Goal: Task Accomplishment & Management: Manage account settings

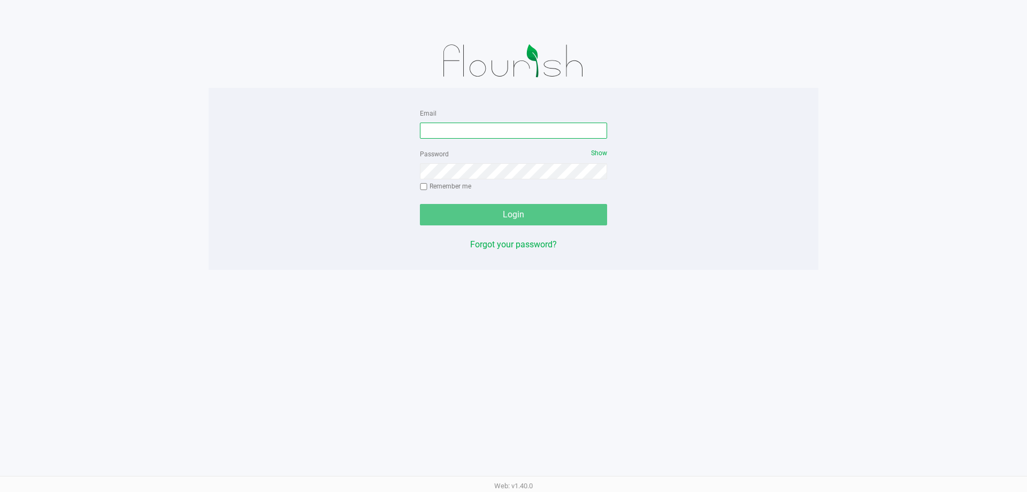
click at [467, 132] on input "Email" at bounding box center [513, 131] width 187 height 16
type input "[EMAIL_ADDRESS][DOMAIN_NAME]"
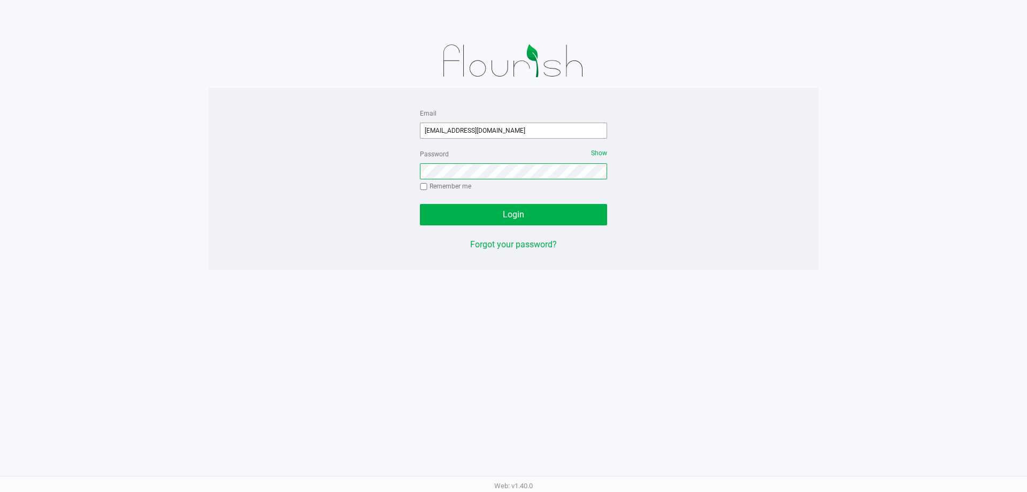
click at [420, 204] on button "Login" at bounding box center [513, 214] width 187 height 21
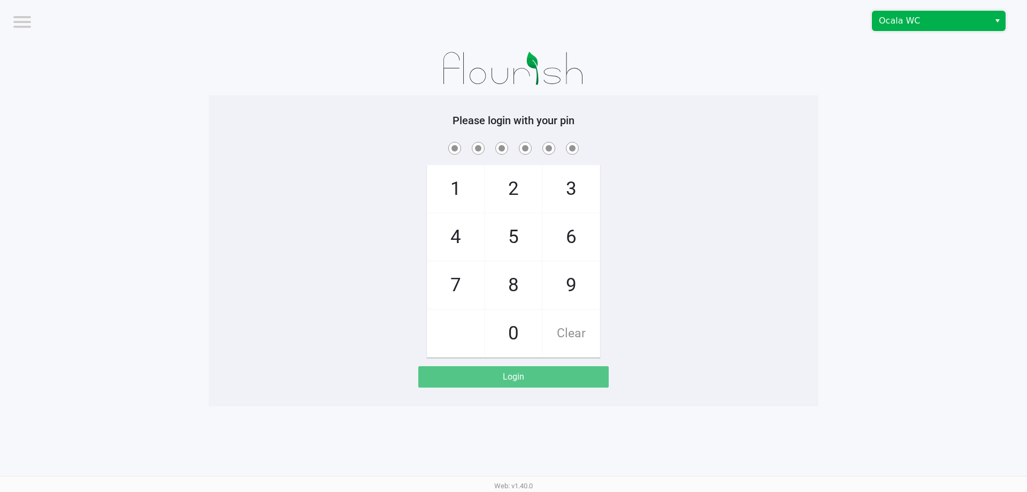
click at [922, 18] on span "Ocala WC" at bounding box center [931, 20] width 104 height 13
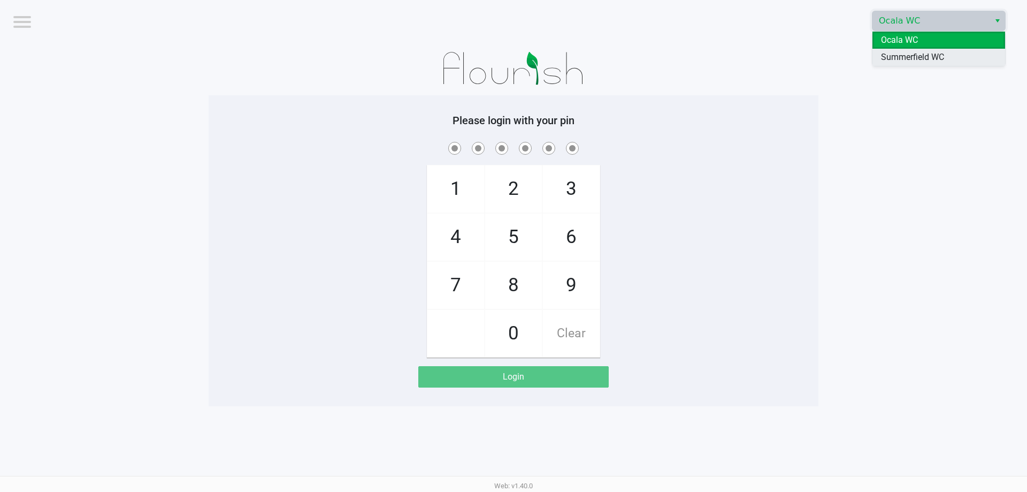
click at [924, 60] on span "Summerfield WC" at bounding box center [912, 57] width 63 height 13
checkbox input "true"
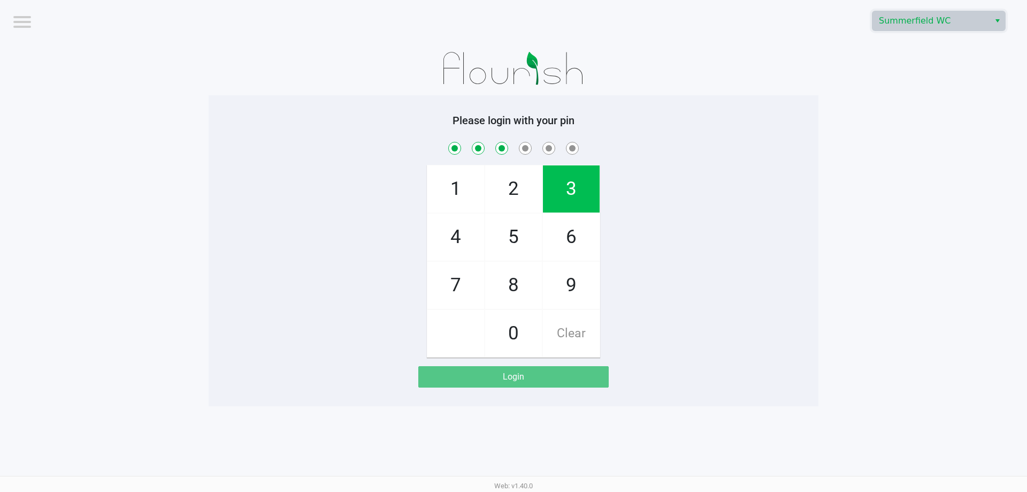
checkbox input "true"
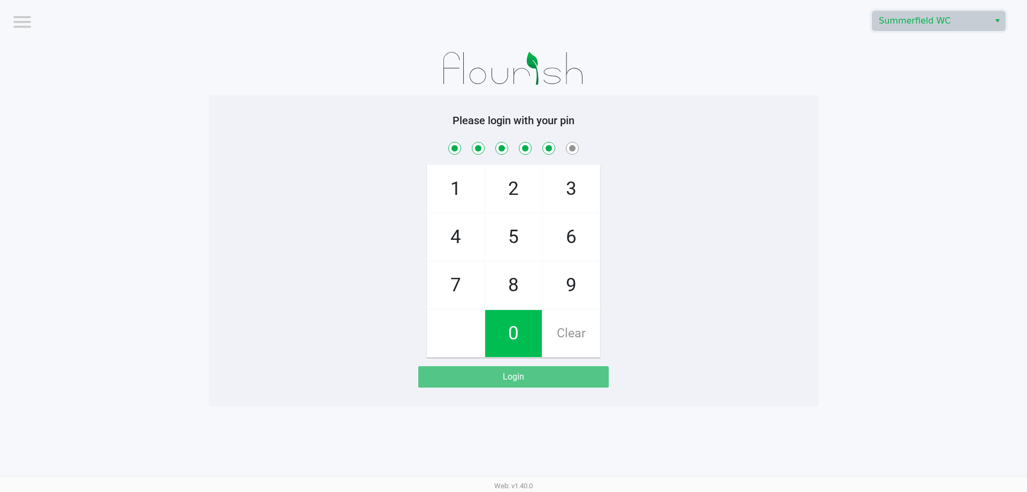
checkbox input "true"
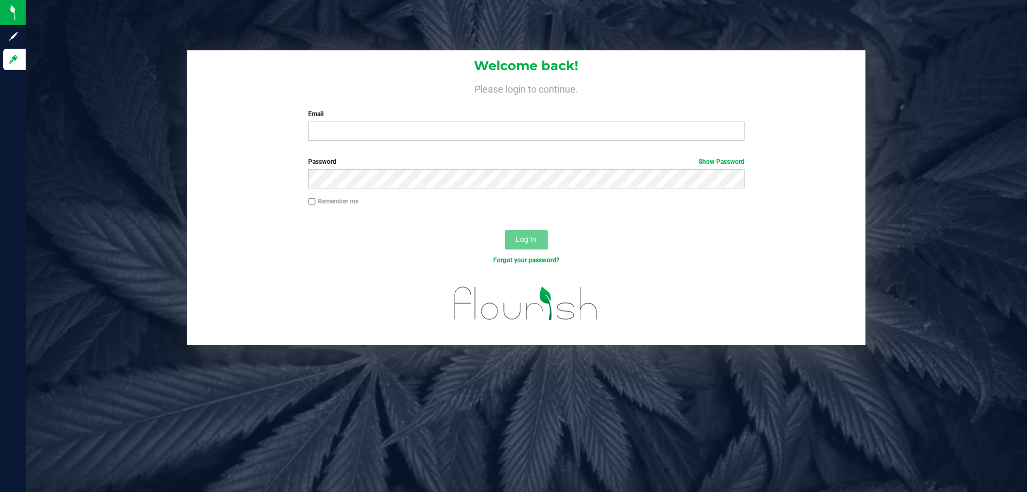
click at [508, 142] on div "Welcome back! Please login to continue. Email Required Please format your email…" at bounding box center [526, 99] width 678 height 99
click at [514, 136] on input "Email" at bounding box center [526, 130] width 436 height 19
type input "[EMAIL_ADDRESS][DOMAIN_NAME]"
click at [505, 230] on button "Log In" at bounding box center [526, 239] width 43 height 19
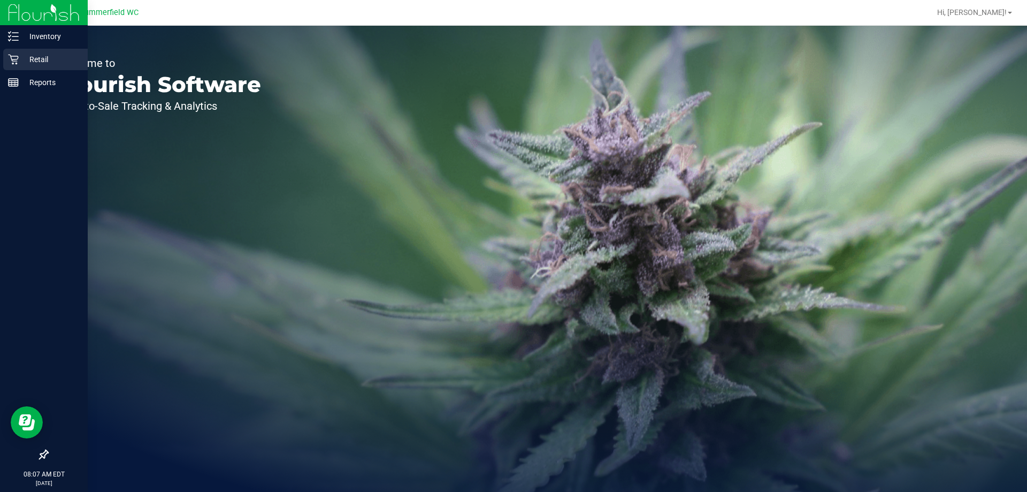
click at [35, 59] on p "Retail" at bounding box center [51, 59] width 64 height 13
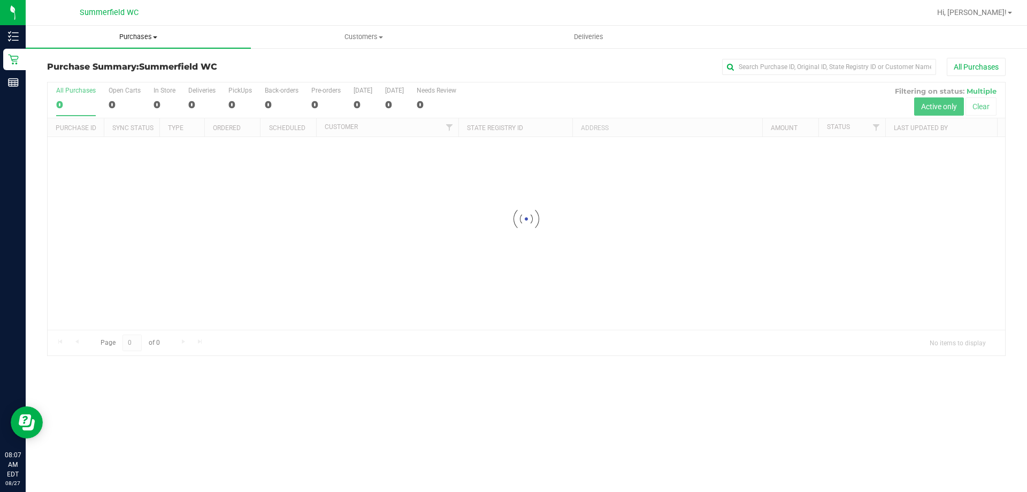
click at [142, 34] on span "Purchases" at bounding box center [138, 37] width 225 height 10
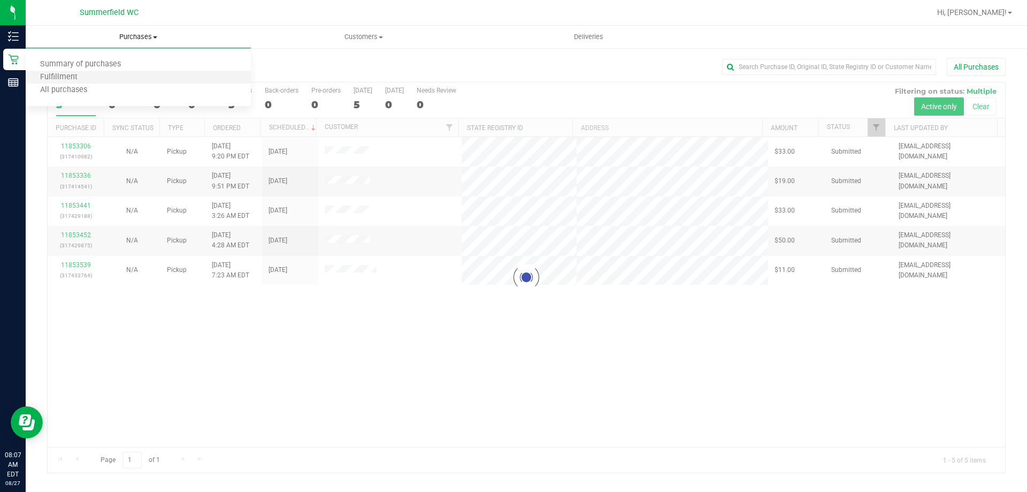
click at [112, 78] on li "Fulfillment" at bounding box center [138, 77] width 225 height 13
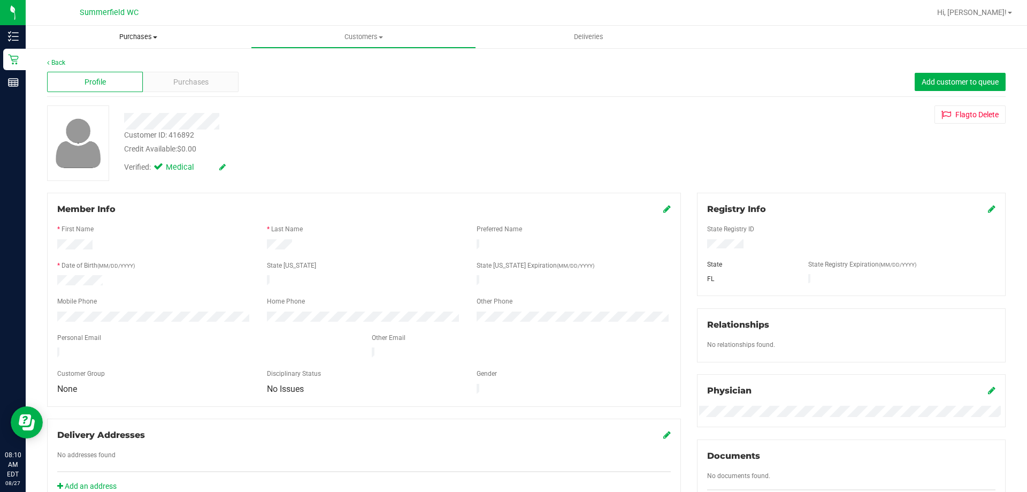
click at [143, 35] on span "Purchases" at bounding box center [138, 37] width 225 height 10
click at [74, 76] on span "Fulfillment" at bounding box center [59, 77] width 66 height 9
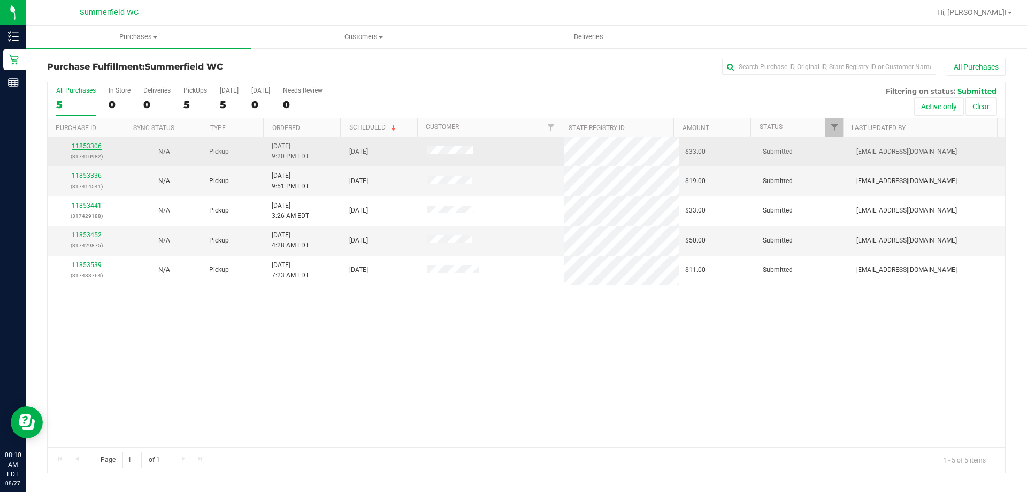
click at [96, 146] on link "11853306" at bounding box center [87, 145] width 30 height 7
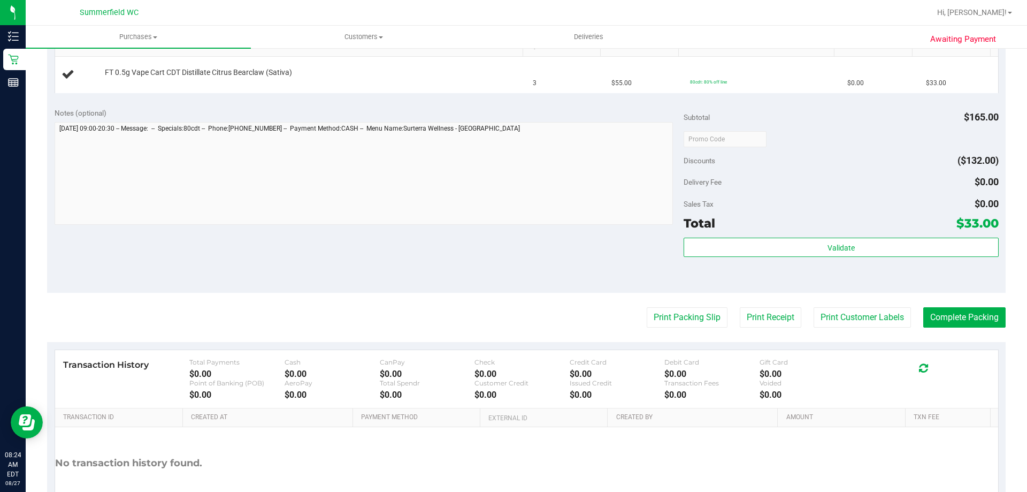
scroll to position [358, 0]
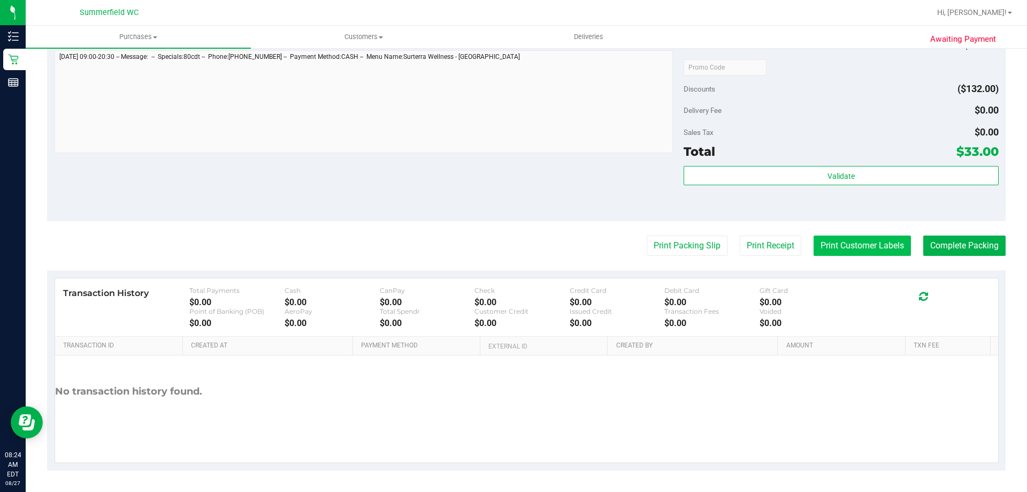
click at [878, 249] on button "Print Customer Labels" at bounding box center [862, 245] width 97 height 20
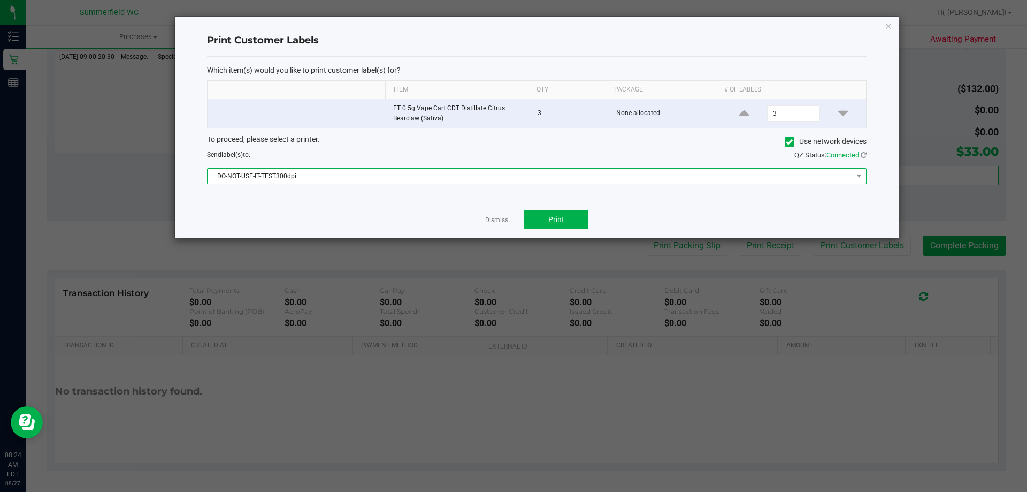
click at [419, 179] on span "DO-NOT-USE-IT-TEST300dpi" at bounding box center [530, 176] width 645 height 15
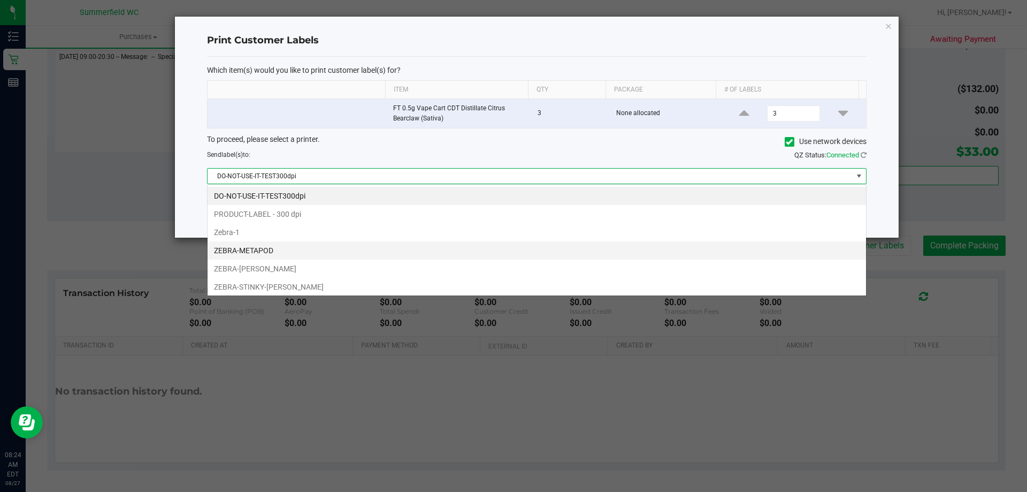
scroll to position [16, 659]
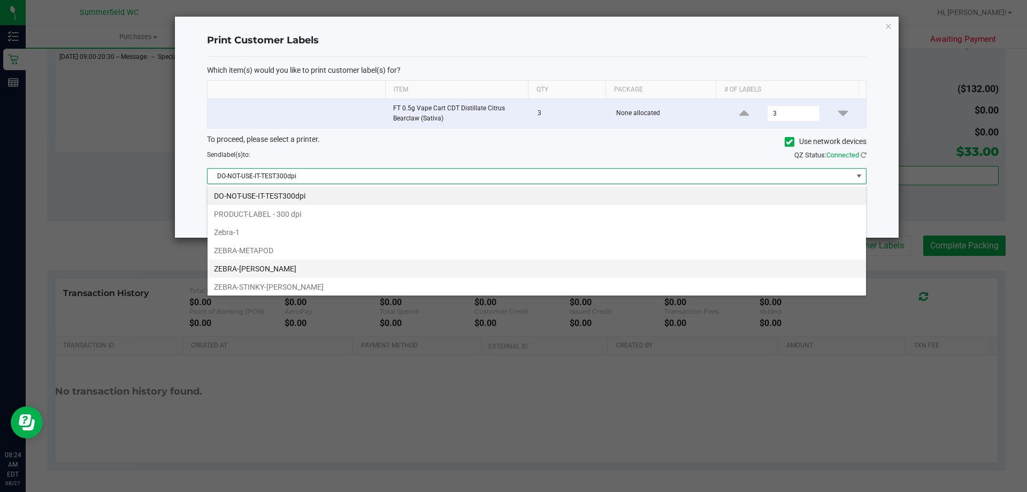
click at [309, 268] on li "ZEBRA-[PERSON_NAME]" at bounding box center [537, 269] width 659 height 18
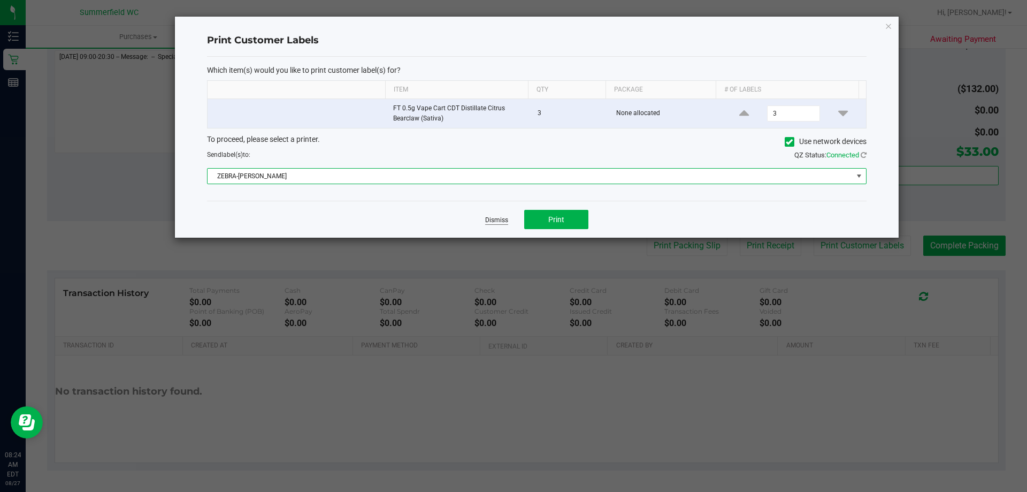
click at [492, 222] on link "Dismiss" at bounding box center [496, 220] width 23 height 9
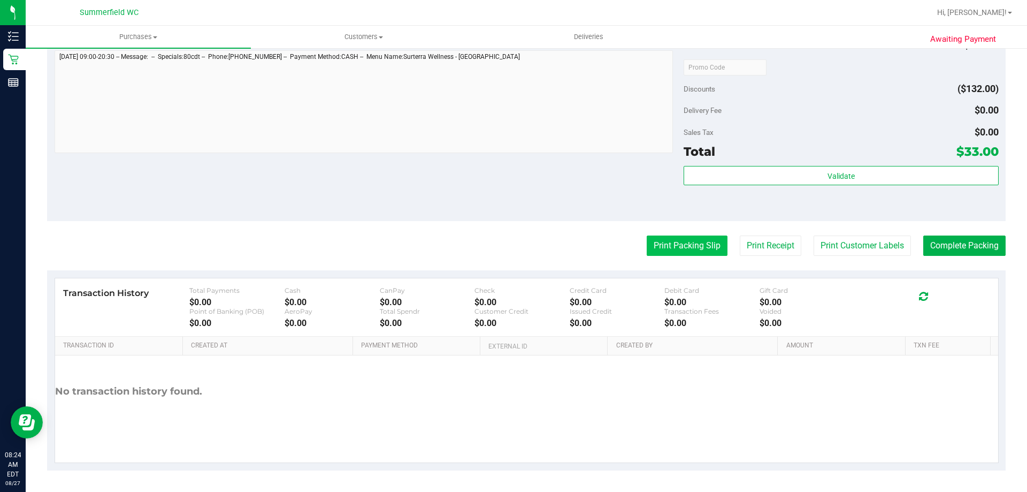
click at [653, 246] on button "Print Packing Slip" at bounding box center [687, 245] width 81 height 20
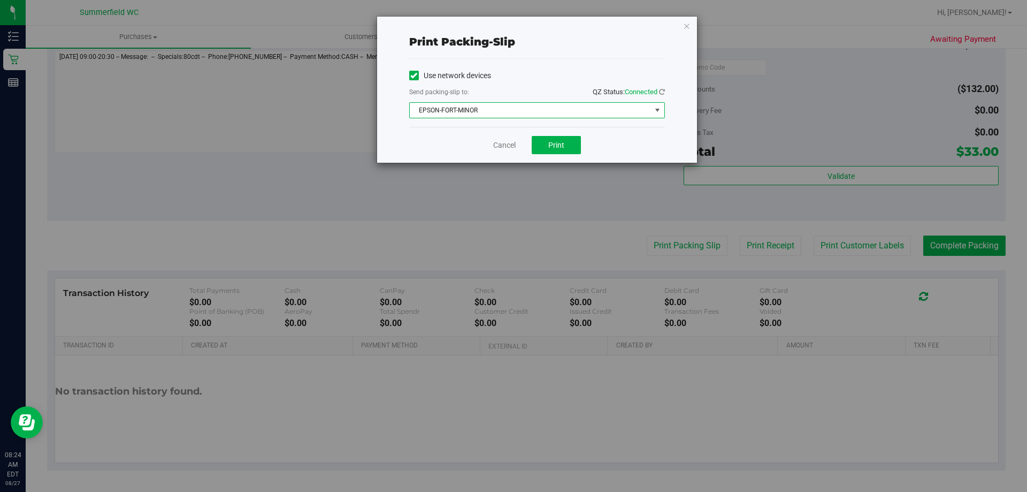
click at [501, 108] on span "EPSON-FORT-MINOR" at bounding box center [530, 110] width 241 height 15
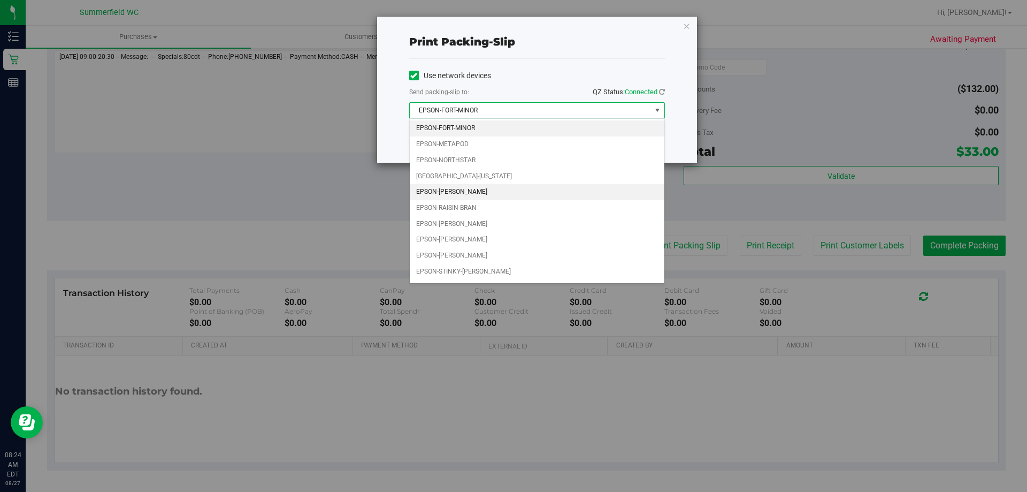
click at [459, 187] on li "EPSON-[PERSON_NAME]" at bounding box center [537, 192] width 255 height 16
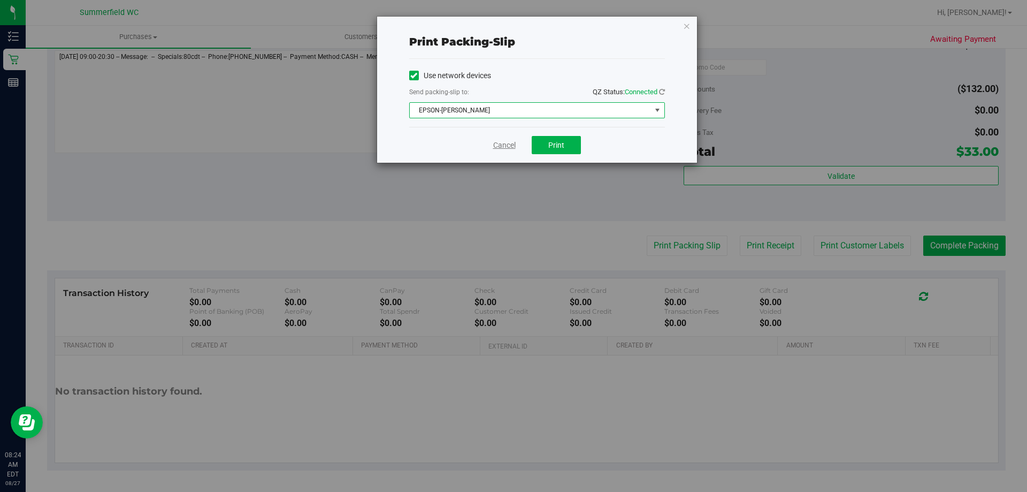
click at [507, 144] on link "Cancel" at bounding box center [504, 145] width 22 height 11
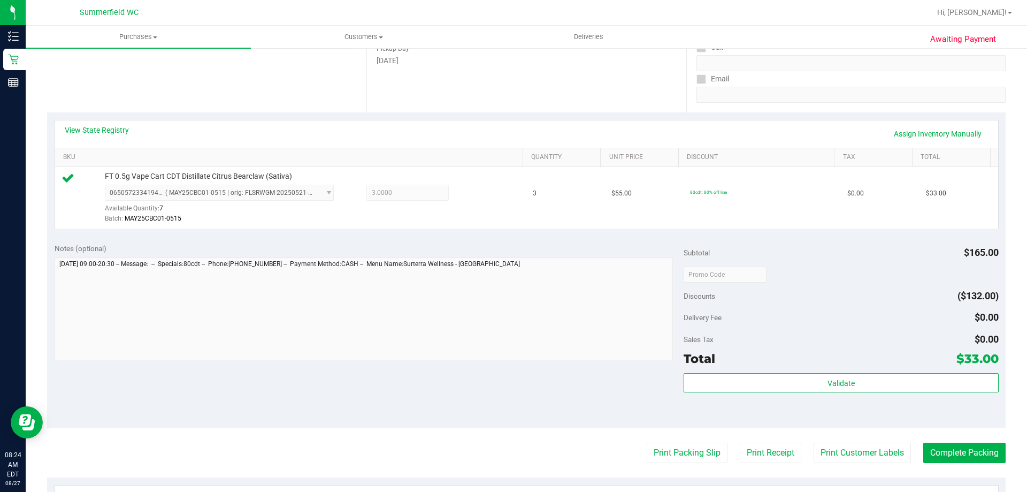
scroll to position [214, 0]
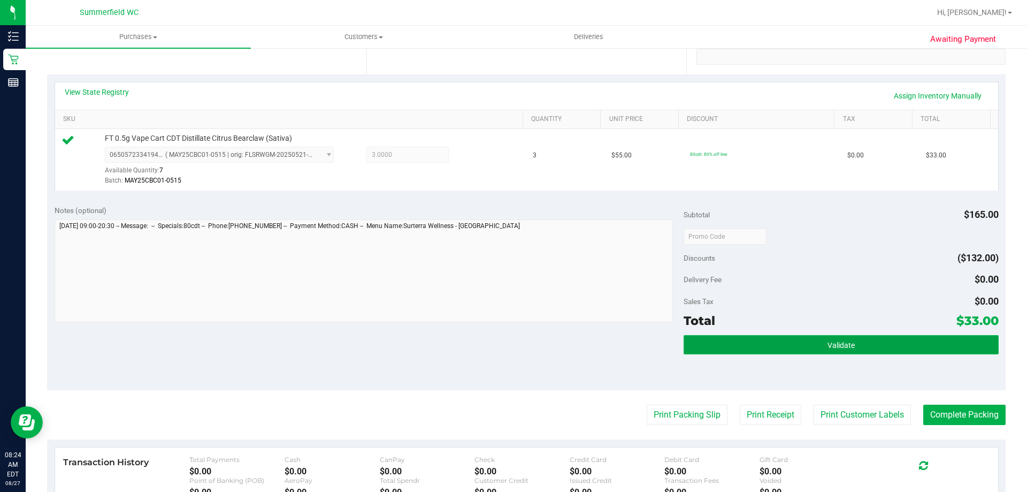
click at [795, 347] on button "Validate" at bounding box center [841, 344] width 315 height 19
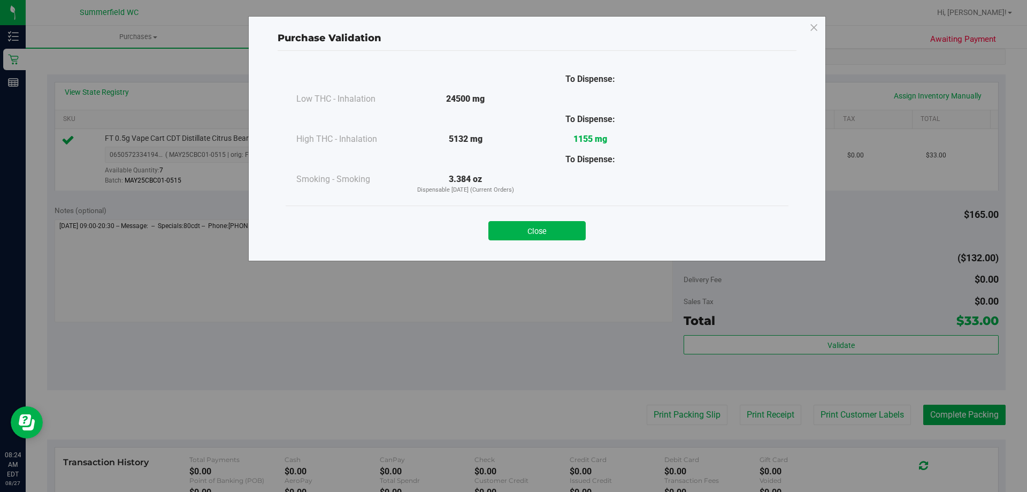
click at [530, 231] on button "Close" at bounding box center [537, 230] width 97 height 19
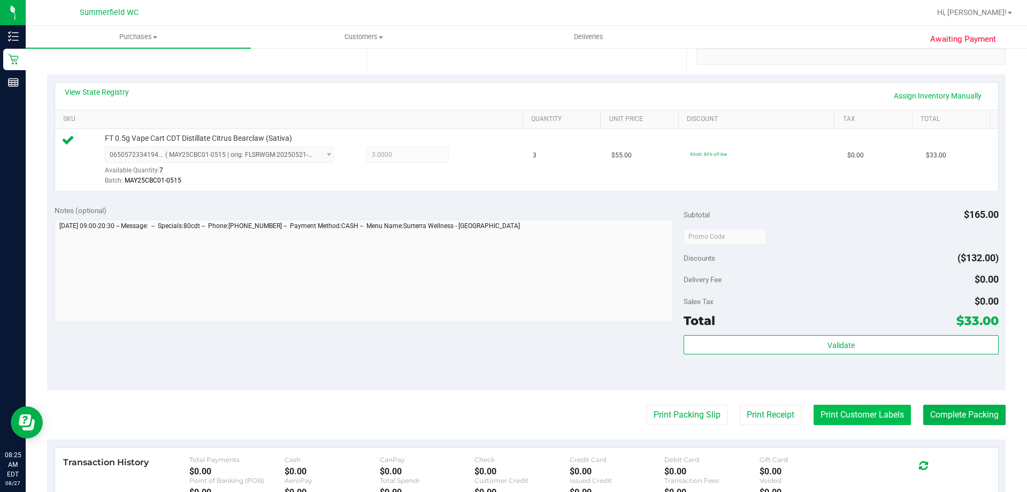
click at [875, 423] on button "Print Customer Labels" at bounding box center [862, 415] width 97 height 20
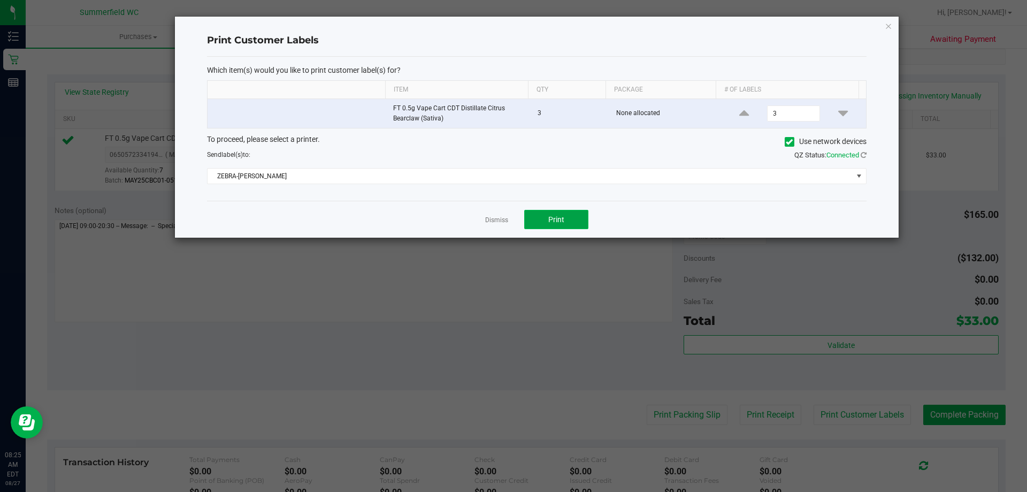
click at [562, 222] on span "Print" at bounding box center [556, 219] width 16 height 9
click at [499, 223] on link "Dismiss" at bounding box center [496, 220] width 23 height 9
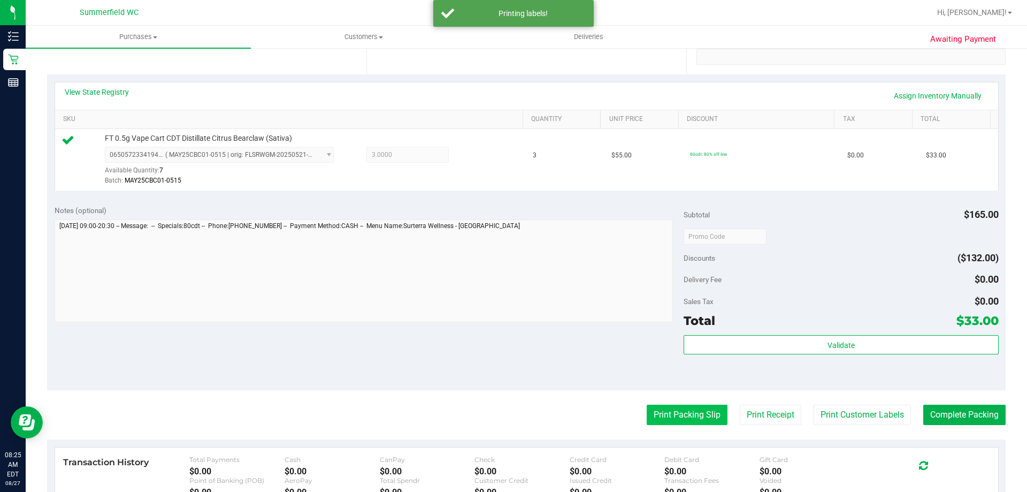
click at [662, 414] on button "Print Packing Slip" at bounding box center [687, 415] width 81 height 20
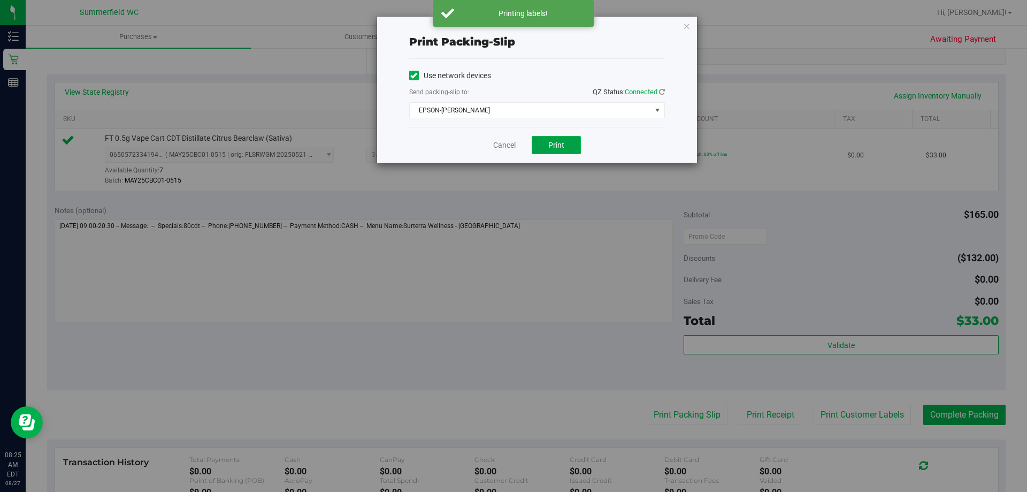
click at [559, 146] on span "Print" at bounding box center [556, 145] width 16 height 9
click at [503, 144] on link "Cancel" at bounding box center [504, 145] width 22 height 11
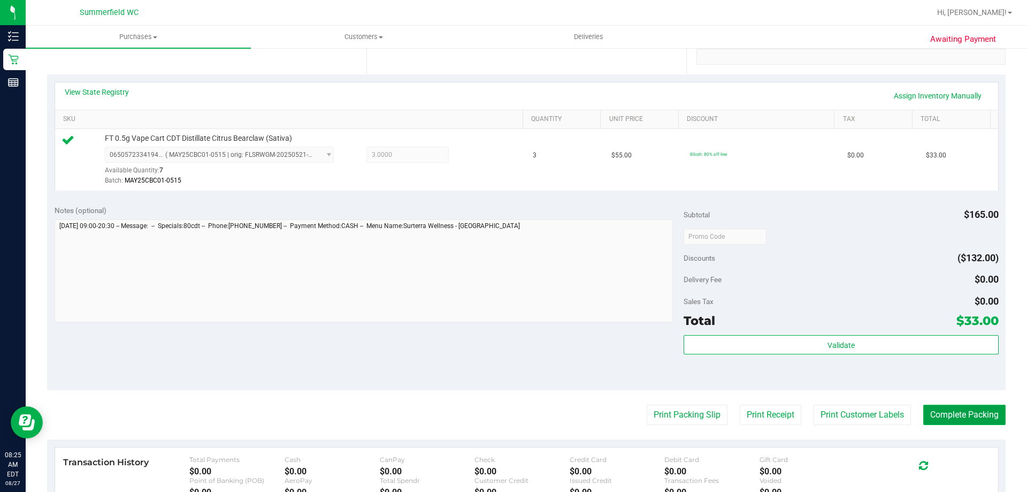
click at [941, 411] on button "Complete Packing" at bounding box center [965, 415] width 82 height 20
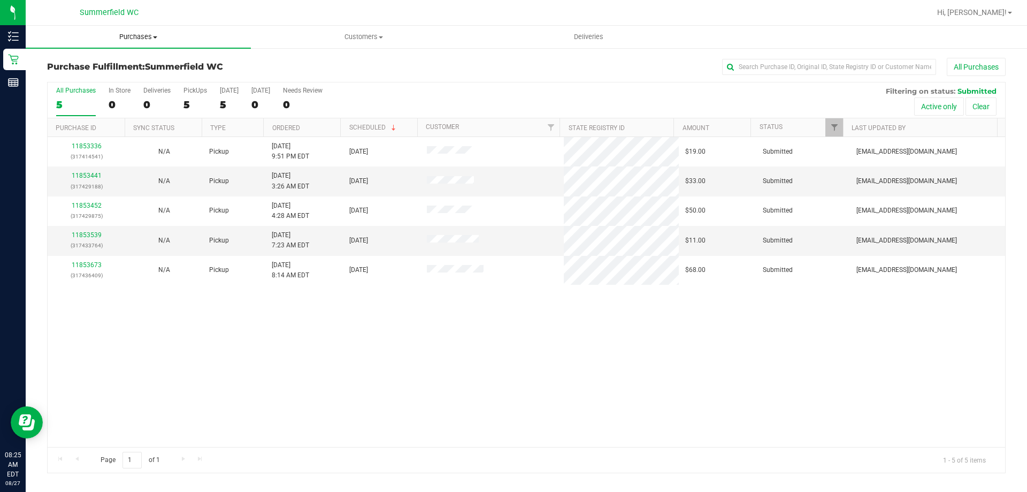
click at [134, 37] on span "Purchases" at bounding box center [138, 37] width 225 height 10
click at [118, 80] on li "Fulfillment" at bounding box center [138, 77] width 225 height 13
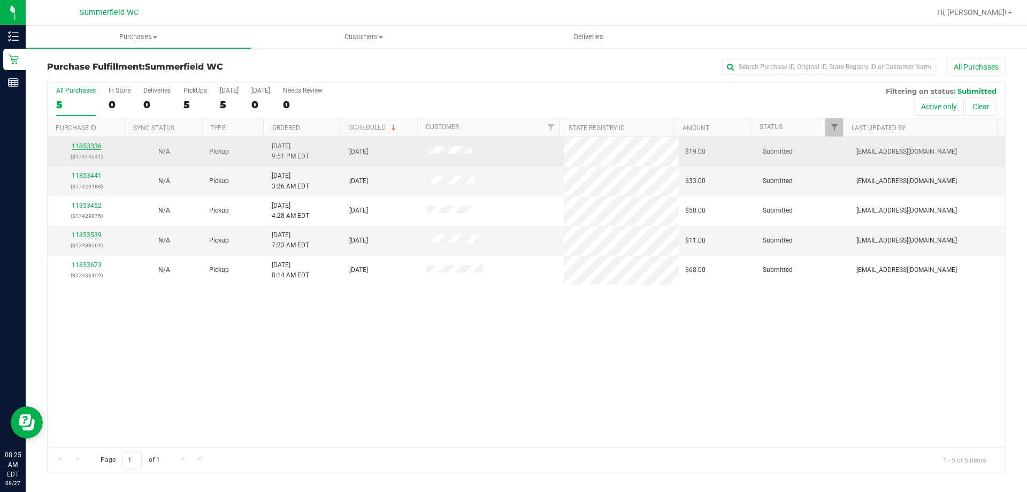
click at [98, 146] on link "11853336" at bounding box center [87, 145] width 30 height 7
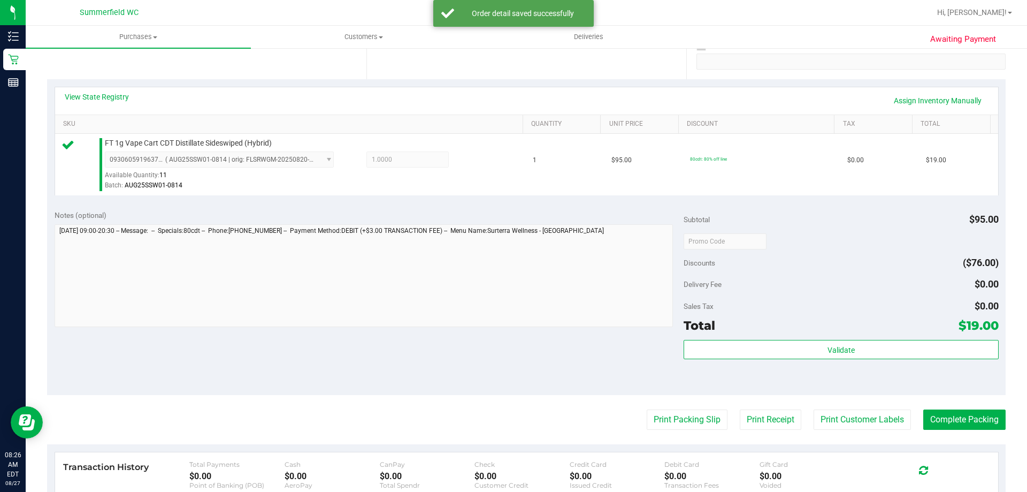
scroll to position [214, 0]
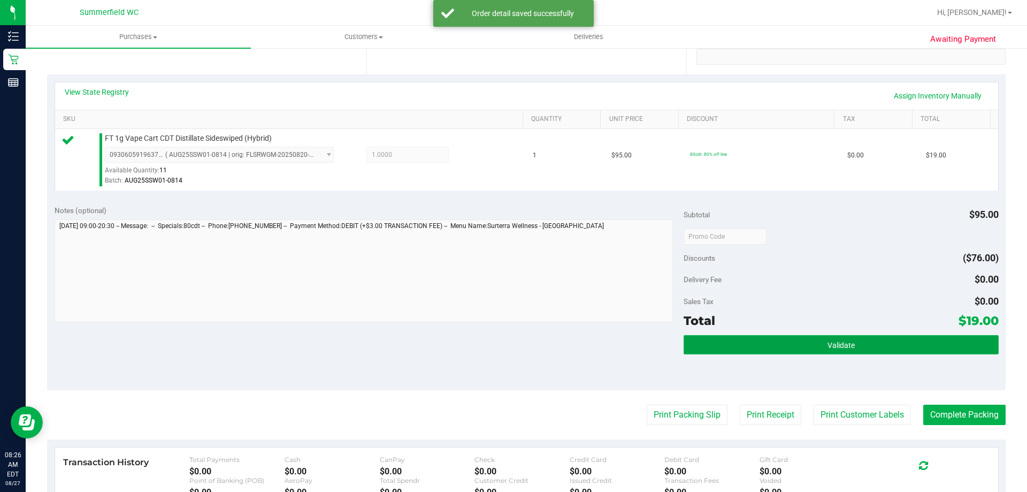
click at [751, 342] on button "Validate" at bounding box center [841, 344] width 315 height 19
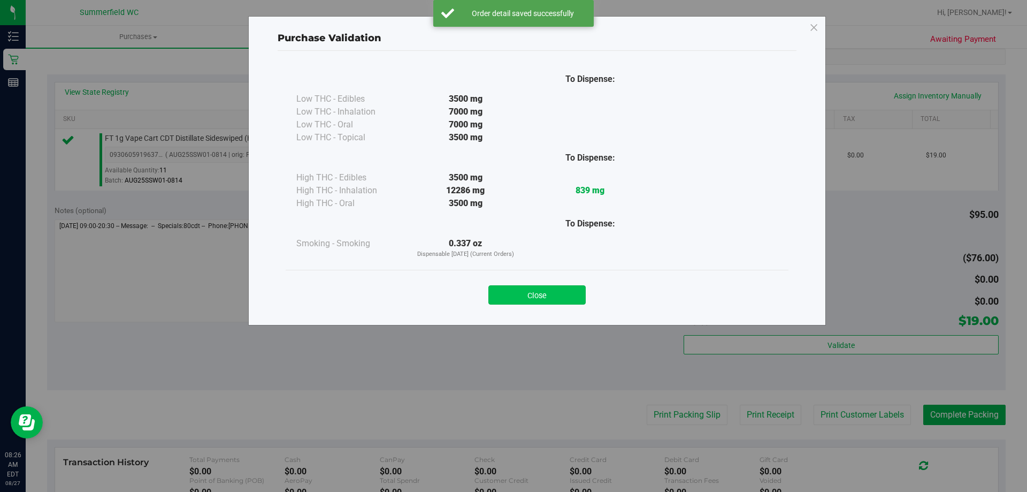
click at [569, 294] on button "Close" at bounding box center [537, 294] width 97 height 19
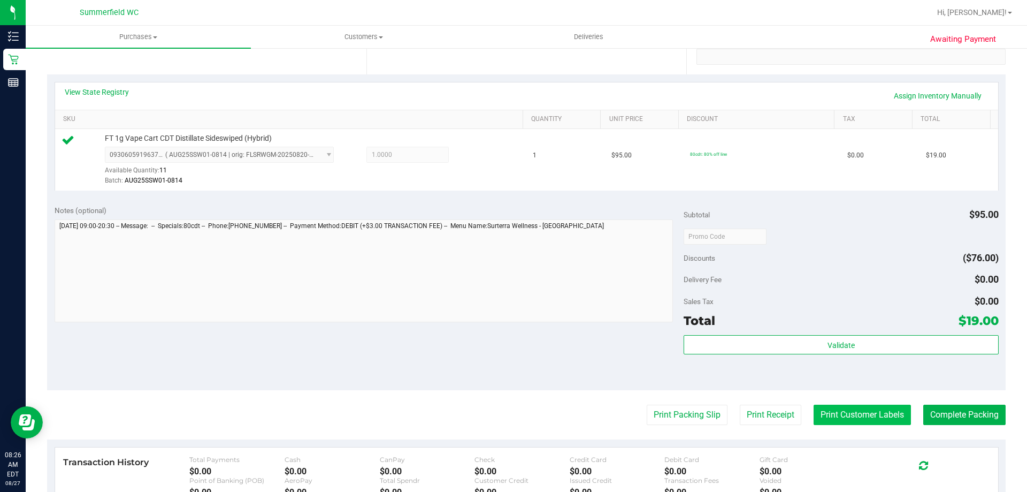
click at [849, 416] on button "Print Customer Labels" at bounding box center [862, 415] width 97 height 20
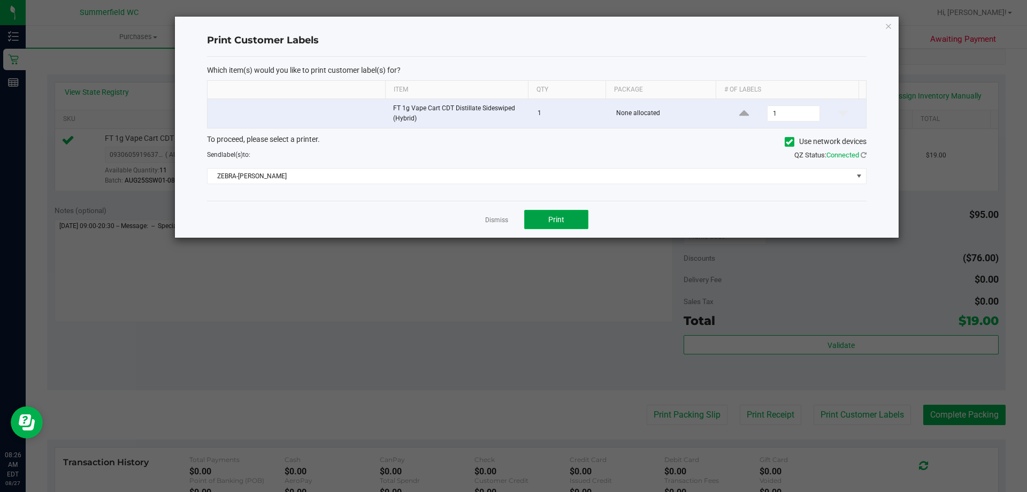
click at [561, 219] on span "Print" at bounding box center [556, 219] width 16 height 9
click at [497, 222] on link "Dismiss" at bounding box center [496, 220] width 23 height 9
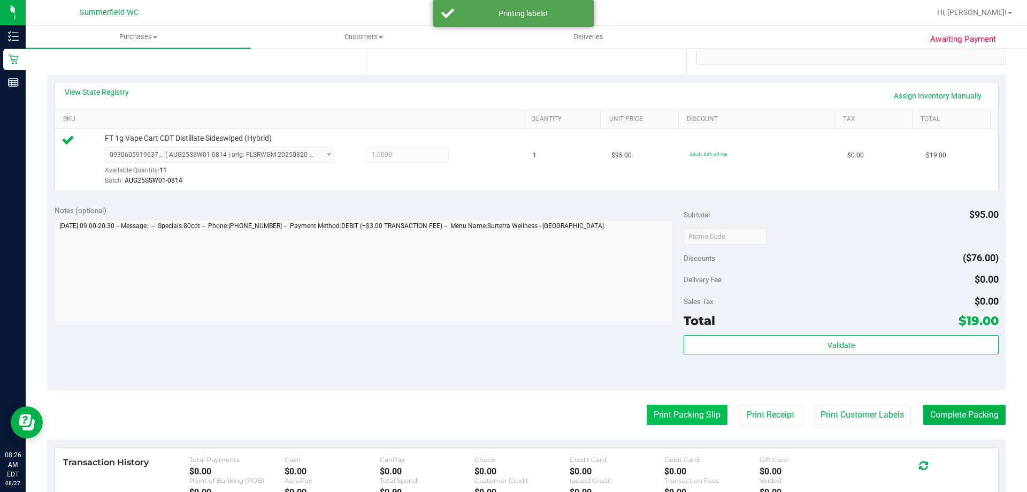
click at [652, 408] on button "Print Packing Slip" at bounding box center [687, 415] width 81 height 20
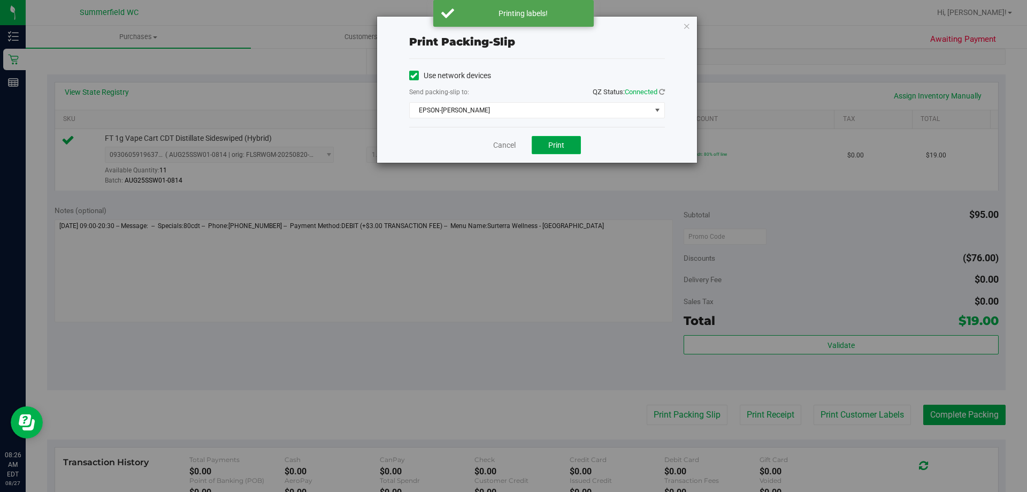
click at [565, 146] on button "Print" at bounding box center [556, 145] width 49 height 18
click at [507, 142] on link "Cancel" at bounding box center [504, 145] width 22 height 11
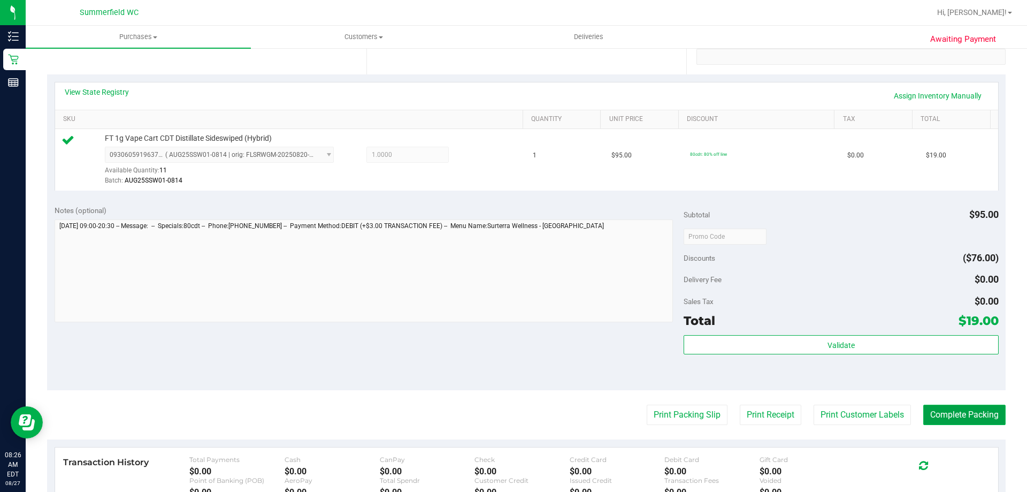
click at [988, 421] on button "Complete Packing" at bounding box center [965, 415] width 82 height 20
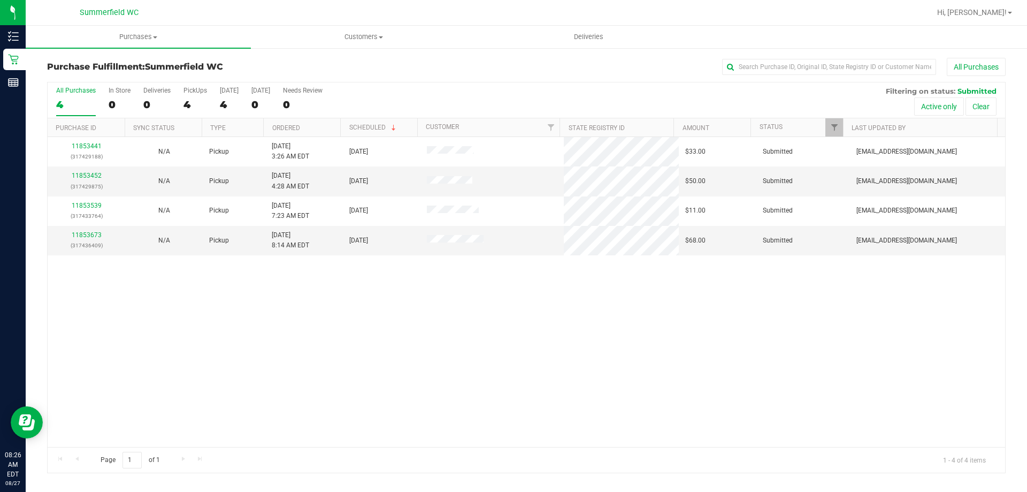
click at [547, 430] on div "11853441 (317429188) N/A Pickup [DATE] 3:26 AM EDT 8/27/2025 $33.00 Submitted […" at bounding box center [527, 292] width 958 height 310
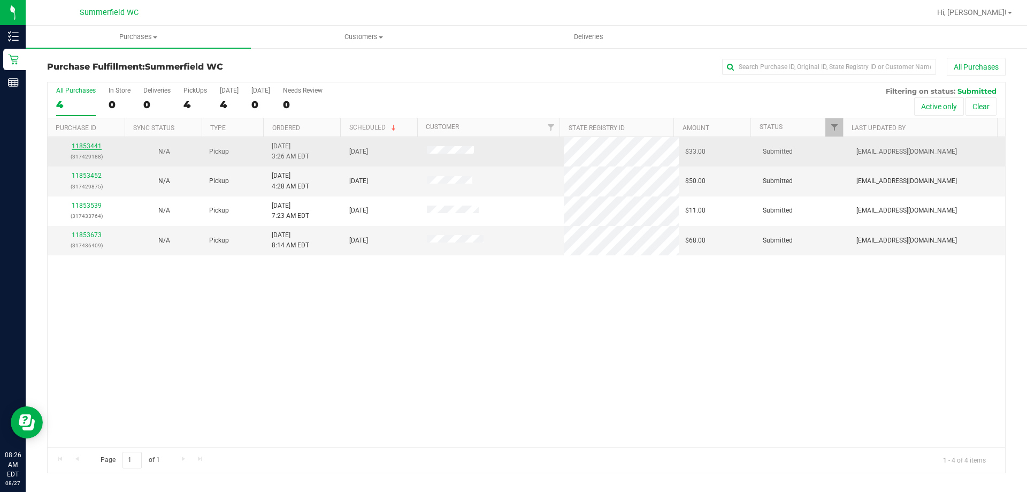
click at [85, 144] on link "11853441" at bounding box center [87, 145] width 30 height 7
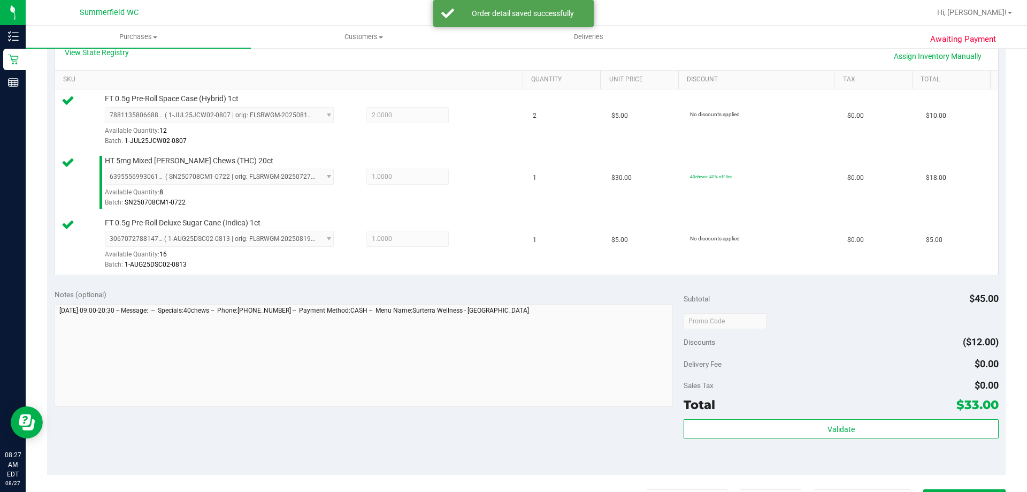
scroll to position [268, 0]
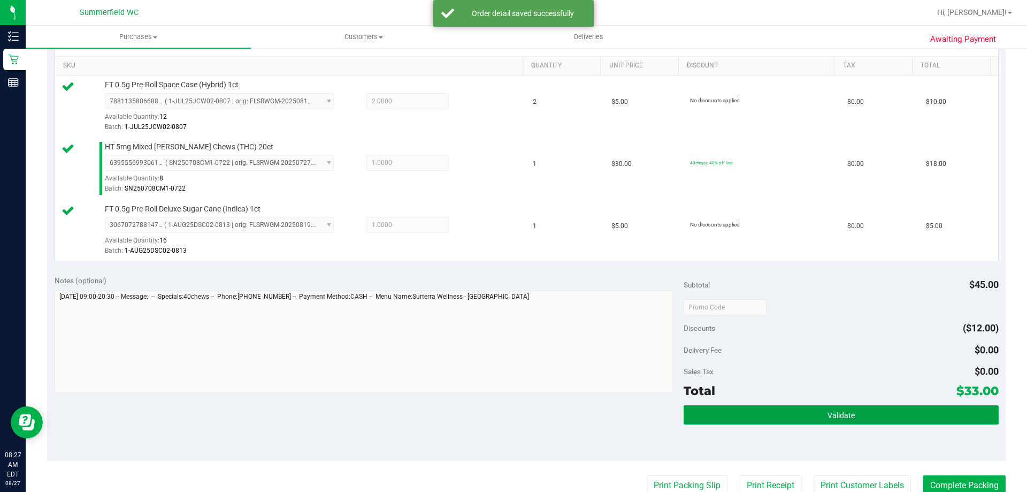
click at [861, 413] on button "Validate" at bounding box center [841, 414] width 315 height 19
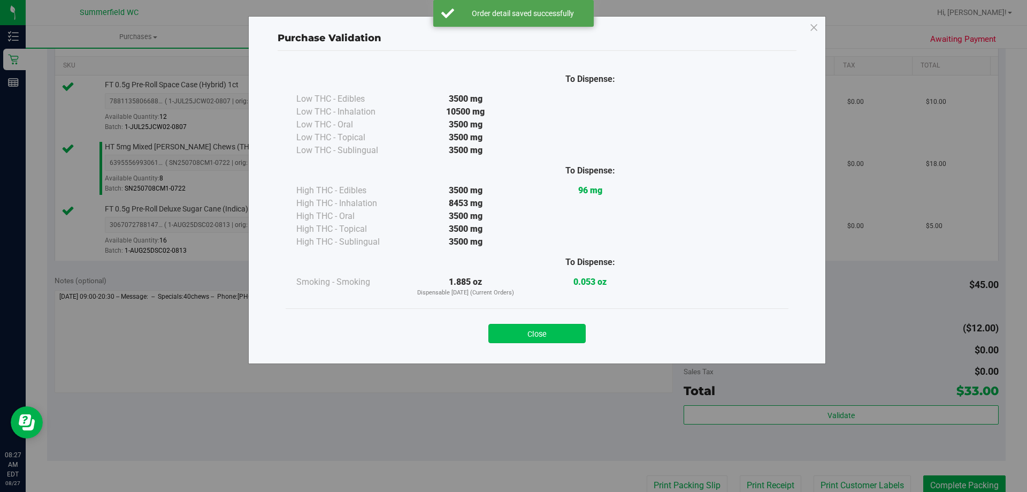
click at [548, 338] on button "Close" at bounding box center [537, 333] width 97 height 19
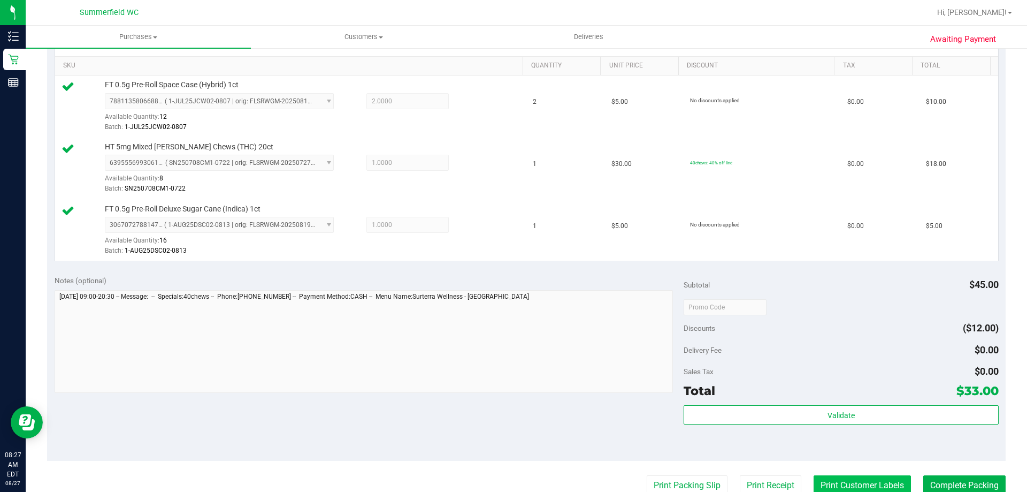
click at [820, 480] on button "Print Customer Labels" at bounding box center [862, 485] width 97 height 20
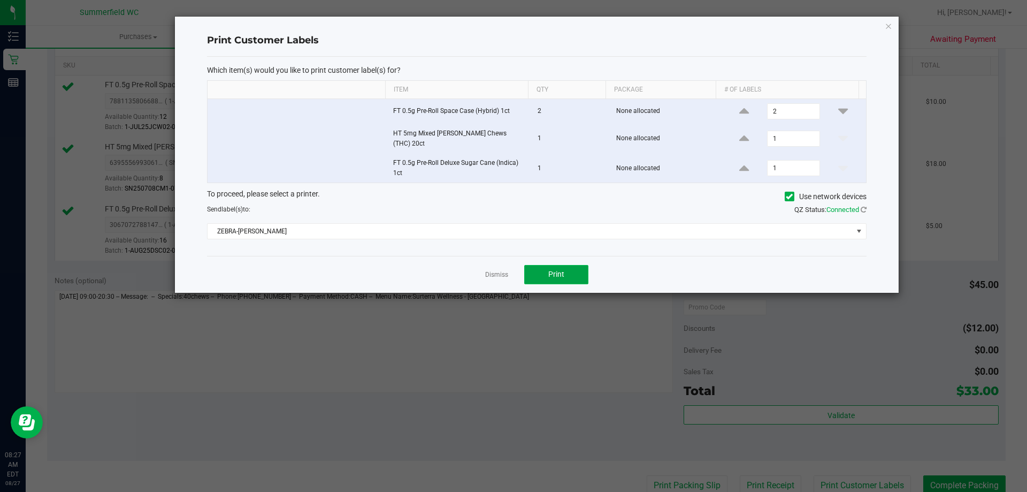
click at [576, 270] on button "Print" at bounding box center [556, 274] width 64 height 19
click at [498, 270] on link "Dismiss" at bounding box center [496, 274] width 23 height 9
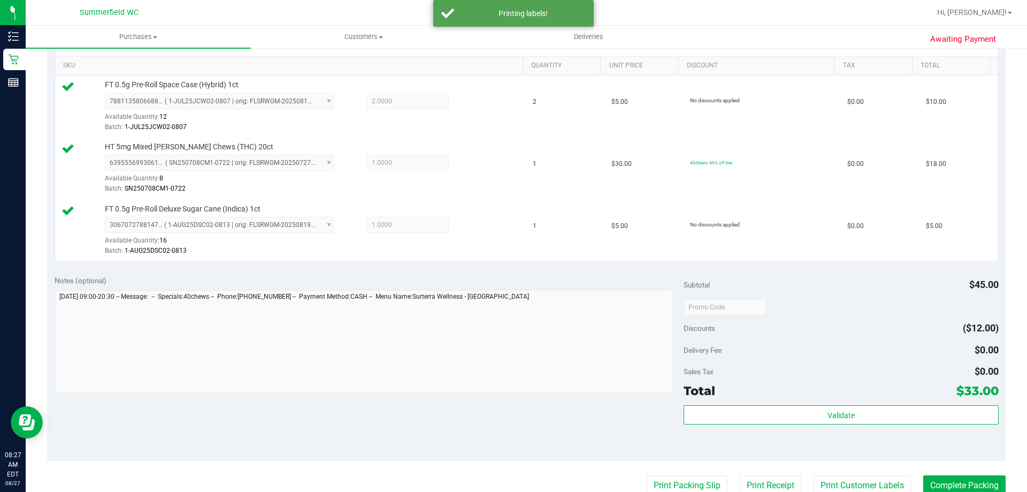
scroll to position [271, 0]
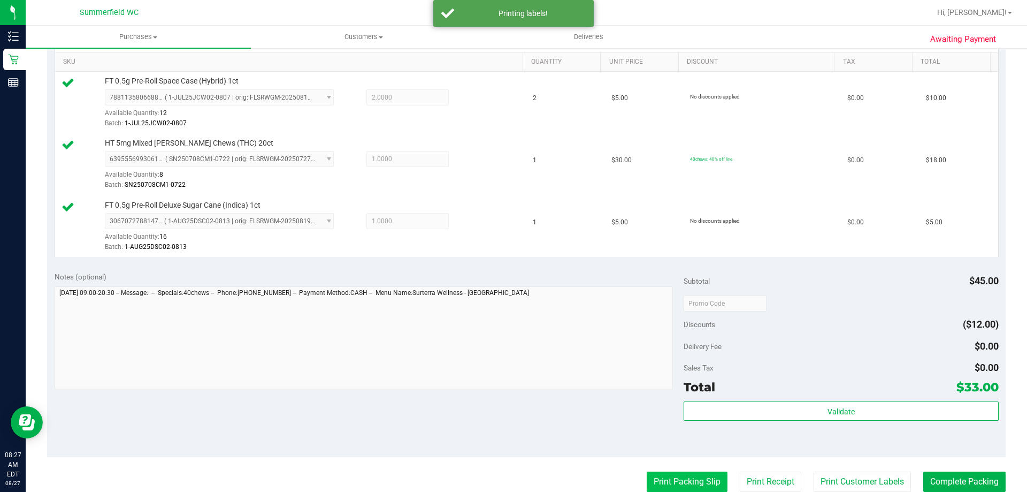
click at [659, 481] on button "Print Packing Slip" at bounding box center [687, 481] width 81 height 20
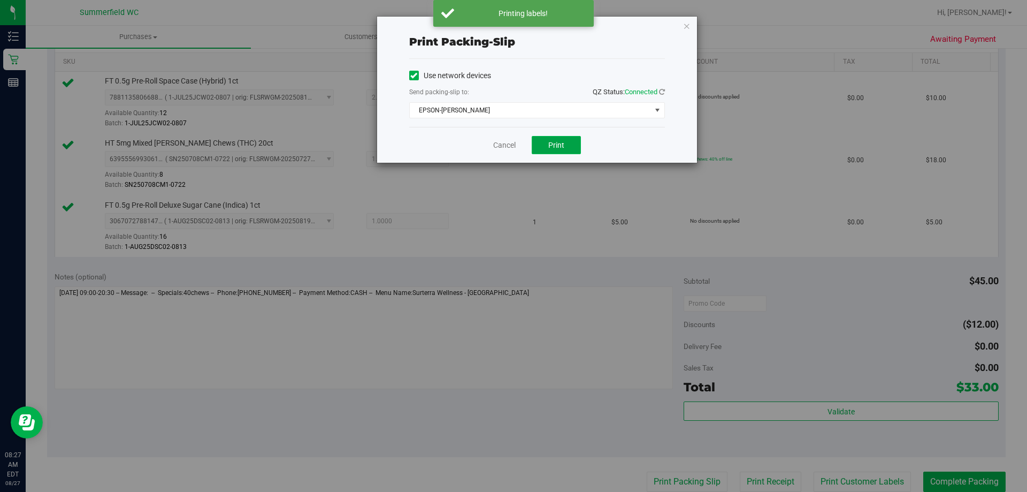
click at [569, 140] on button "Print" at bounding box center [556, 145] width 49 height 18
click at [507, 138] on div "Cancel Print" at bounding box center [537, 145] width 256 height 36
click at [509, 148] on link "Cancel" at bounding box center [504, 145] width 22 height 11
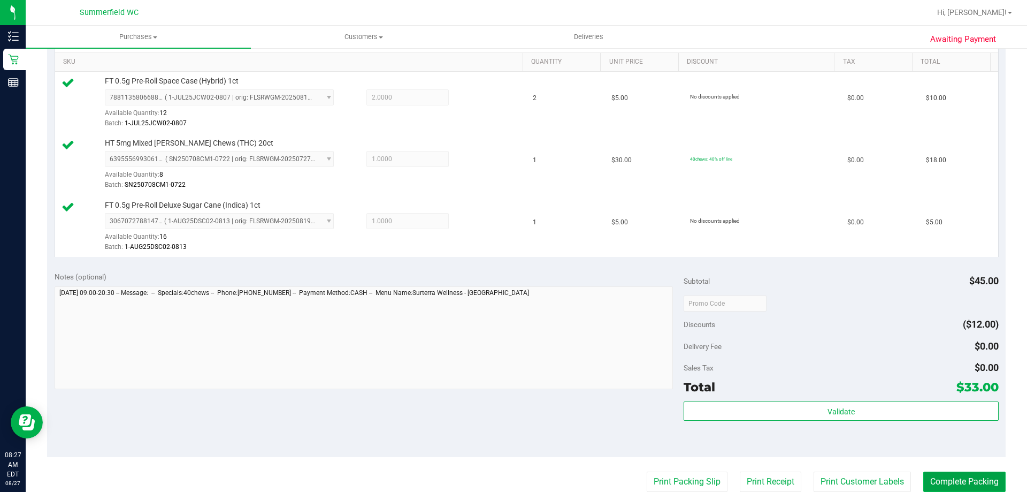
click at [940, 481] on button "Complete Packing" at bounding box center [965, 481] width 82 height 20
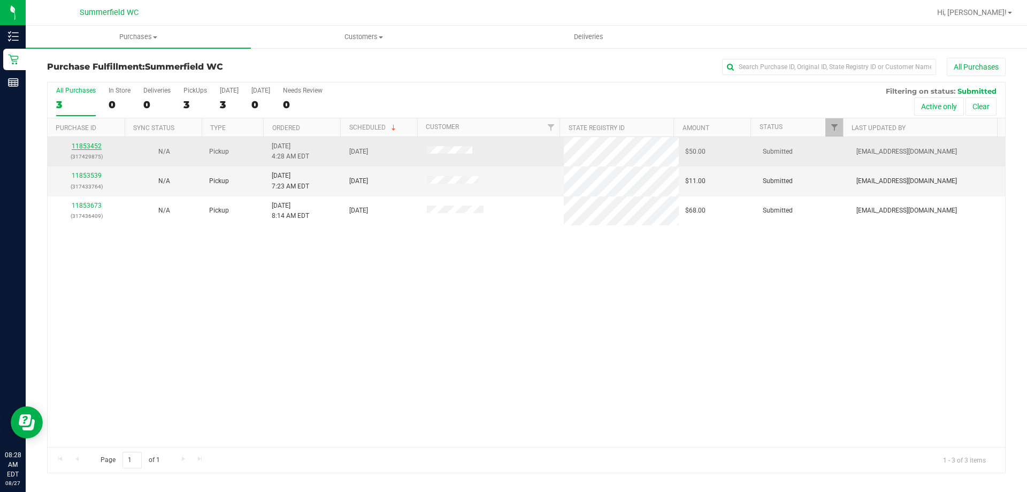
click at [84, 144] on link "11853452" at bounding box center [87, 145] width 30 height 7
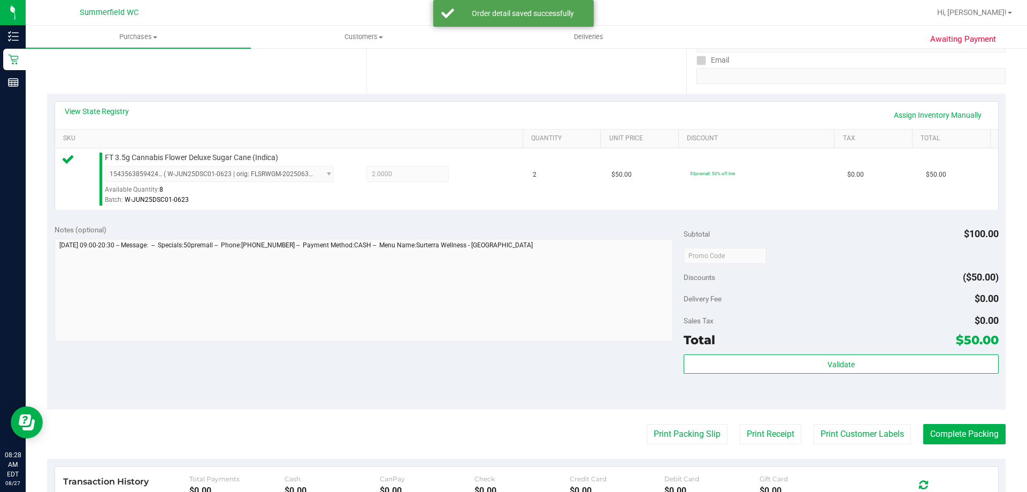
scroll to position [214, 0]
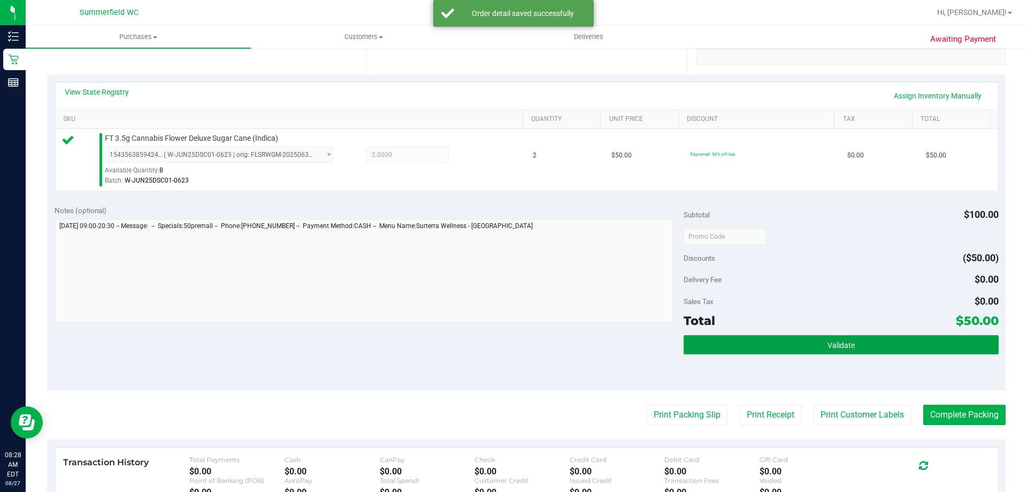
click at [720, 345] on button "Validate" at bounding box center [841, 344] width 315 height 19
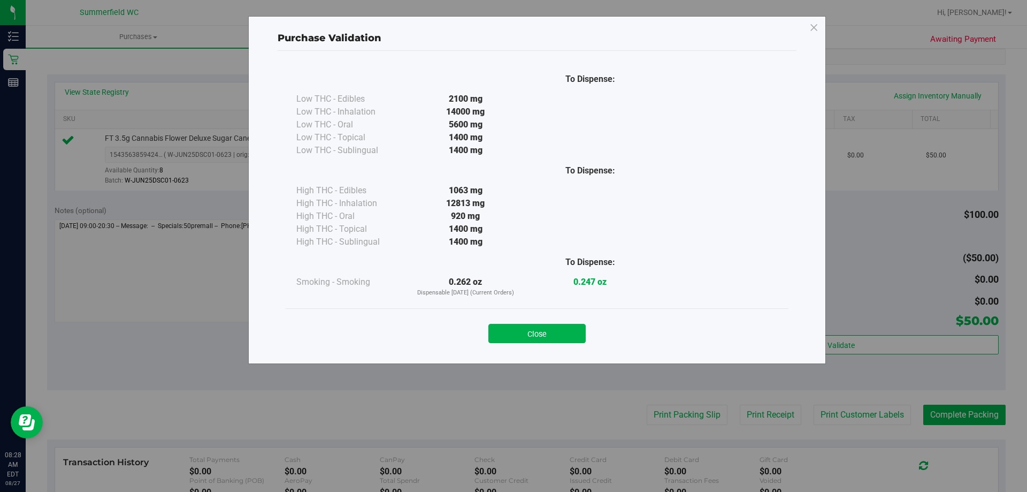
click at [546, 343] on div "Close" at bounding box center [537, 329] width 503 height 43
drag, startPoint x: 552, startPoint y: 334, endPoint x: 558, endPoint y: 334, distance: 5.9
click at [552, 334] on button "Close" at bounding box center [537, 333] width 97 height 19
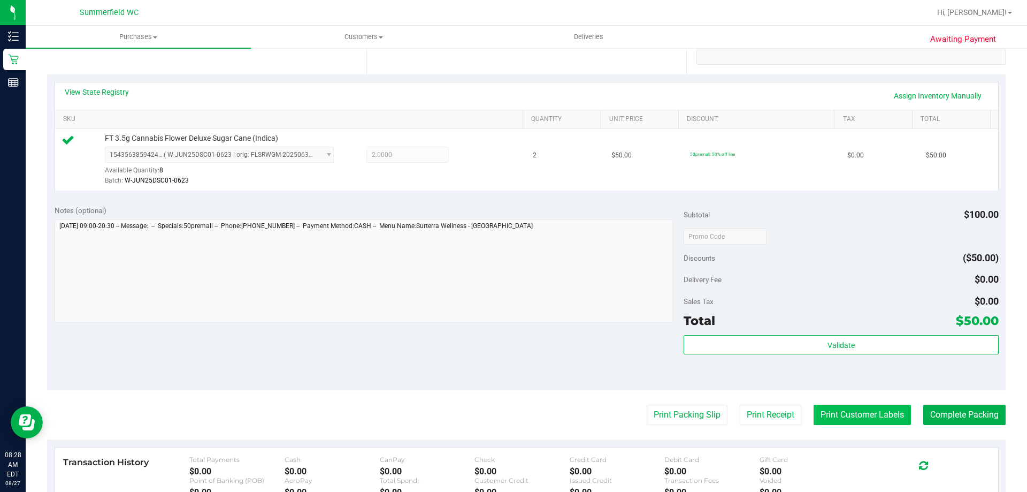
click at [825, 419] on button "Print Customer Labels" at bounding box center [862, 415] width 97 height 20
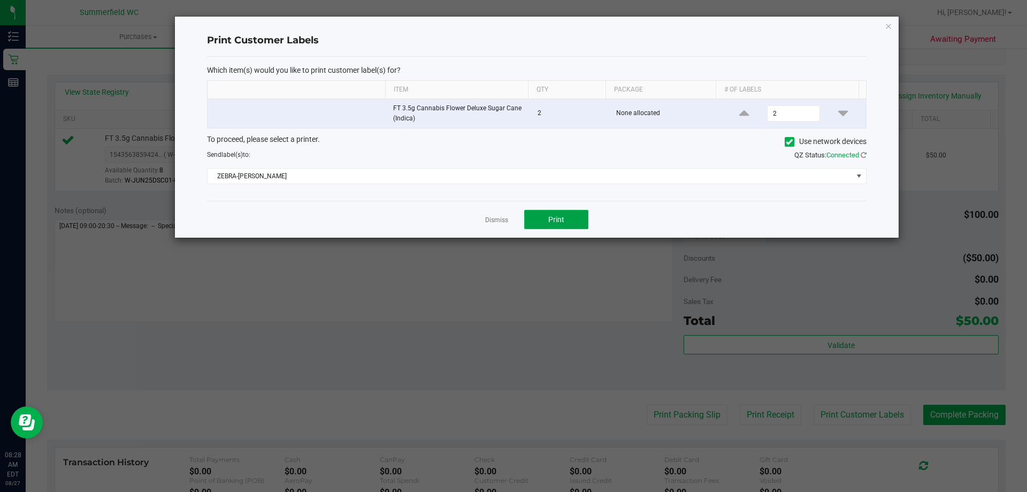
click at [582, 215] on button "Print" at bounding box center [556, 219] width 64 height 19
click at [498, 220] on link "Dismiss" at bounding box center [496, 220] width 23 height 9
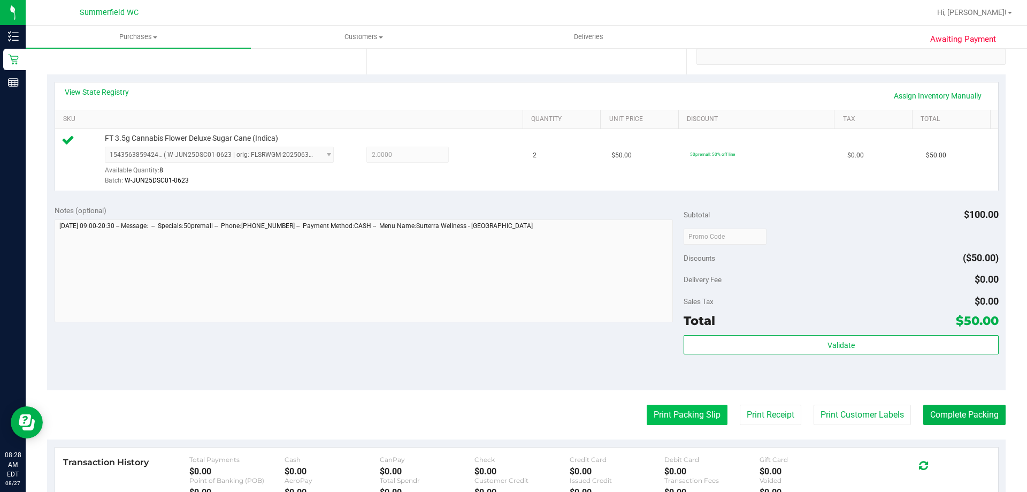
click at [686, 422] on button "Print Packing Slip" at bounding box center [687, 415] width 81 height 20
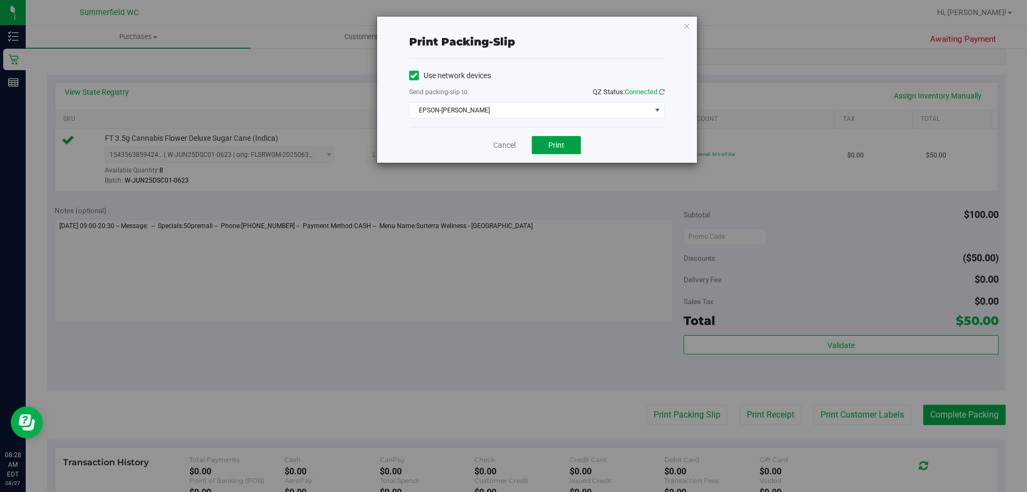
click at [553, 146] on span "Print" at bounding box center [556, 145] width 16 height 9
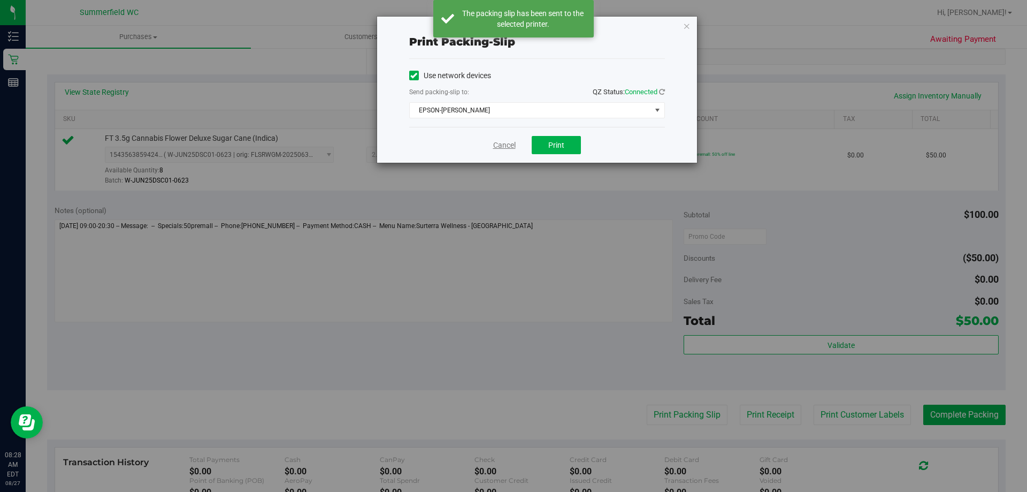
click at [507, 146] on link "Cancel" at bounding box center [504, 145] width 22 height 11
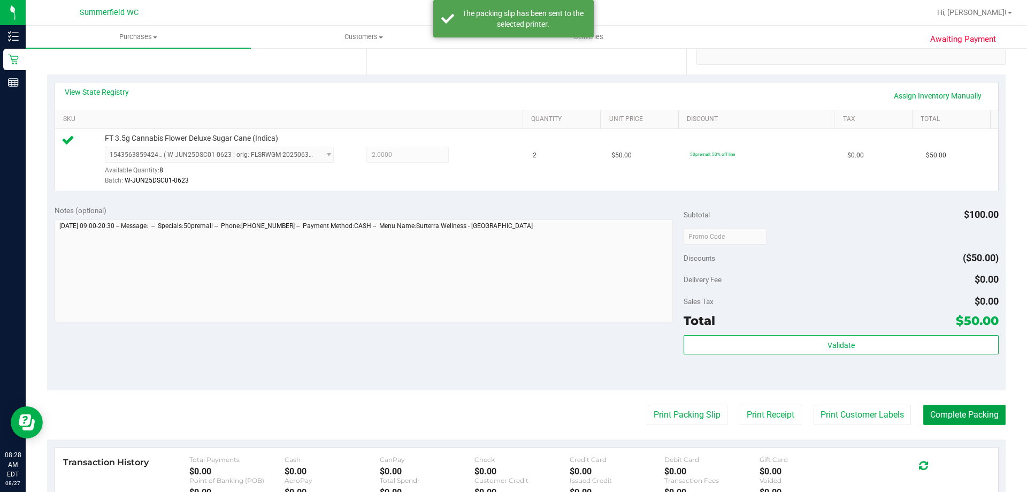
click at [956, 416] on button "Complete Packing" at bounding box center [965, 415] width 82 height 20
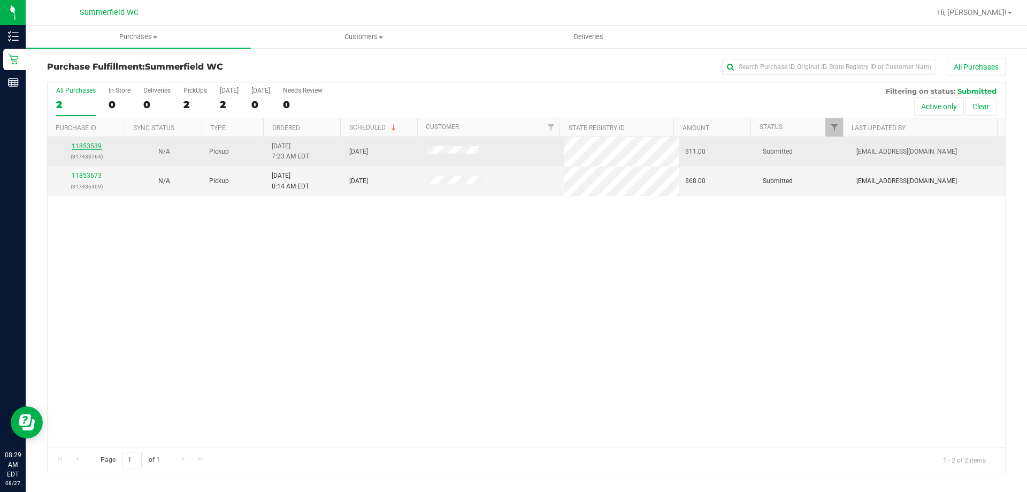
click at [90, 148] on link "11853539" at bounding box center [87, 145] width 30 height 7
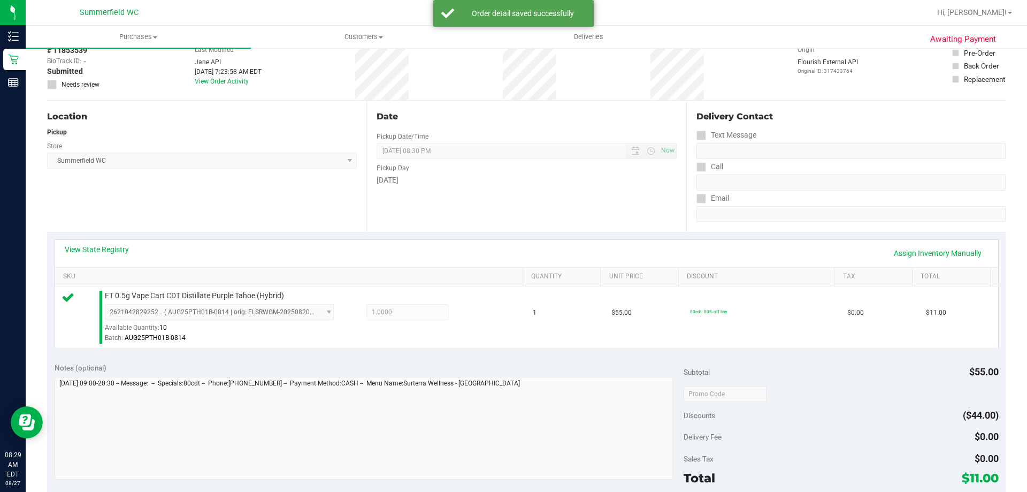
scroll to position [214, 0]
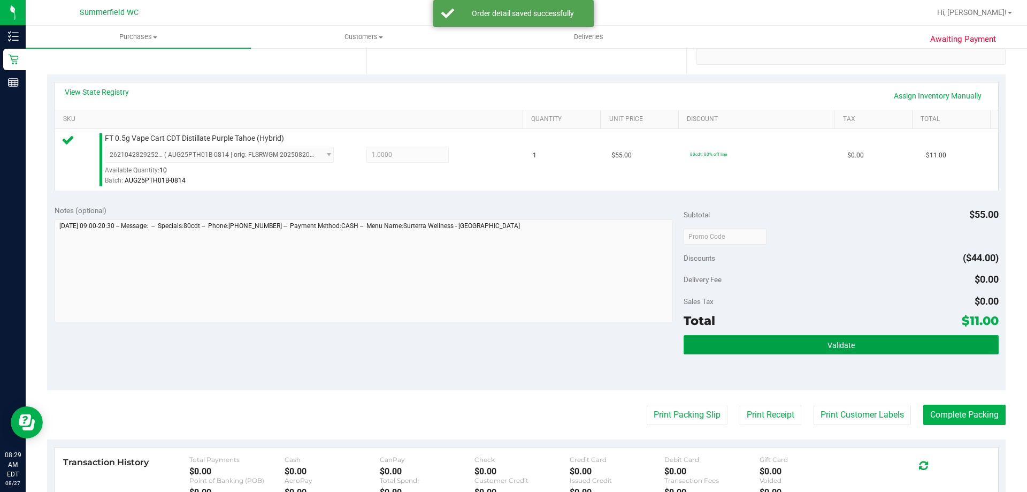
click at [830, 339] on button "Validate" at bounding box center [841, 344] width 315 height 19
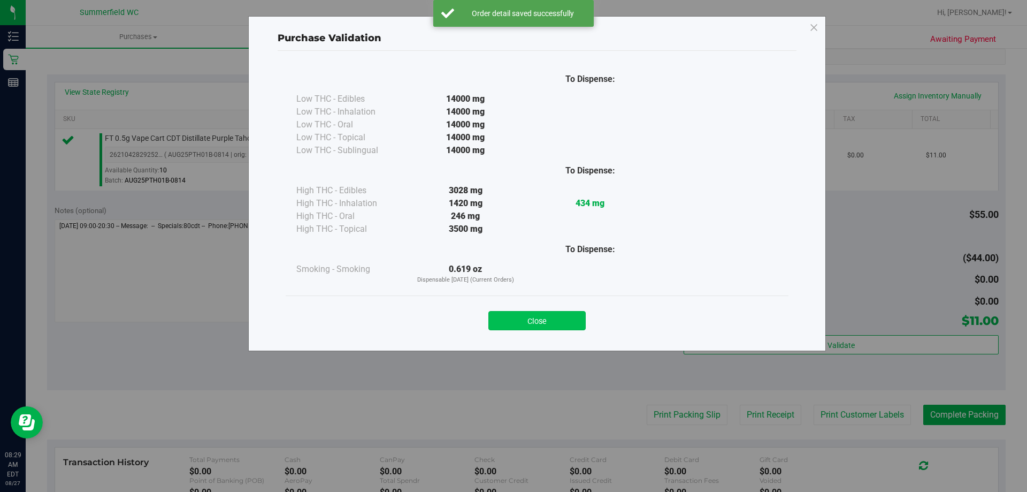
click at [551, 324] on button "Close" at bounding box center [537, 320] width 97 height 19
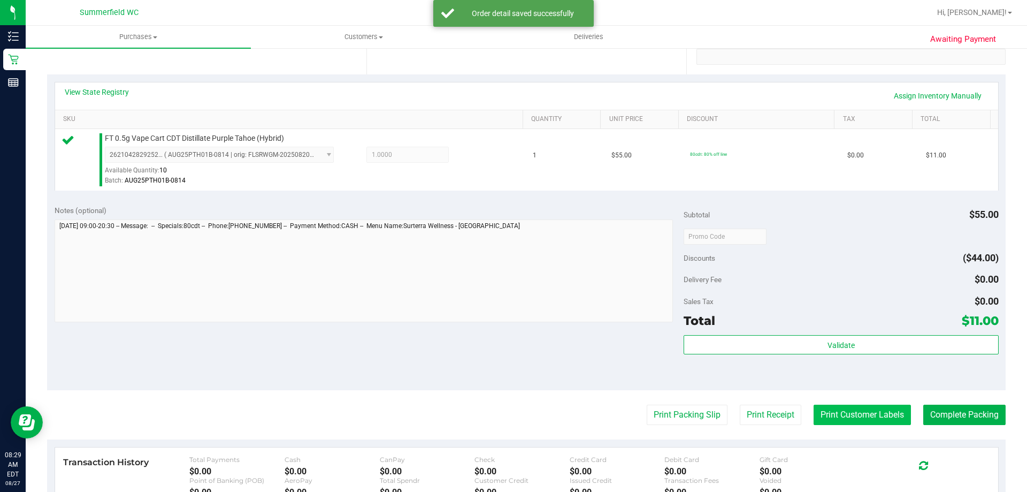
click at [814, 411] on button "Print Customer Labels" at bounding box center [862, 415] width 97 height 20
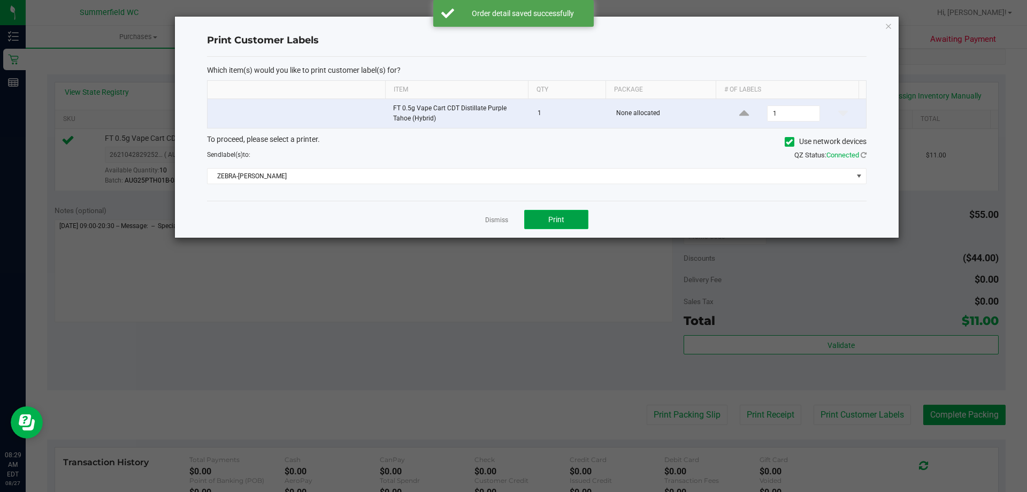
click at [567, 224] on button "Print" at bounding box center [556, 219] width 64 height 19
click at [498, 222] on link "Dismiss" at bounding box center [496, 220] width 23 height 9
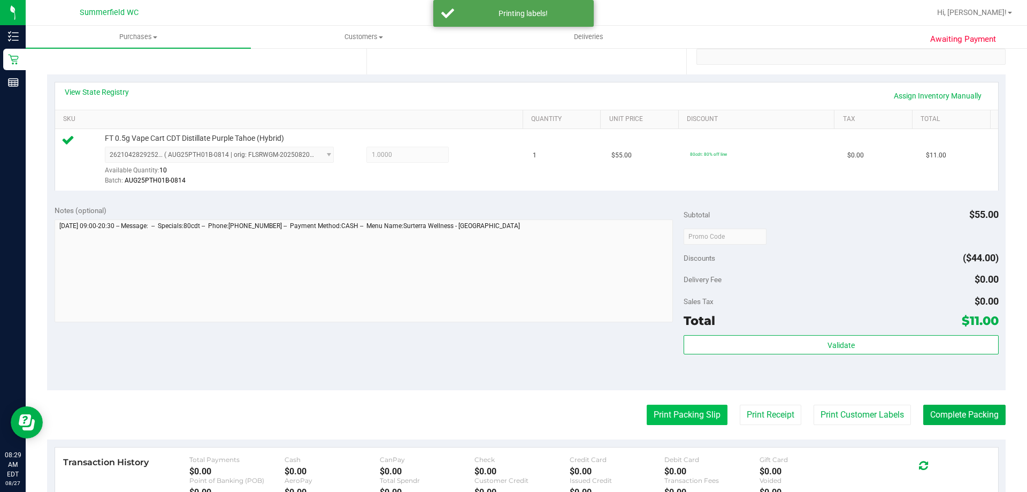
click at [659, 411] on button "Print Packing Slip" at bounding box center [687, 415] width 81 height 20
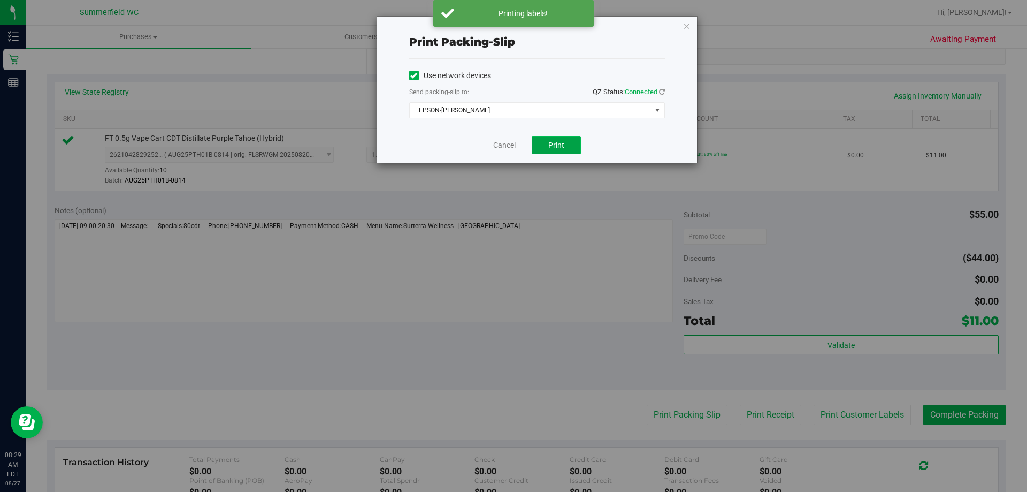
click at [562, 143] on span "Print" at bounding box center [556, 145] width 16 height 9
click at [508, 151] on div "Cancel Print" at bounding box center [537, 145] width 256 height 36
click at [506, 144] on link "Cancel" at bounding box center [504, 145] width 22 height 11
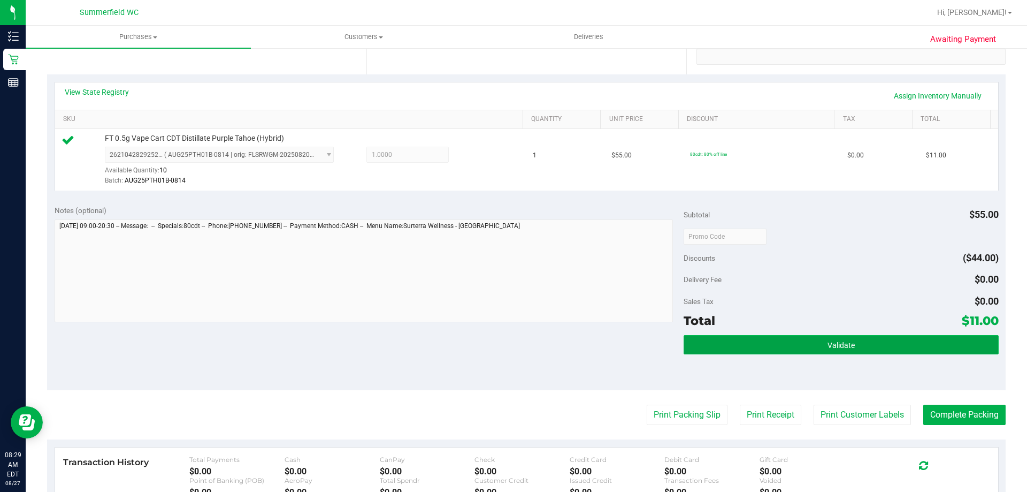
click at [742, 345] on button "Validate" at bounding box center [841, 344] width 315 height 19
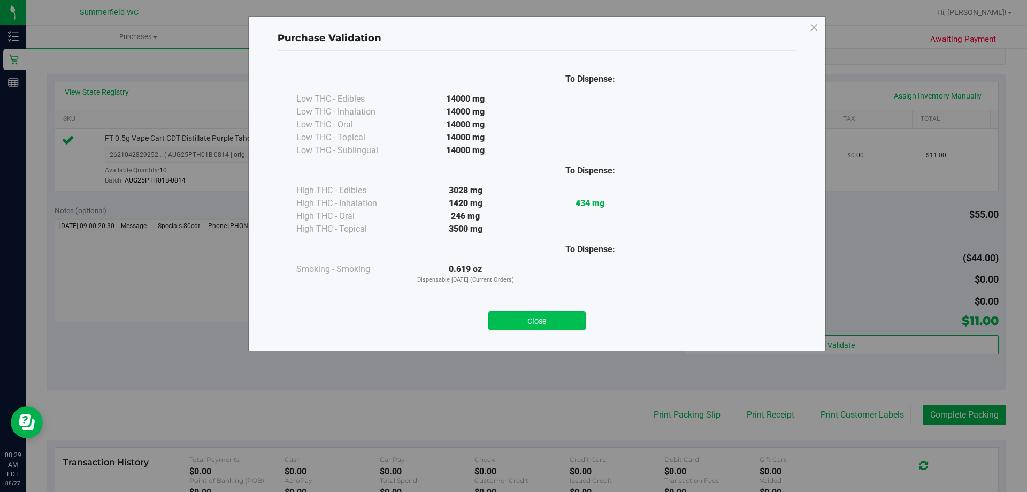
click at [547, 319] on button "Close" at bounding box center [537, 320] width 97 height 19
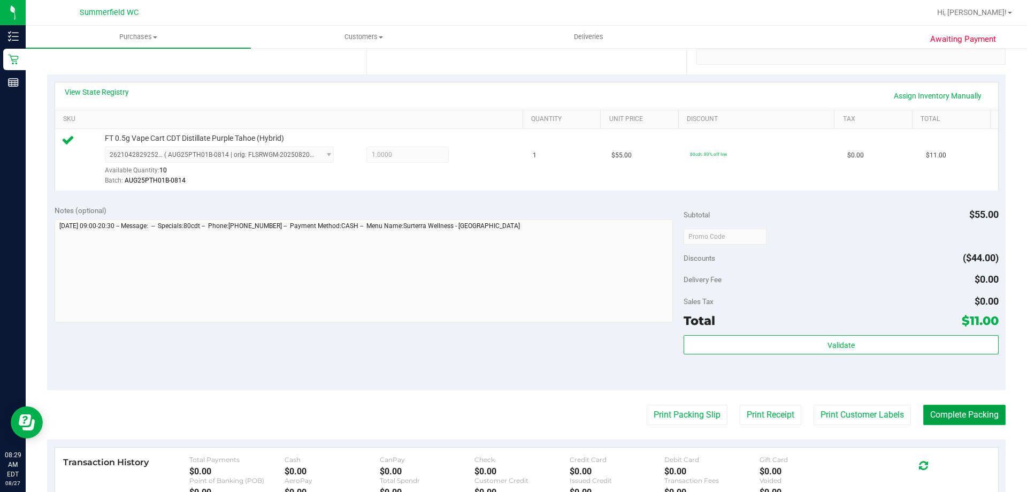
click at [948, 417] on button "Complete Packing" at bounding box center [965, 415] width 82 height 20
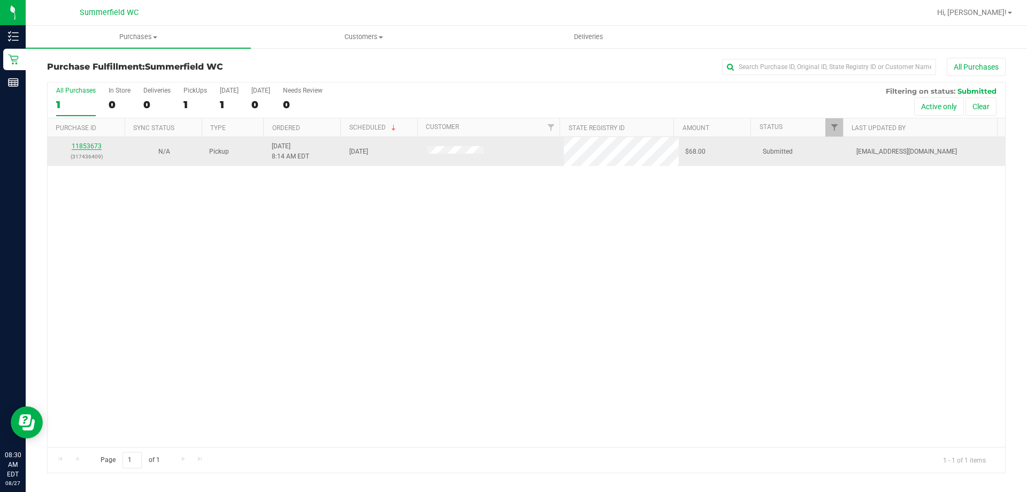
click at [87, 144] on link "11853673" at bounding box center [87, 145] width 30 height 7
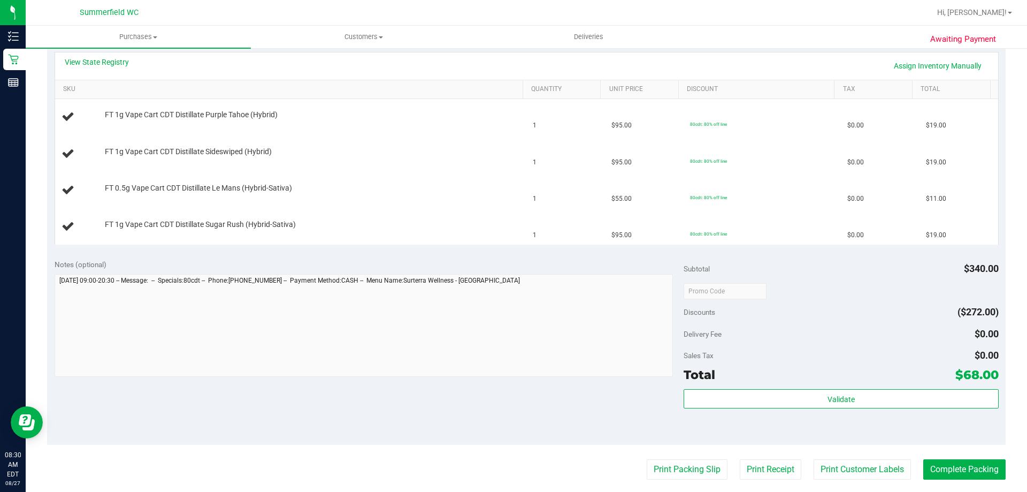
scroll to position [268, 0]
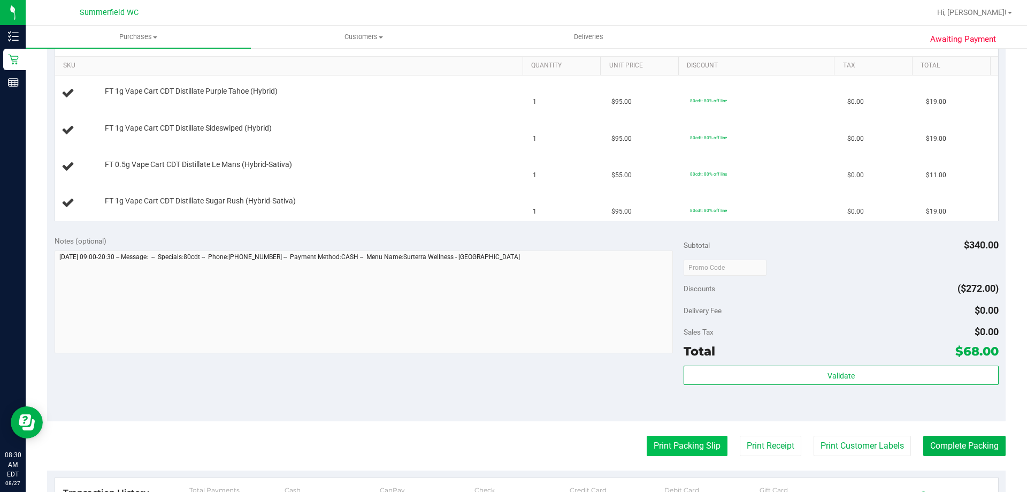
click at [665, 446] on button "Print Packing Slip" at bounding box center [687, 446] width 81 height 20
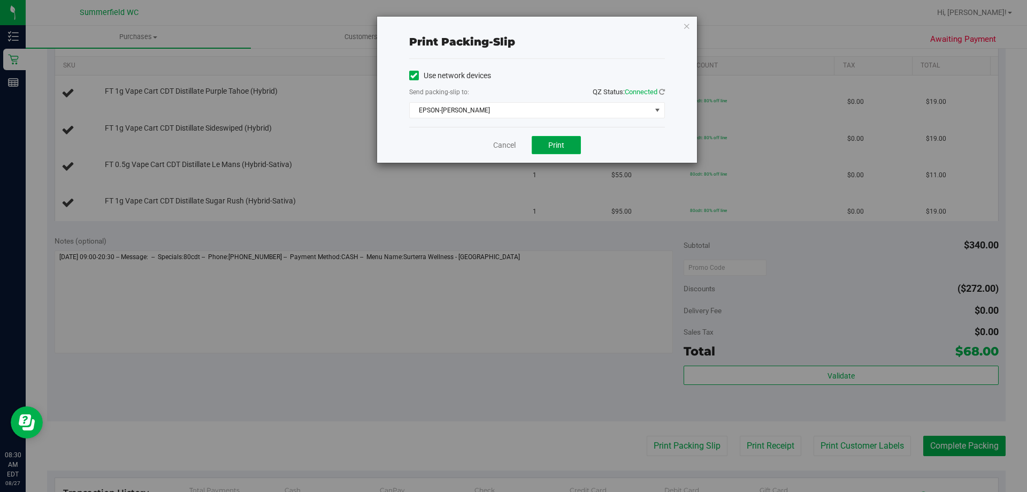
click at [562, 142] on span "Print" at bounding box center [556, 145] width 16 height 9
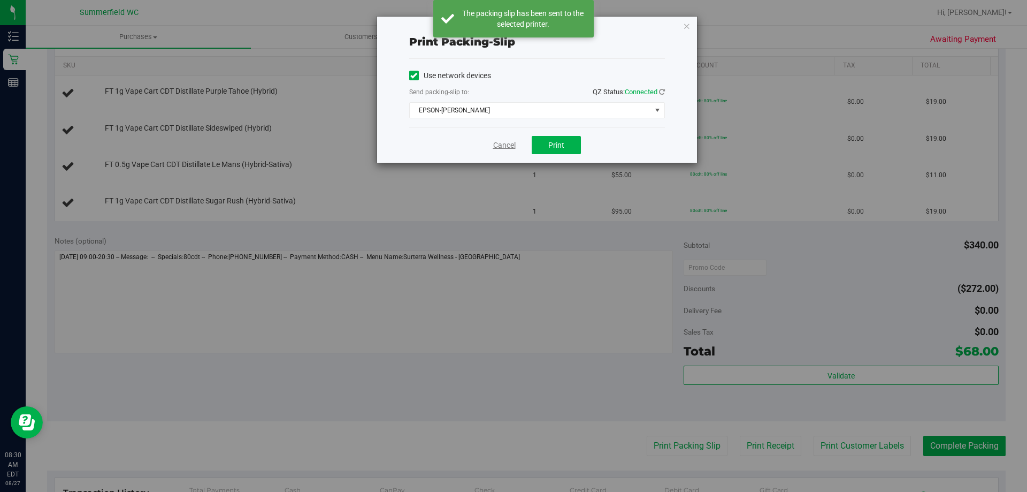
click at [506, 148] on link "Cancel" at bounding box center [504, 145] width 22 height 11
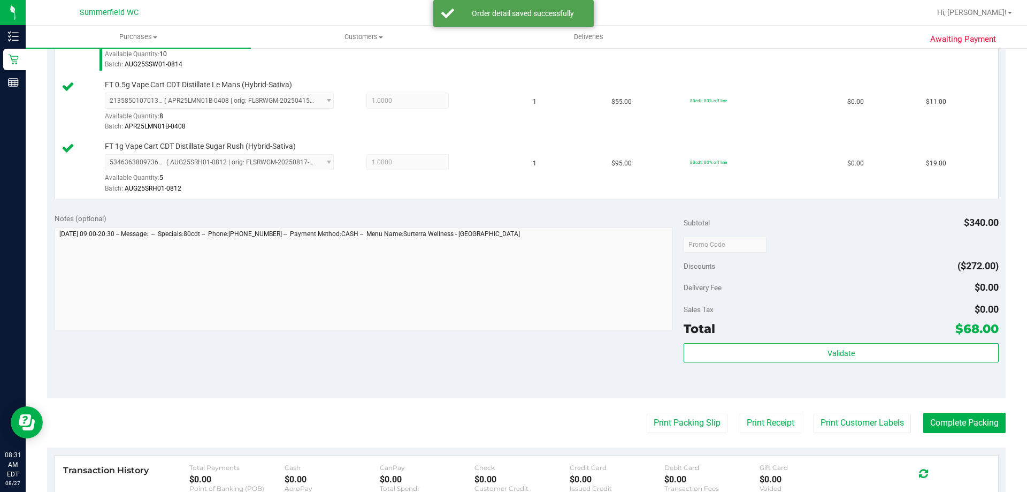
scroll to position [428, 0]
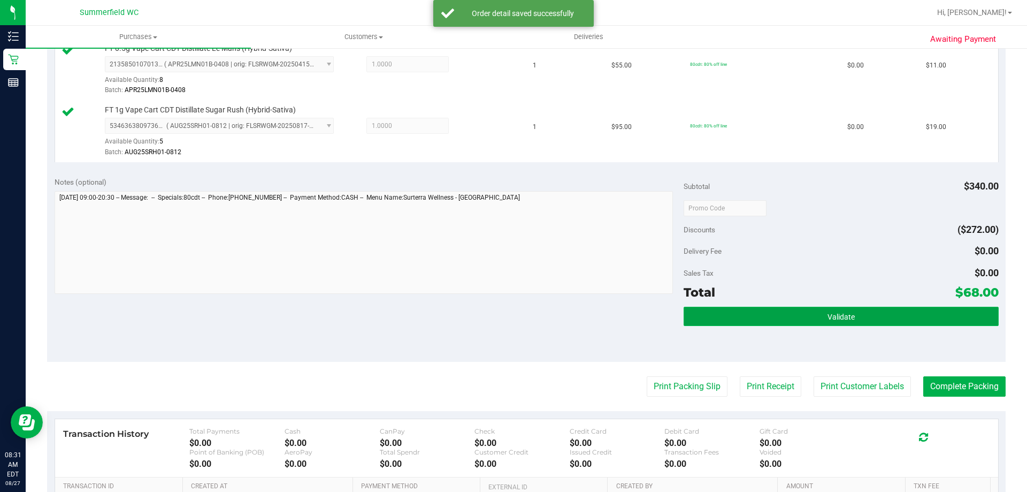
click at [752, 315] on button "Validate" at bounding box center [841, 316] width 315 height 19
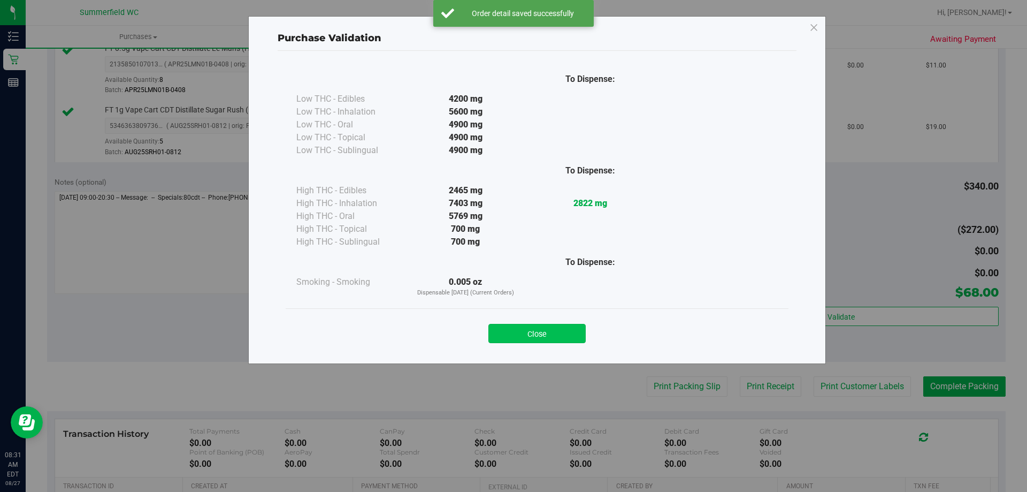
click at [550, 333] on button "Close" at bounding box center [537, 333] width 97 height 19
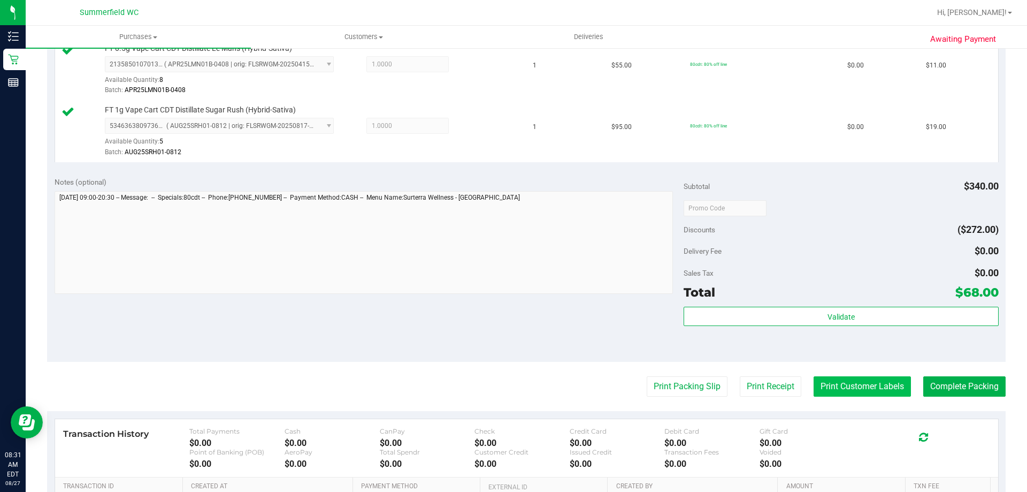
click at [820, 391] on button "Print Customer Labels" at bounding box center [862, 386] width 97 height 20
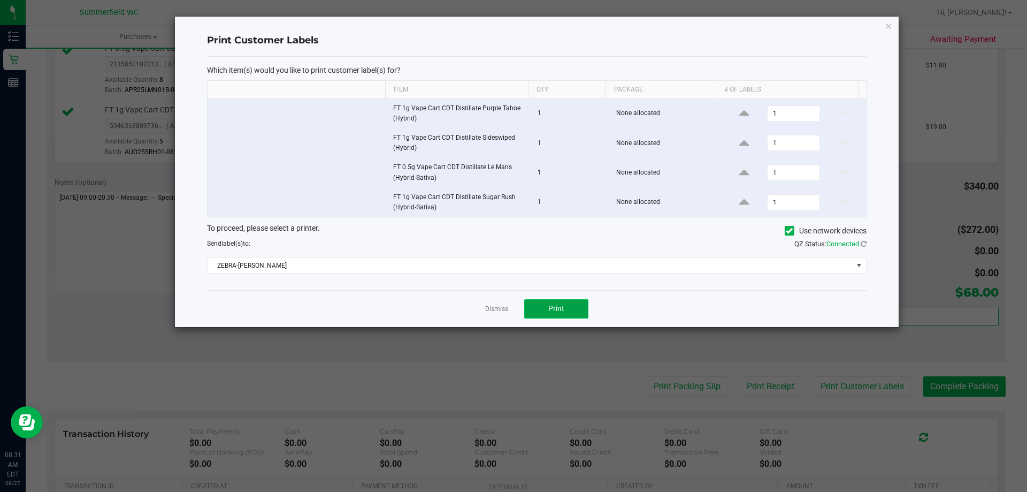
click at [566, 309] on button "Print" at bounding box center [556, 308] width 64 height 19
click at [488, 307] on link "Dismiss" at bounding box center [496, 308] width 23 height 9
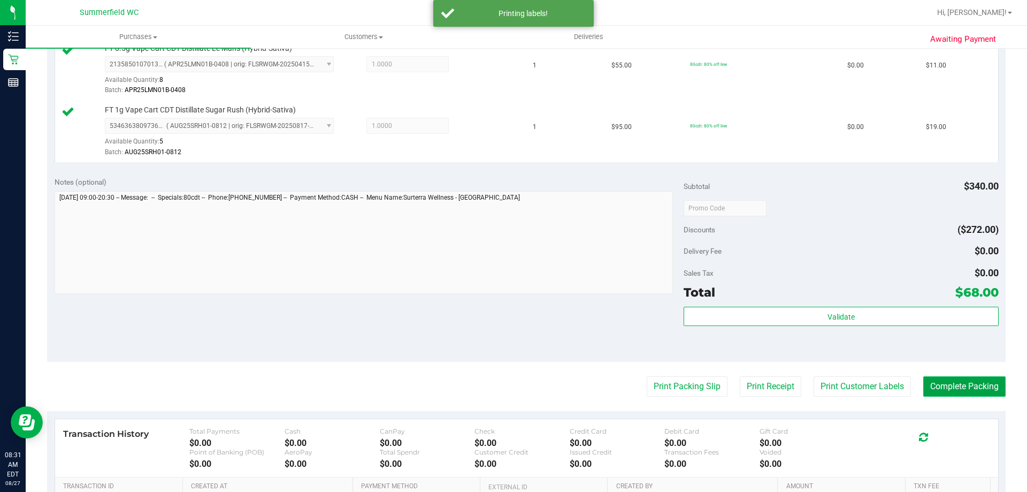
click at [934, 388] on button "Complete Packing" at bounding box center [965, 386] width 82 height 20
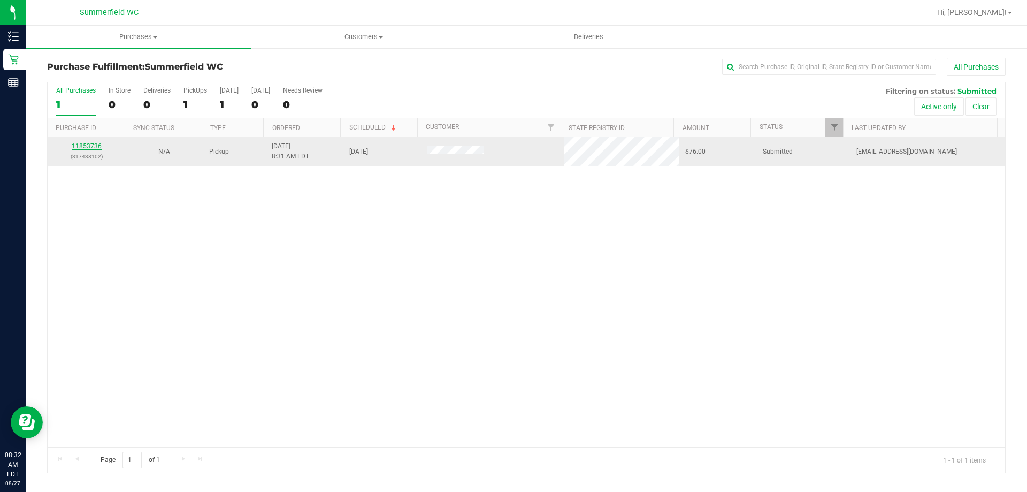
click at [87, 146] on link "11853736" at bounding box center [87, 145] width 30 height 7
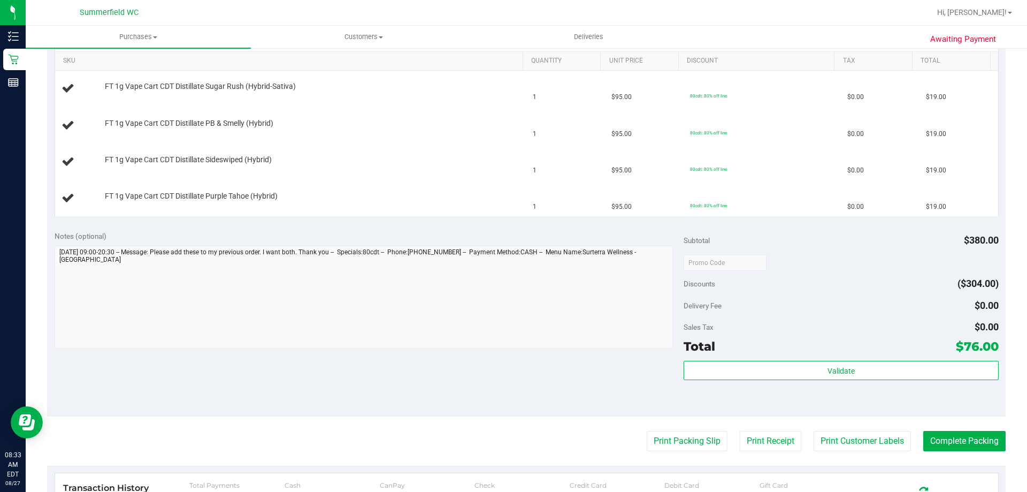
scroll to position [321, 0]
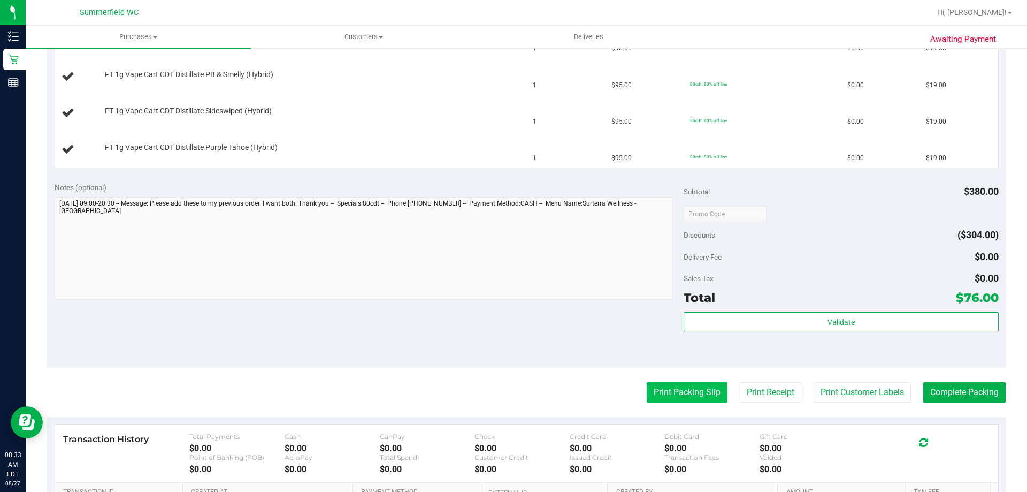
click at [668, 391] on button "Print Packing Slip" at bounding box center [687, 392] width 81 height 20
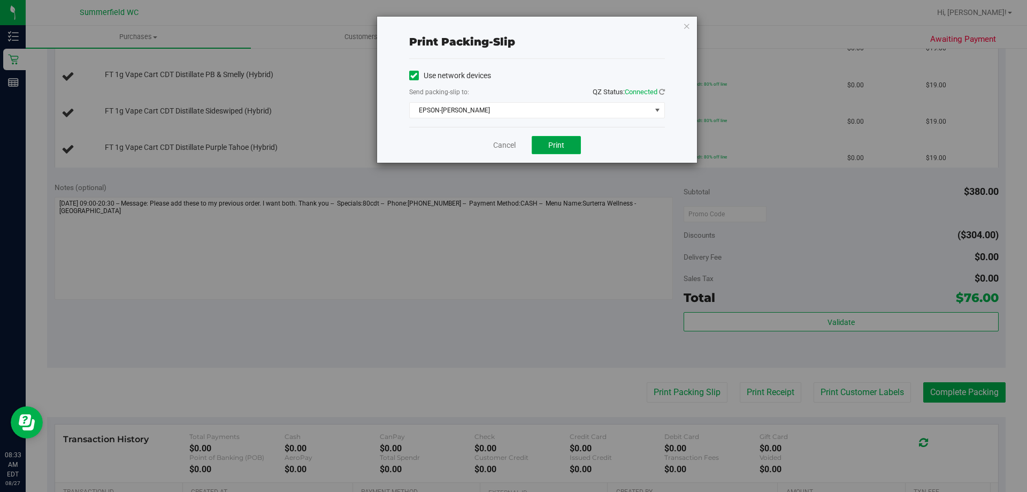
click at [564, 146] on button "Print" at bounding box center [556, 145] width 49 height 18
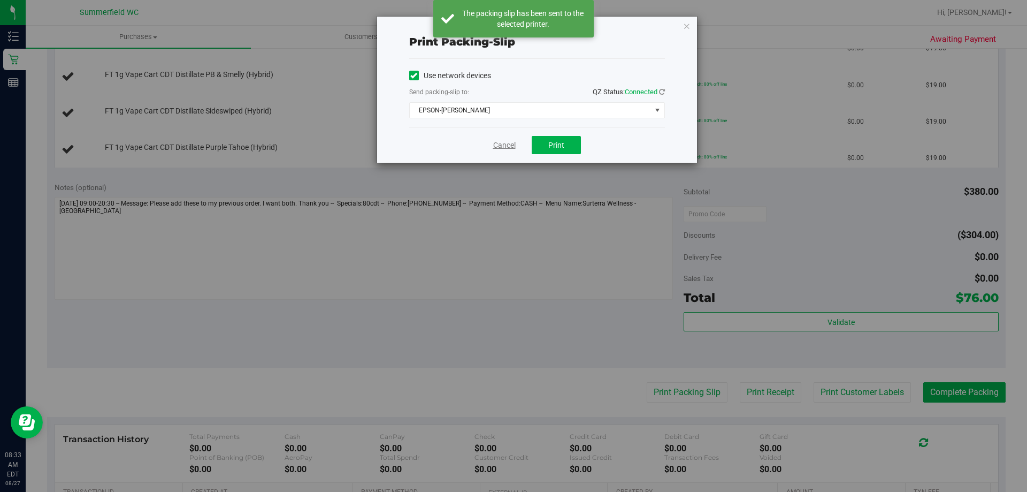
click at [501, 148] on link "Cancel" at bounding box center [504, 145] width 22 height 11
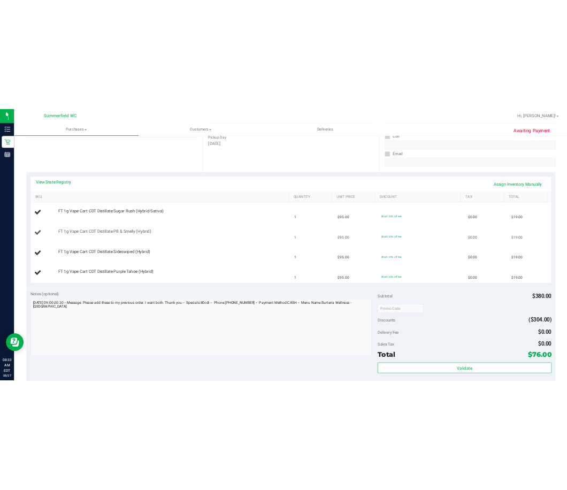
scroll to position [161, 0]
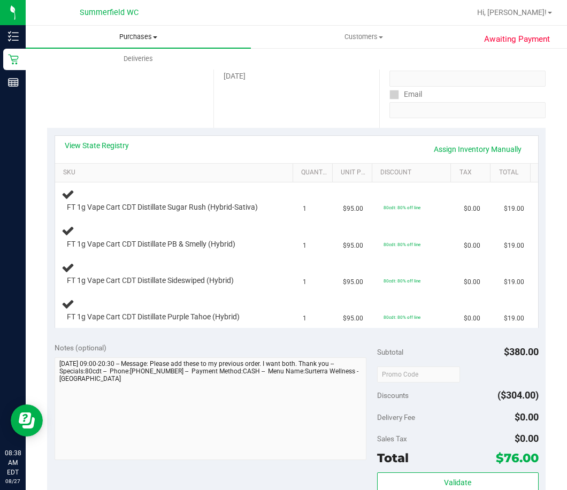
click at [145, 36] on span "Purchases" at bounding box center [138, 37] width 225 height 10
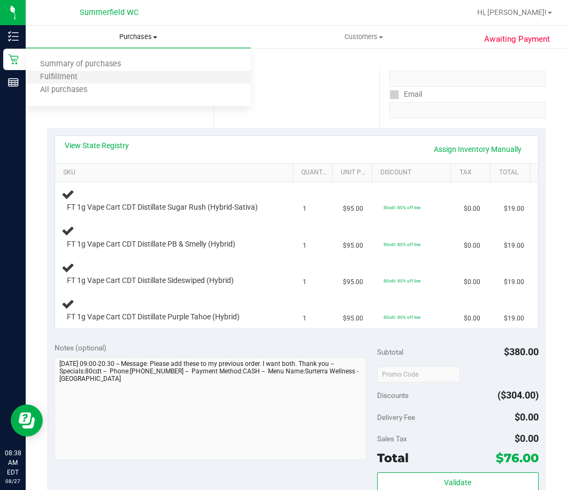
click at [138, 77] on li "Fulfillment" at bounding box center [138, 77] width 225 height 13
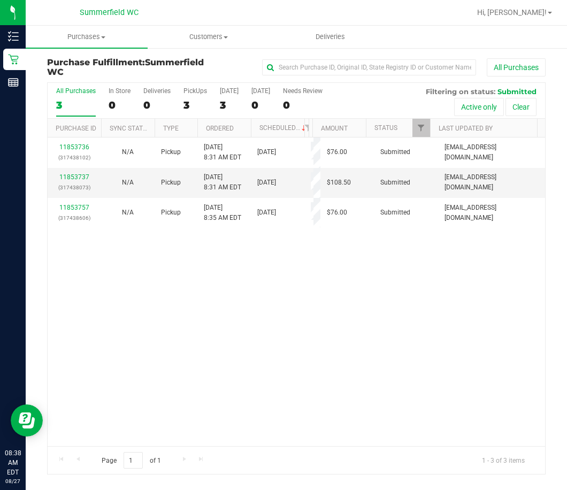
click at [248, 316] on div "11853736 (317438102) N/A Pickup [DATE] 8:31 AM EDT 8/27/2025 $76.00 Submitted […" at bounding box center [297, 292] width 498 height 309
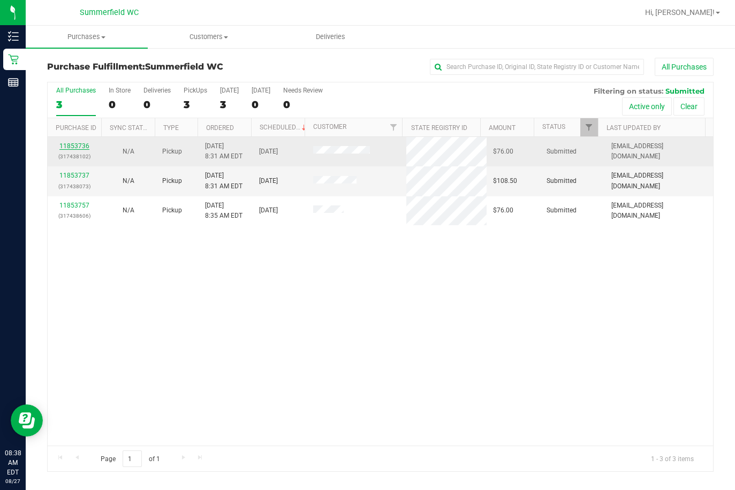
click at [70, 146] on link "11853736" at bounding box center [74, 145] width 30 height 7
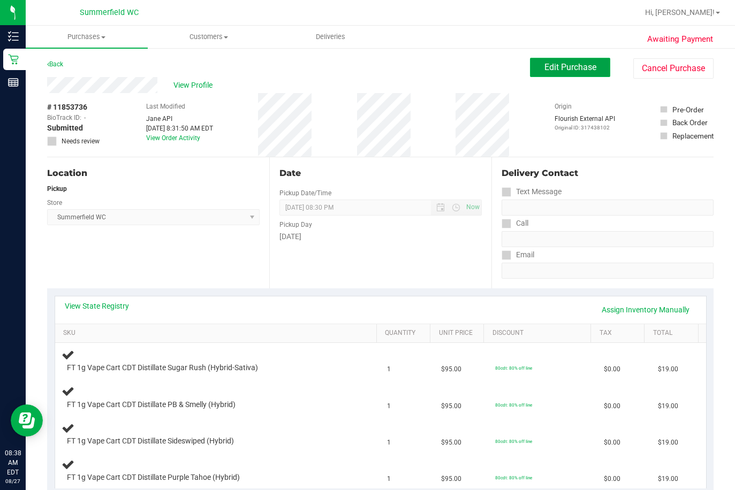
click at [530, 66] on button "Edit Purchase" at bounding box center [570, 67] width 80 height 19
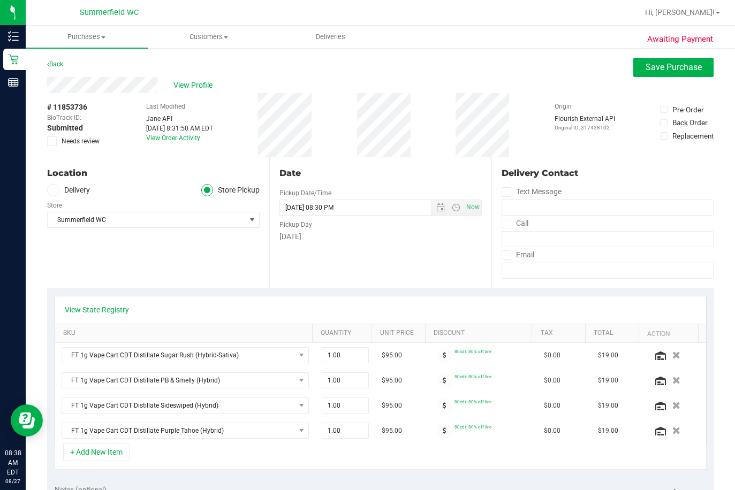
click at [56, 142] on span at bounding box center [52, 141] width 10 height 10
click at [0, 0] on input "Needs review" at bounding box center [0, 0] width 0 height 0
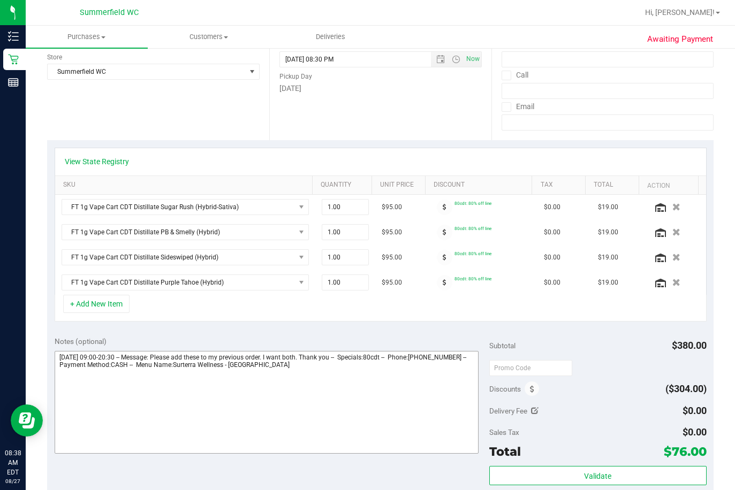
scroll to position [214, 0]
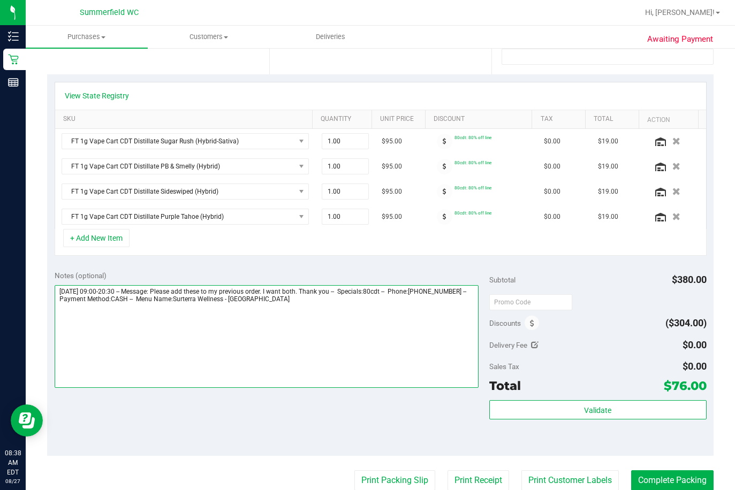
click at [339, 308] on textarea at bounding box center [267, 336] width 424 height 103
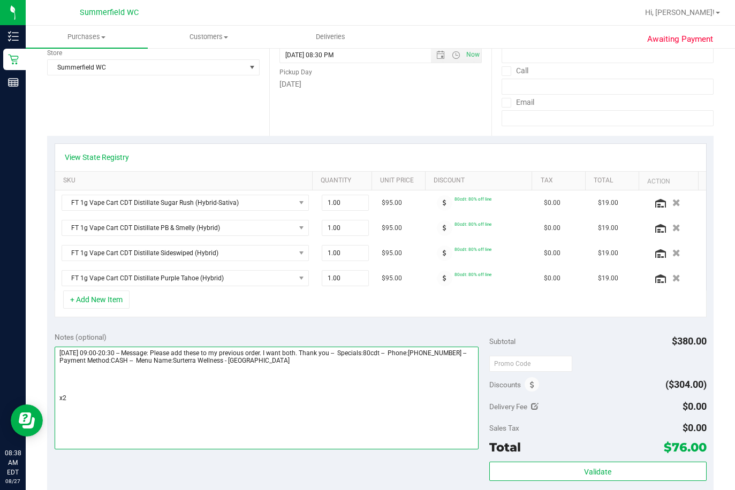
scroll to position [0, 0]
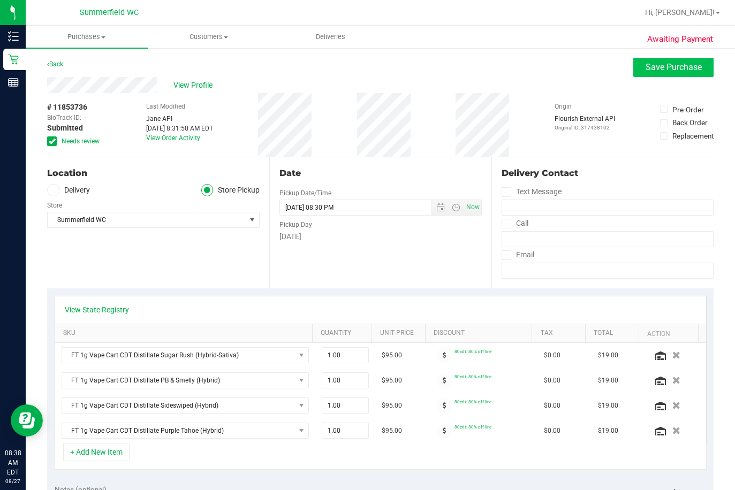
type textarea "[DATE] 09:00-20:30 -- Message: Please add these to my previous order. I want bo…"
click at [672, 60] on button "Save Purchase" at bounding box center [673, 67] width 80 height 19
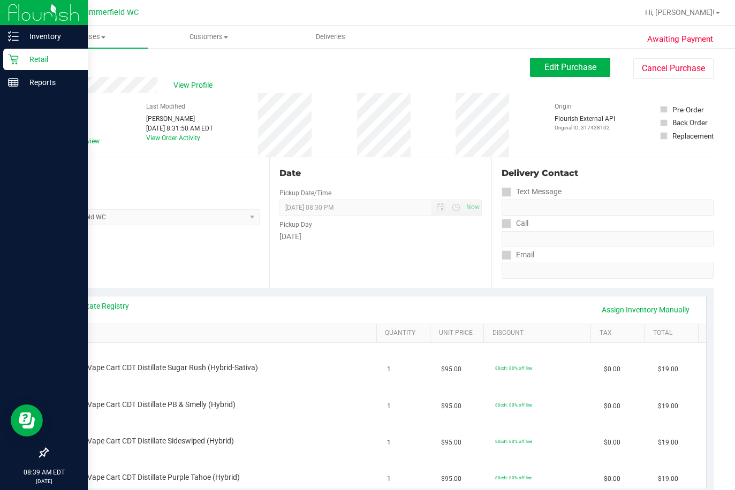
click at [37, 61] on p "Retail" at bounding box center [51, 59] width 64 height 13
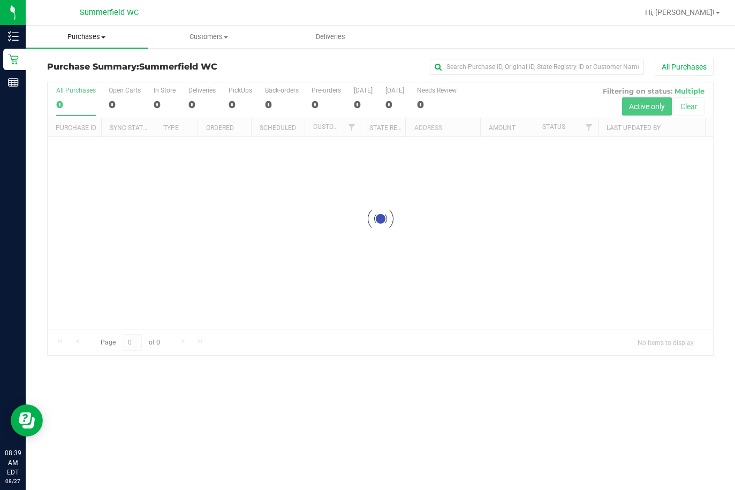
click at [93, 41] on span "Purchases" at bounding box center [87, 37] width 122 height 10
click at [85, 77] on span "Fulfillment" at bounding box center [59, 77] width 66 height 9
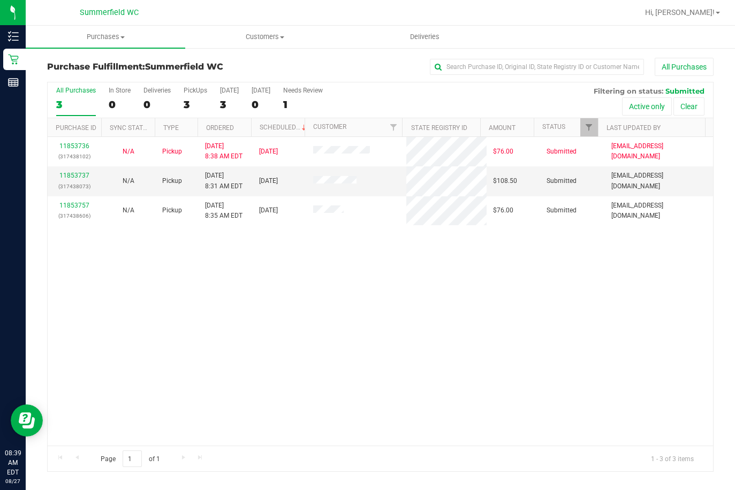
click at [407, 301] on div "11853736 (317438102) N/A Pickup [DATE] 8:38 AM EDT 8/27/2025 $76.00 Submitted […" at bounding box center [380, 291] width 665 height 309
click at [73, 175] on link "11853737" at bounding box center [74, 175] width 30 height 7
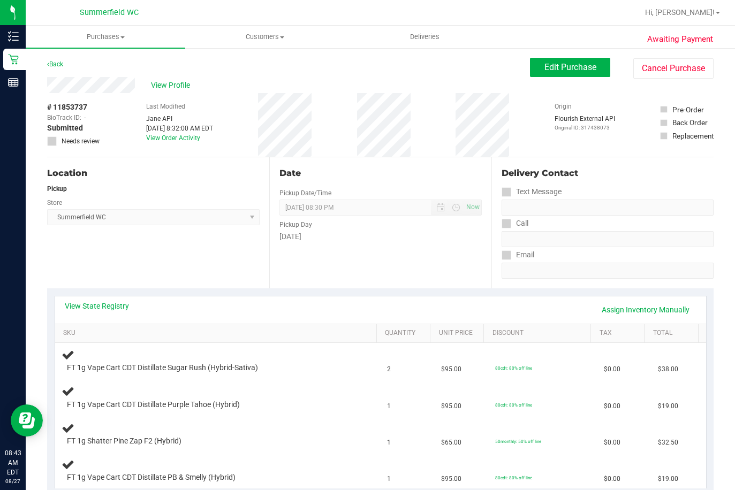
click at [361, 75] on div "Back Edit Purchase Cancel Purchase" at bounding box center [380, 67] width 666 height 19
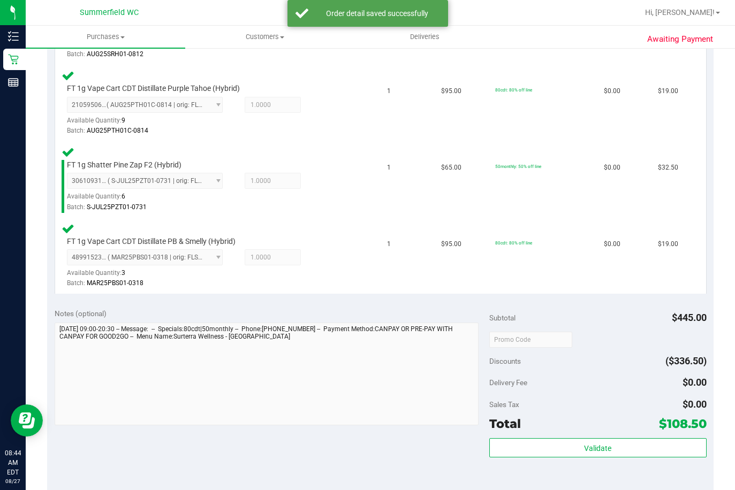
scroll to position [375, 0]
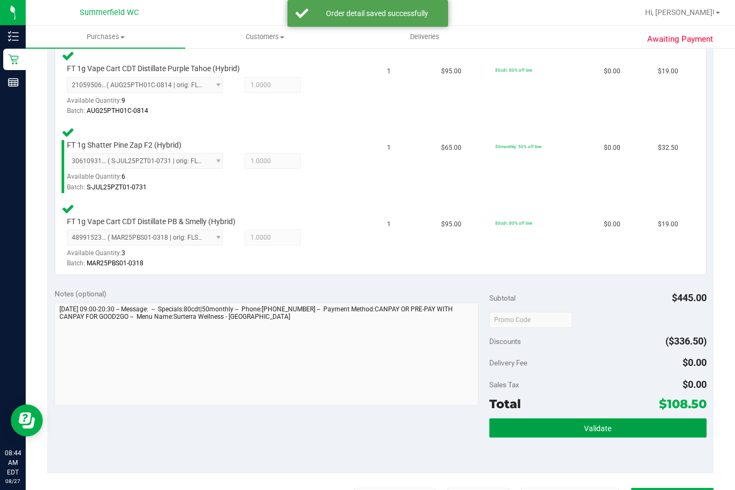
click at [553, 430] on button "Validate" at bounding box center [597, 427] width 217 height 19
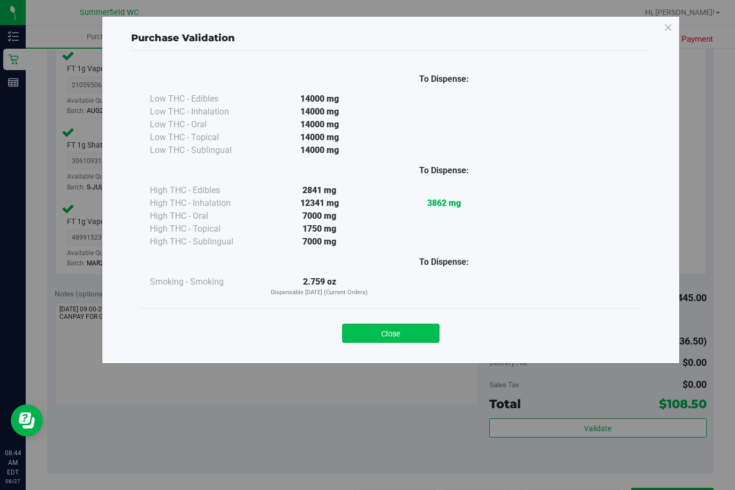
click at [394, 338] on button "Close" at bounding box center [390, 333] width 97 height 19
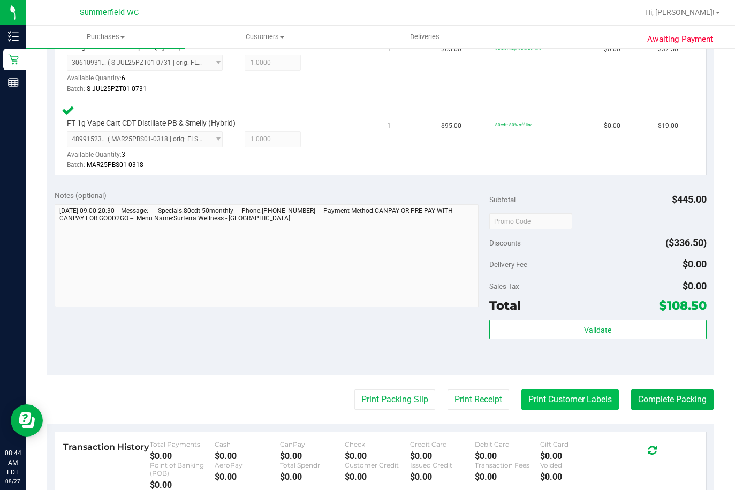
scroll to position [482, 0]
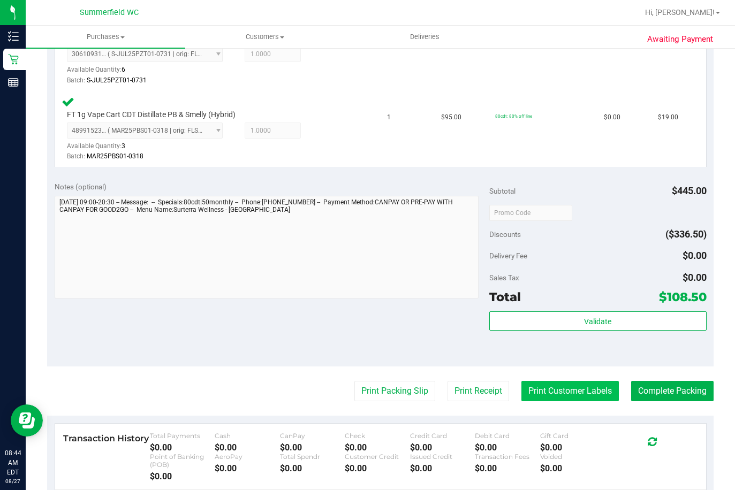
click at [573, 394] on button "Print Customer Labels" at bounding box center [569, 391] width 97 height 20
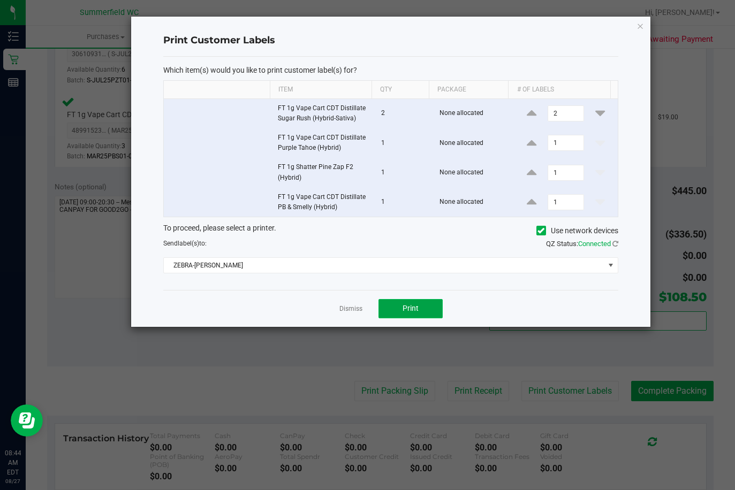
click at [410, 312] on span "Print" at bounding box center [410, 308] width 16 height 9
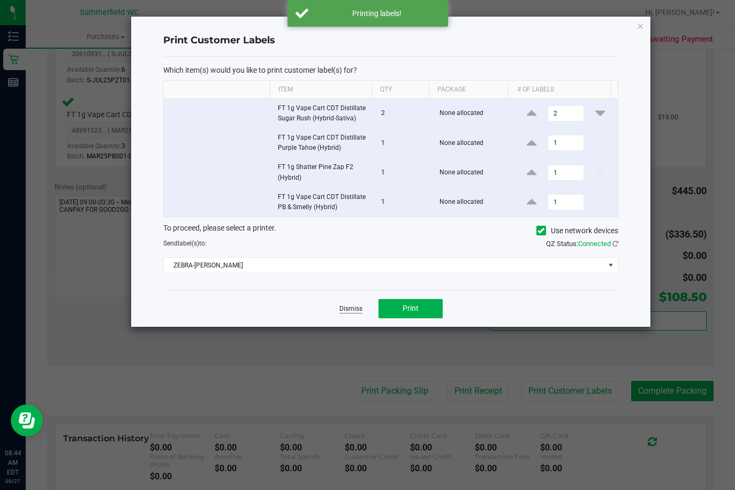
click at [350, 309] on link "Dismiss" at bounding box center [350, 308] width 23 height 9
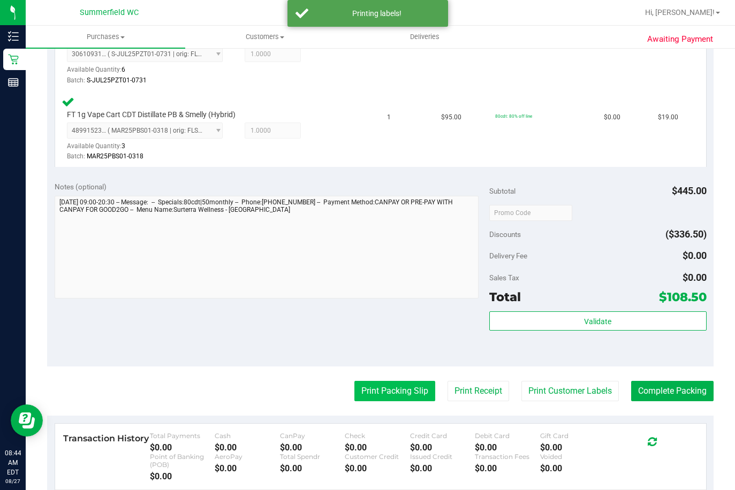
click at [386, 399] on button "Print Packing Slip" at bounding box center [394, 391] width 81 height 20
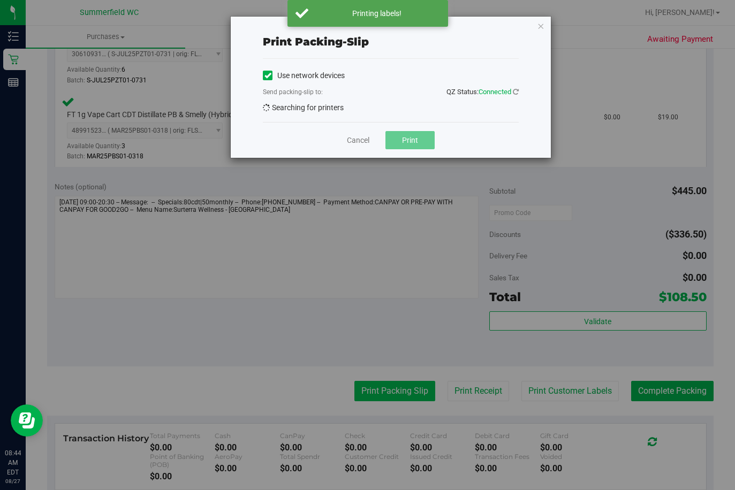
click at [386, 399] on div "Print packing-slip Use network devices Send packing-slip to: QZ Status: Connect…" at bounding box center [371, 245] width 743 height 490
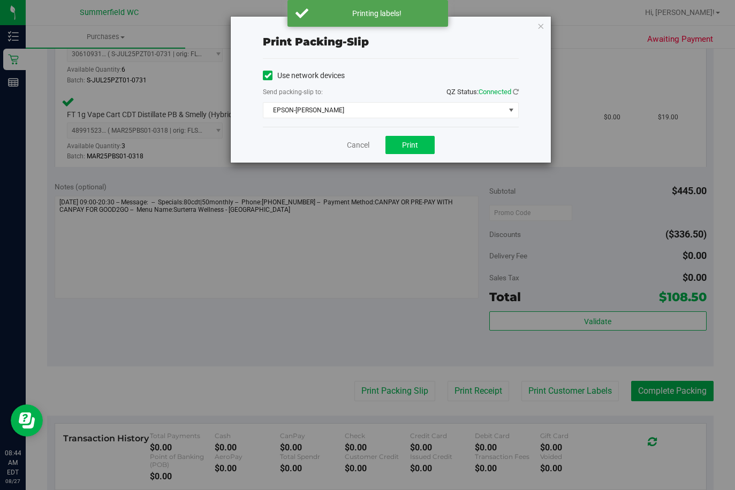
drag, startPoint x: 414, startPoint y: 133, endPoint x: 414, endPoint y: 142, distance: 8.6
click at [414, 140] on div "Cancel Print" at bounding box center [391, 145] width 256 height 36
click at [414, 142] on span "Print" at bounding box center [410, 145] width 16 height 9
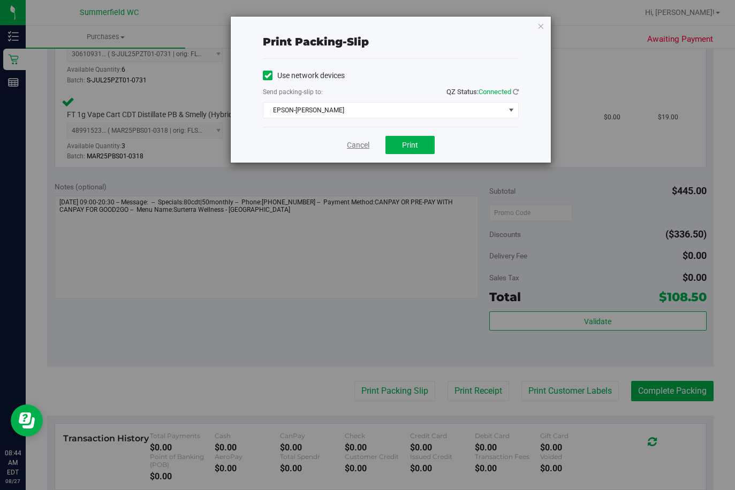
click at [361, 146] on link "Cancel" at bounding box center [358, 145] width 22 height 11
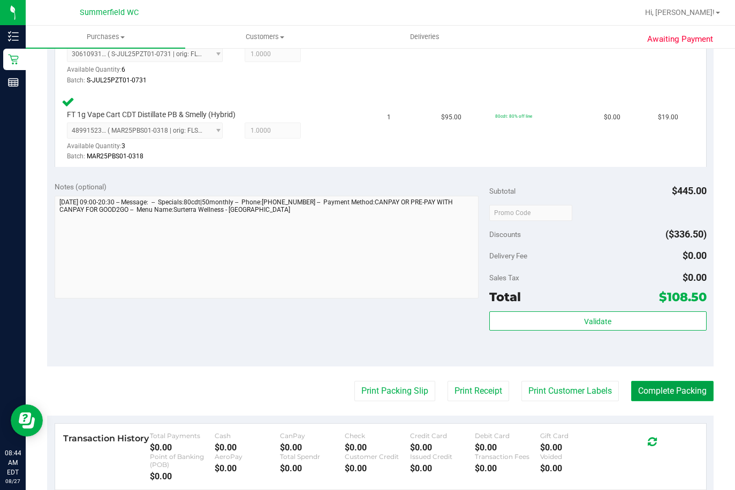
click at [638, 385] on button "Complete Packing" at bounding box center [672, 391] width 82 height 20
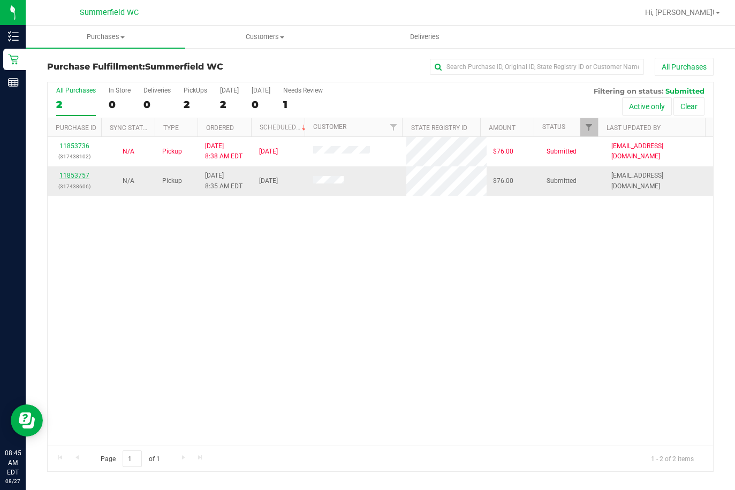
click at [83, 172] on link "11853757" at bounding box center [74, 175] width 30 height 7
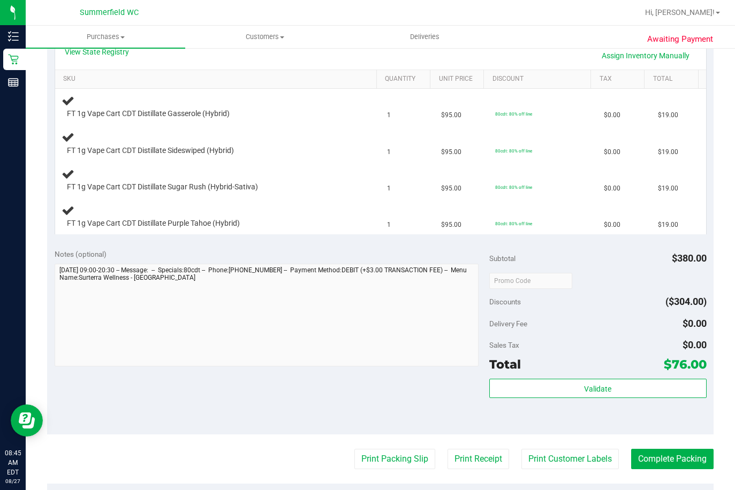
scroll to position [268, 0]
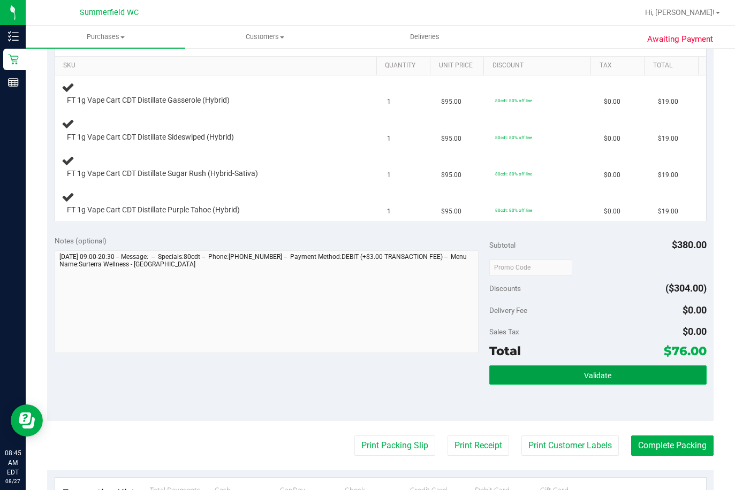
click at [562, 376] on button "Validate" at bounding box center [597, 374] width 217 height 19
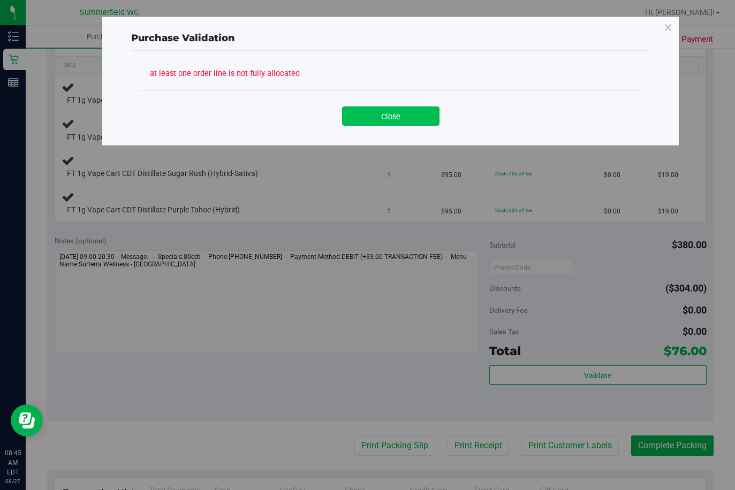
click at [377, 119] on button "Close" at bounding box center [390, 115] width 97 height 19
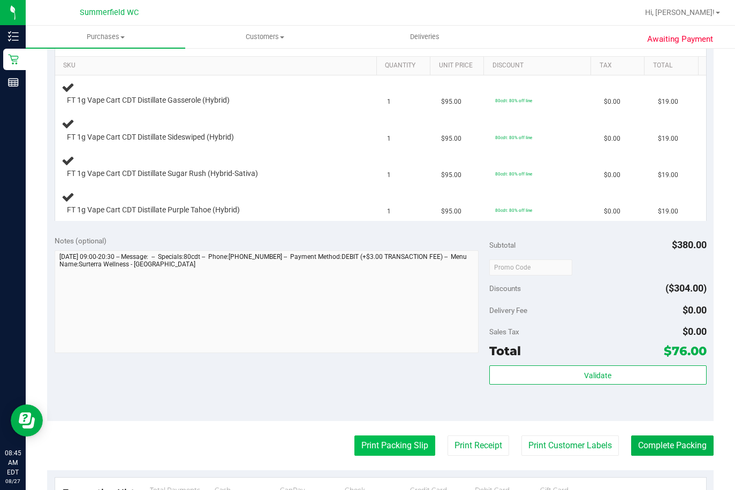
click at [397, 447] on button "Print Packing Slip" at bounding box center [394, 446] width 81 height 20
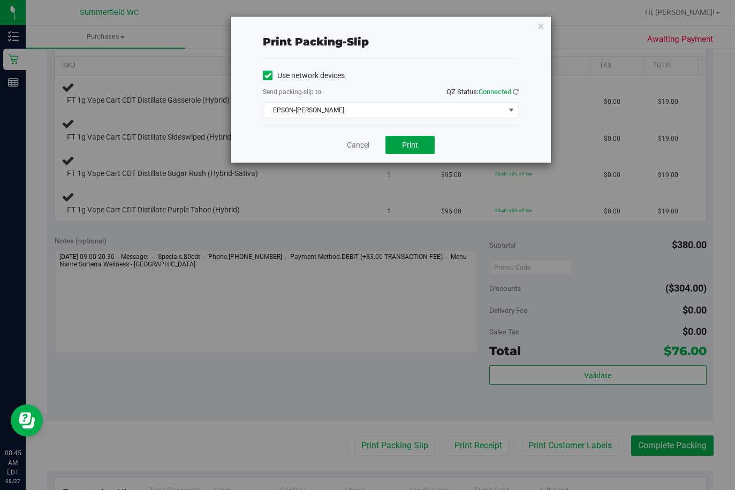
click at [403, 148] on span "Print" at bounding box center [410, 145] width 16 height 9
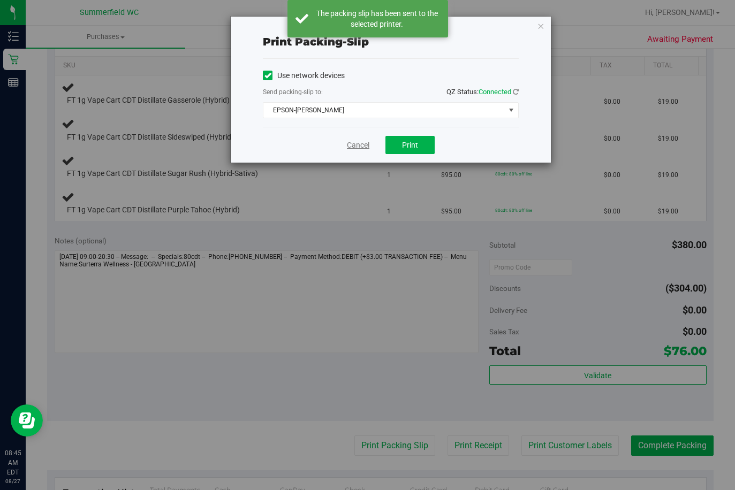
click at [353, 148] on link "Cancel" at bounding box center [358, 145] width 22 height 11
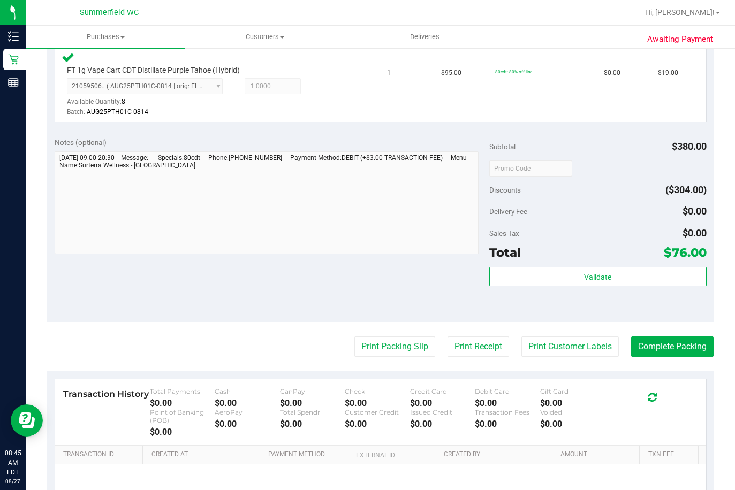
scroll to position [535, 0]
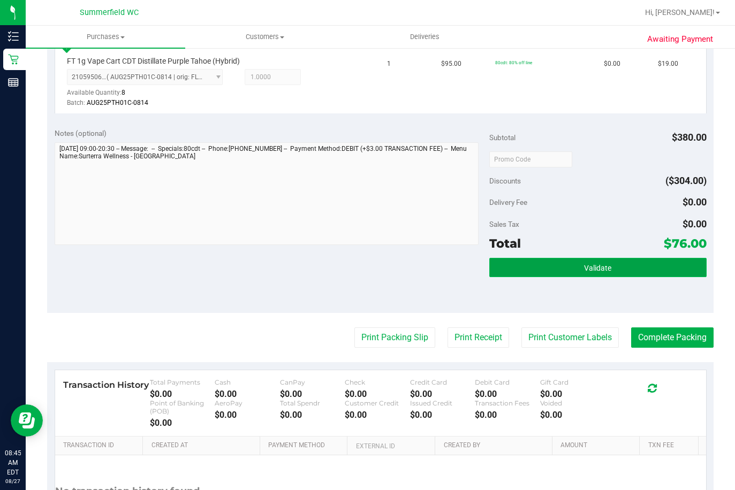
click at [547, 273] on button "Validate" at bounding box center [597, 267] width 217 height 19
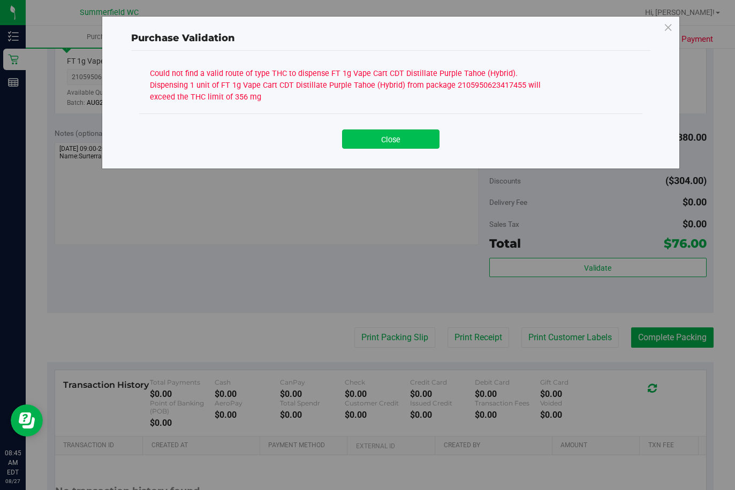
click at [405, 145] on button "Close" at bounding box center [390, 138] width 97 height 19
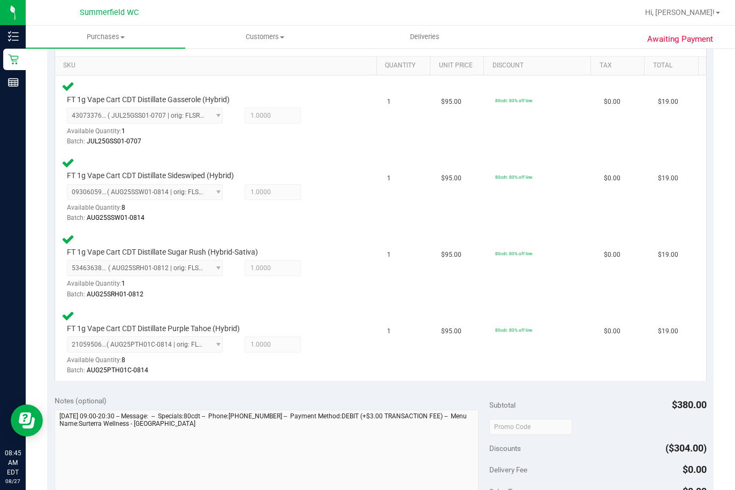
scroll to position [214, 0]
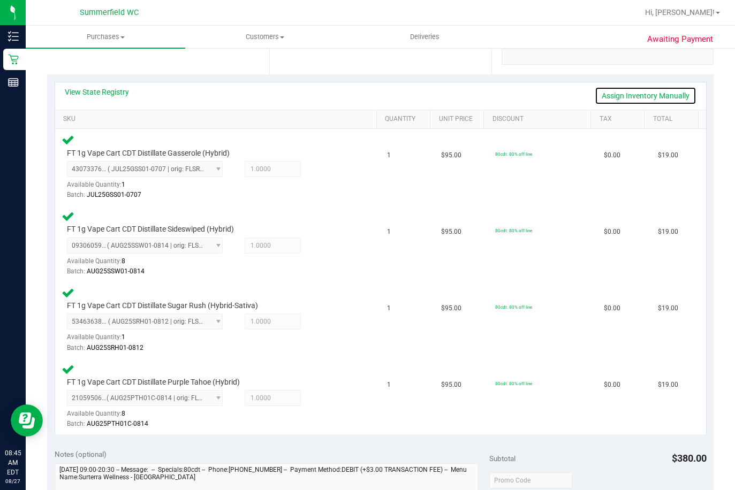
click at [664, 96] on link "Assign Inventory Manually" at bounding box center [645, 96] width 102 height 18
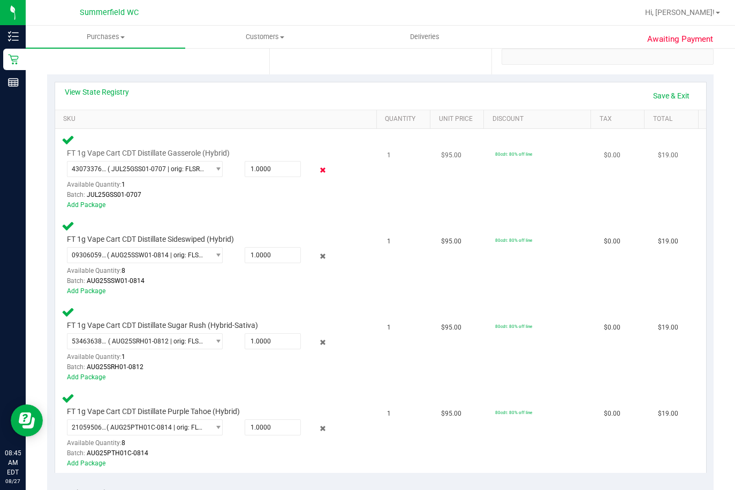
click at [319, 169] on icon at bounding box center [322, 170] width 11 height 12
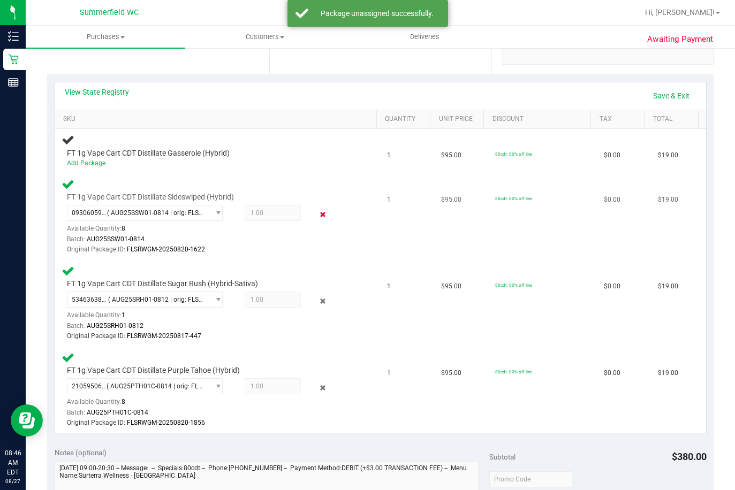
click at [317, 213] on icon at bounding box center [322, 214] width 11 height 12
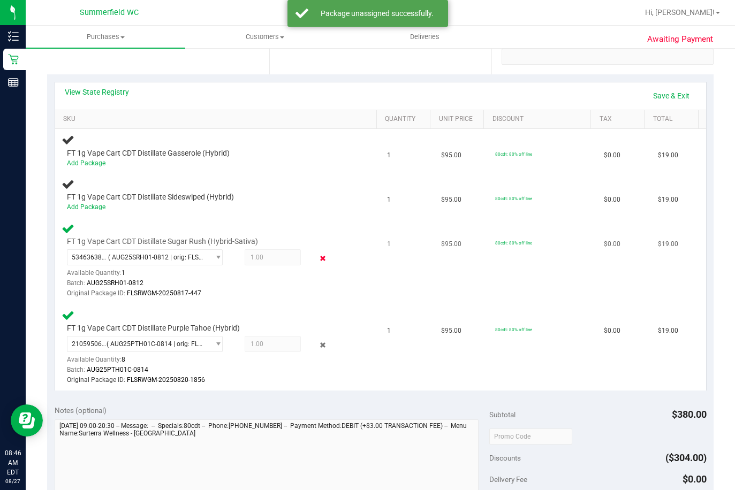
click at [317, 255] on icon at bounding box center [322, 259] width 11 height 12
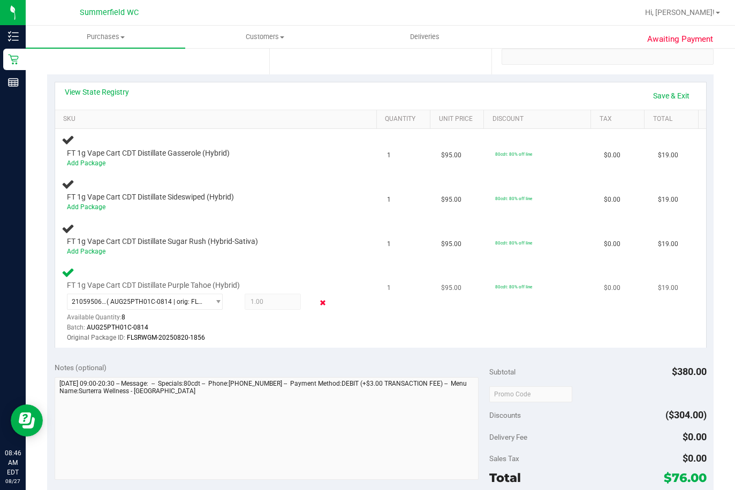
click at [317, 303] on icon at bounding box center [322, 303] width 11 height 12
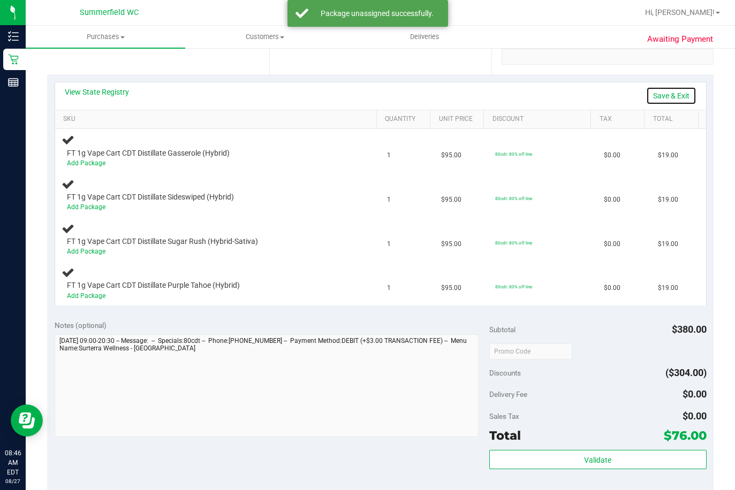
click at [653, 96] on link "Save & Exit" at bounding box center [671, 96] width 50 height 18
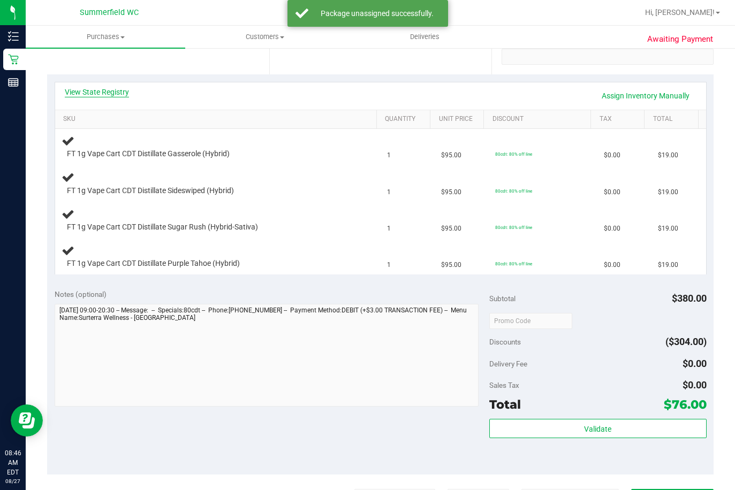
click at [97, 93] on link "View State Registry" at bounding box center [97, 92] width 64 height 11
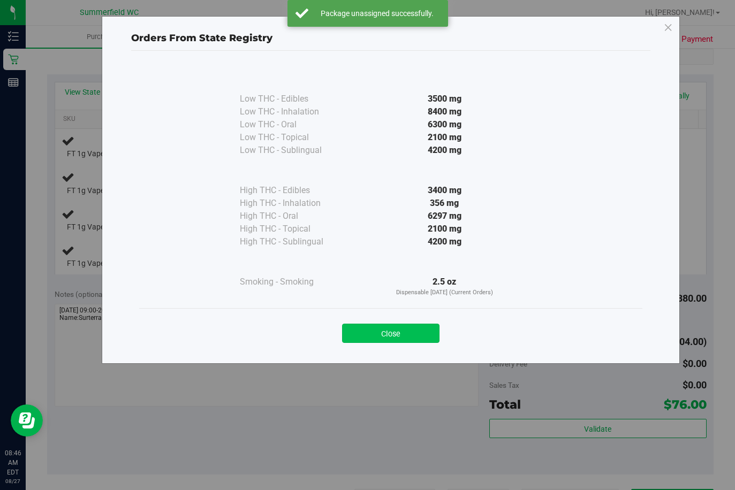
click at [388, 341] on button "Close" at bounding box center [390, 333] width 97 height 19
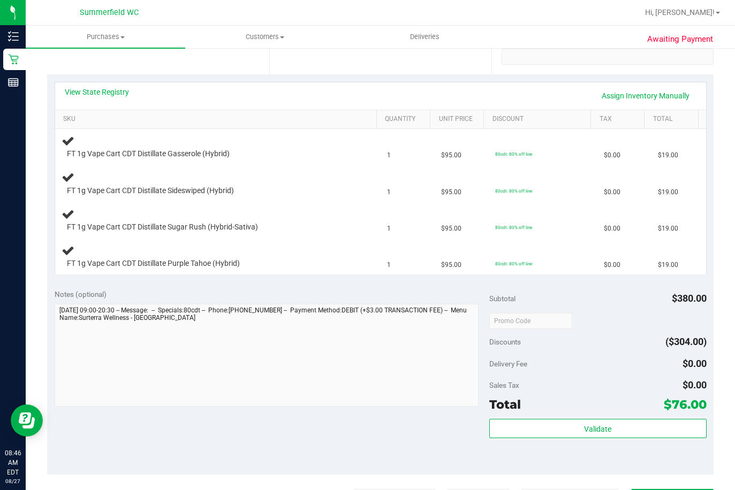
click at [559, 101] on div "View State Registry Assign Inventory Manually" at bounding box center [380, 96] width 631 height 18
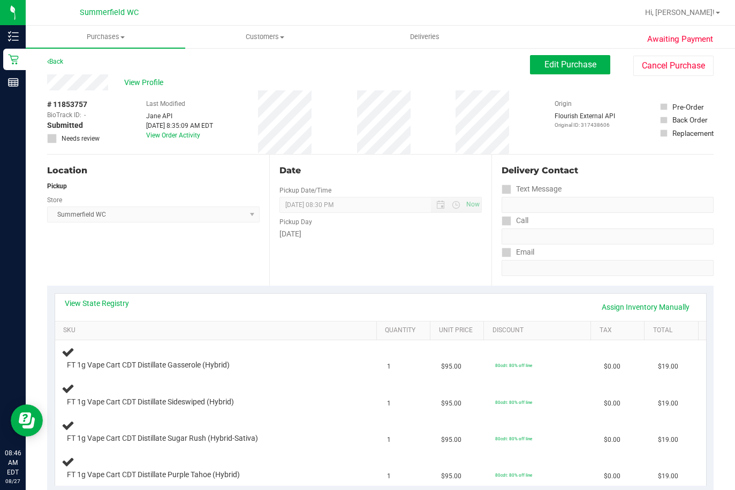
scroll to position [0, 0]
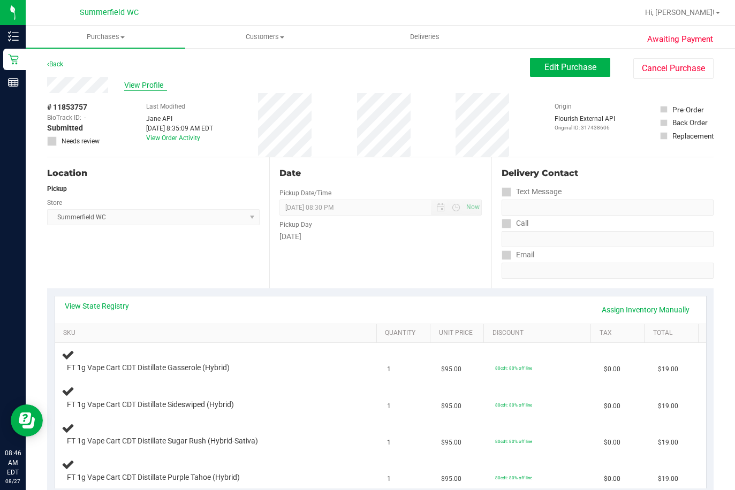
click at [146, 87] on span "View Profile" at bounding box center [145, 85] width 43 height 11
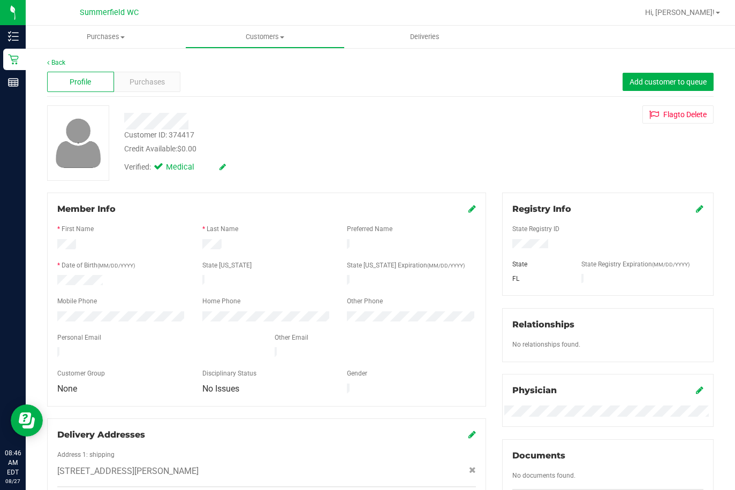
click at [183, 133] on div "Customer ID: 374417" at bounding box center [159, 134] width 70 height 11
copy div "374417"
click at [428, 120] on div at bounding box center [286, 121] width 341 height 17
click at [140, 78] on span "Purchases" at bounding box center [146, 82] width 35 height 11
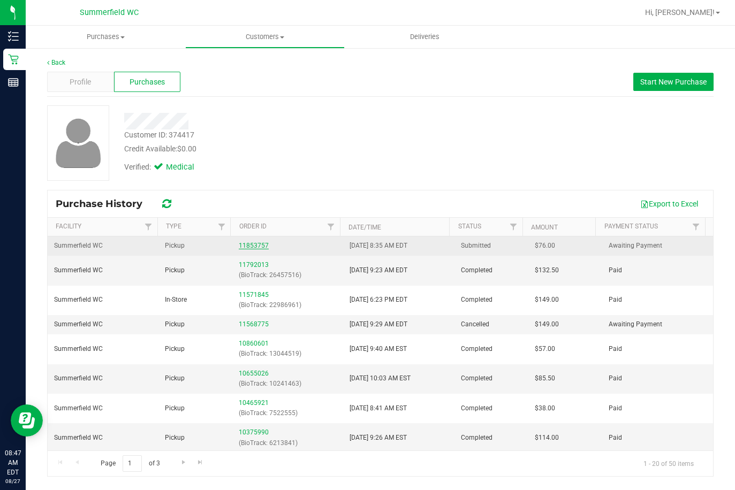
click at [247, 245] on link "11853757" at bounding box center [254, 245] width 30 height 7
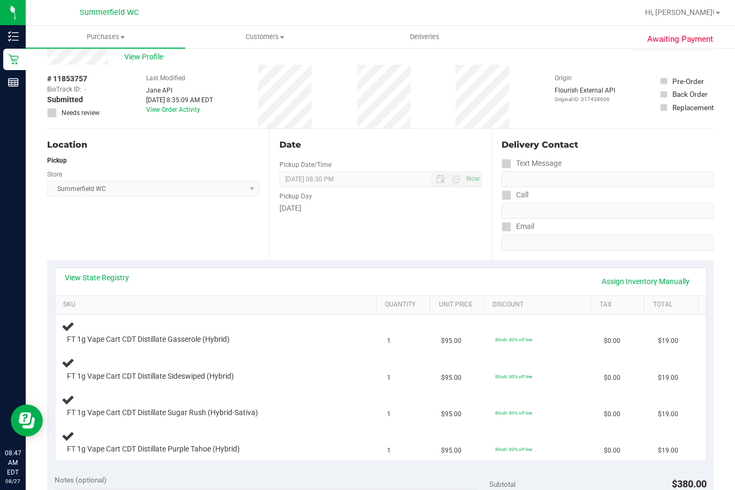
scroll to position [54, 0]
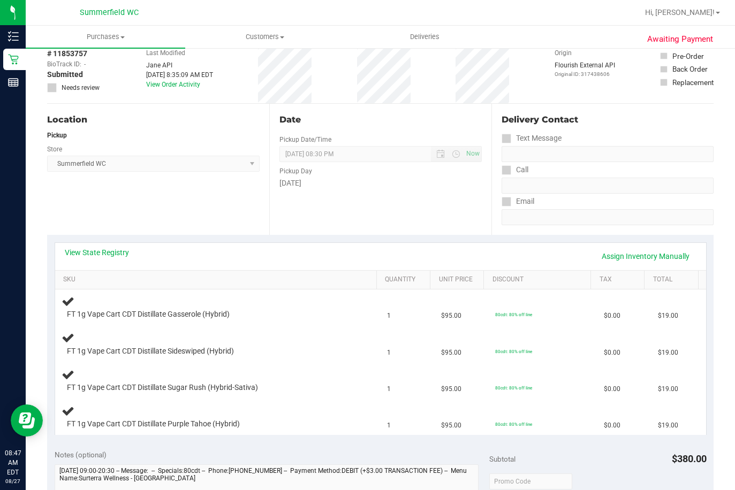
click at [364, 205] on div "Date Pickup Date/Time [DATE] Now [DATE] 08:30 PM Now Pickup Day [DATE]" at bounding box center [380, 169] width 222 height 131
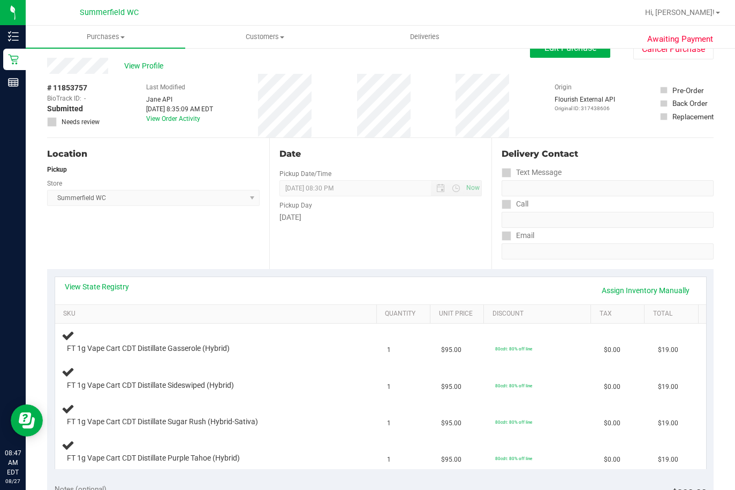
scroll to position [0, 0]
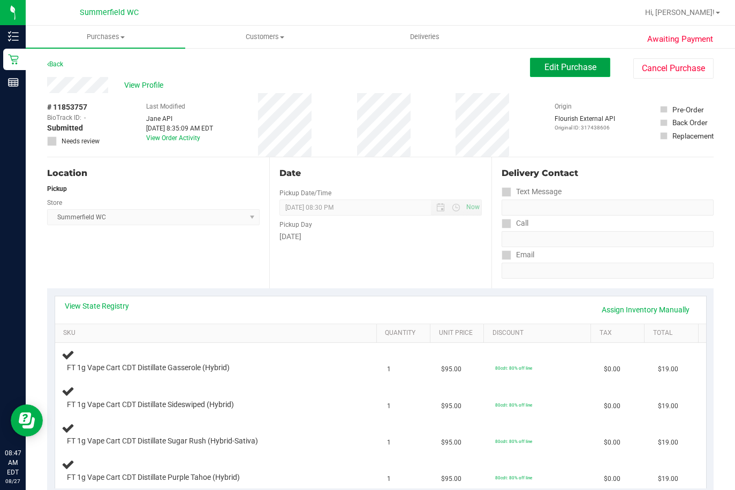
click at [558, 67] on span "Edit Purchase" at bounding box center [570, 67] width 52 height 10
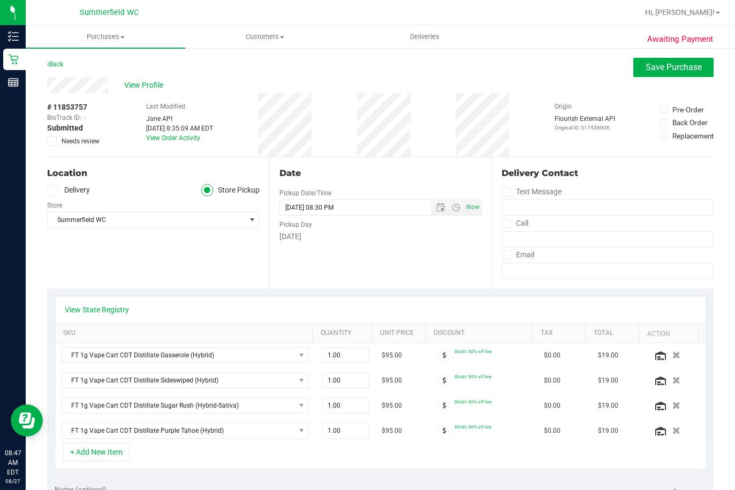
click at [52, 141] on icon at bounding box center [52, 141] width 7 height 0
click at [0, 0] on input "Needs review" at bounding box center [0, 0] width 0 height 0
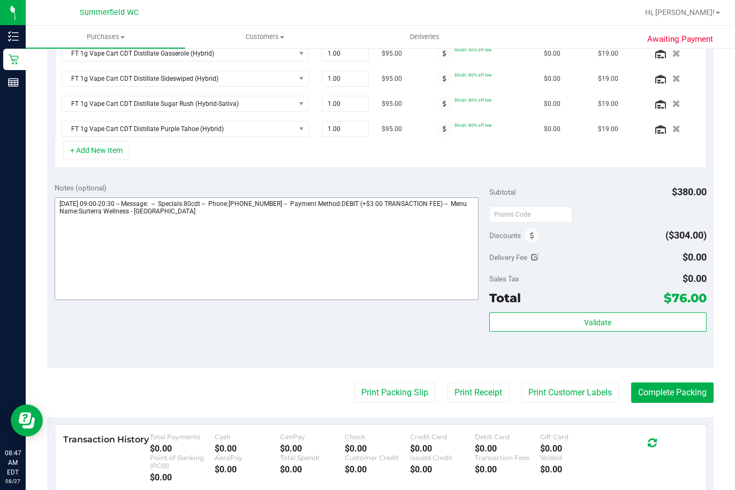
scroll to position [321, 0]
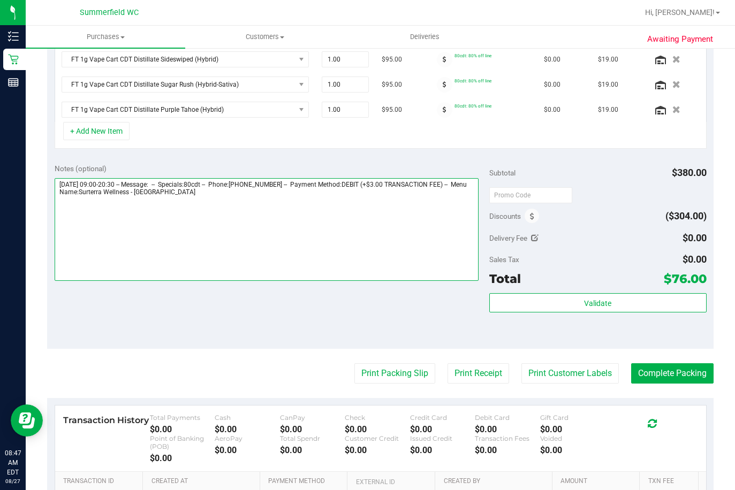
click at [210, 203] on textarea at bounding box center [267, 229] width 424 height 103
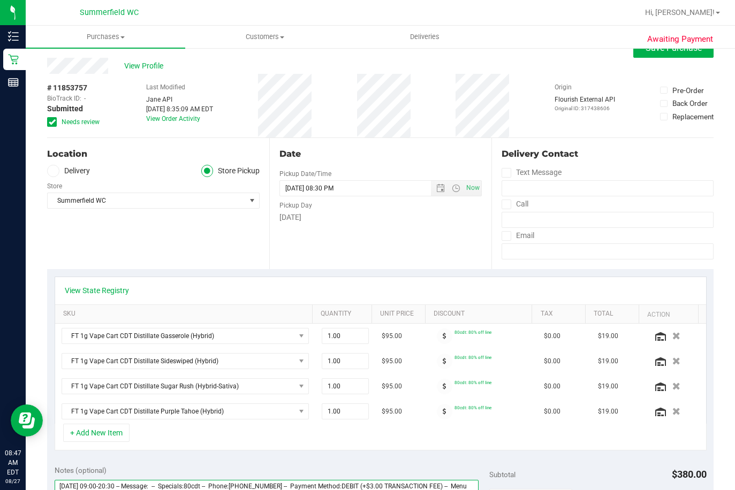
scroll to position [0, 0]
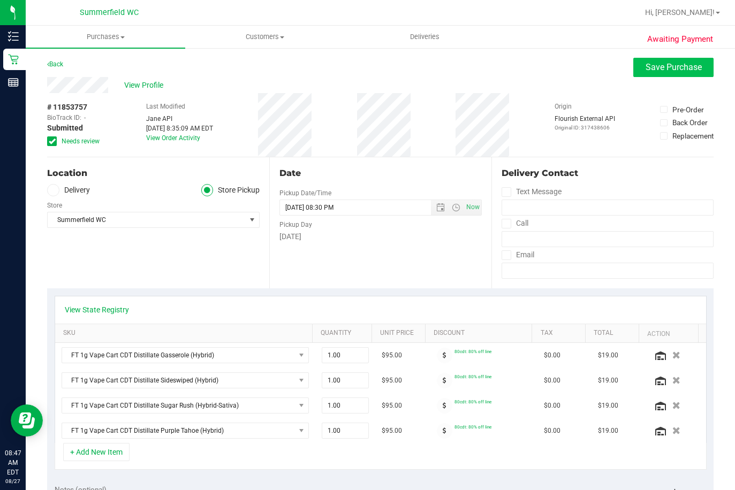
type textarea "[DATE] 09:00-20:30 -- Message: -- Specials:80cdt -- Phone:[PHONE_NUMBER] -- Pay…"
click at [645, 66] on span "Save Purchase" at bounding box center [673, 67] width 56 height 10
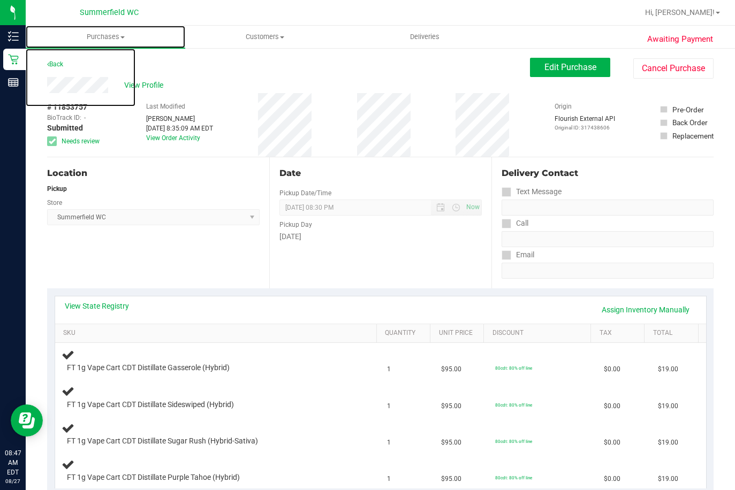
click at [104, 40] on span "Purchases" at bounding box center [105, 37] width 159 height 10
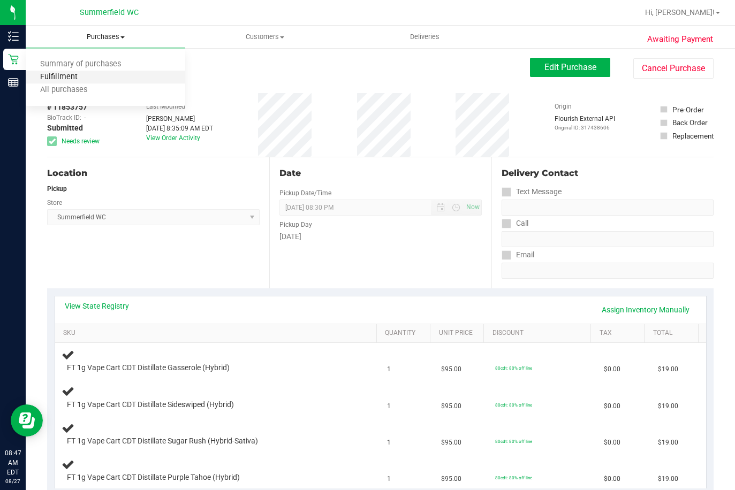
click at [86, 79] on span "Fulfillment" at bounding box center [59, 77] width 66 height 9
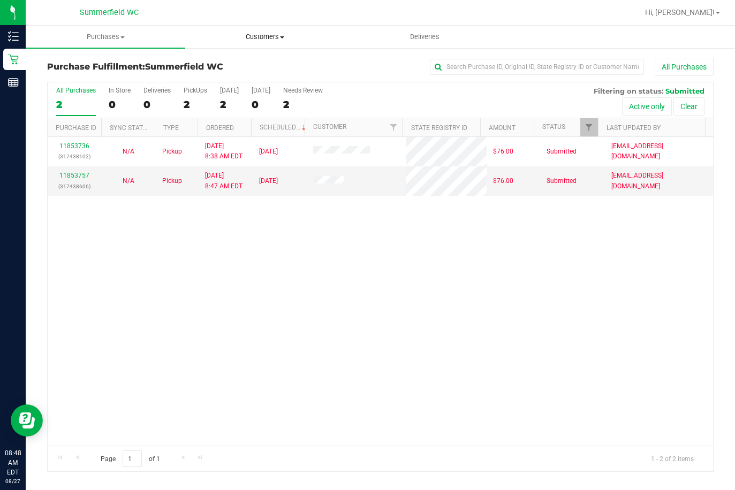
click at [268, 34] on span "Customers" at bounding box center [265, 37] width 158 height 10
click at [239, 66] on span "All customers" at bounding box center [223, 64] width 77 height 9
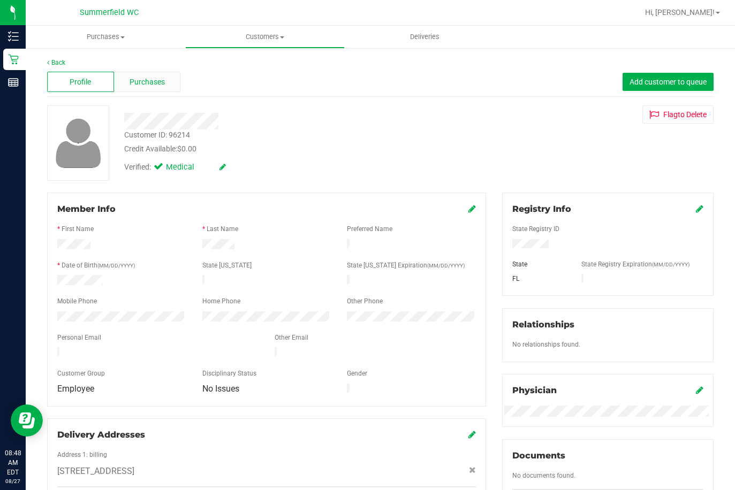
click at [150, 81] on span "Purchases" at bounding box center [146, 82] width 35 height 11
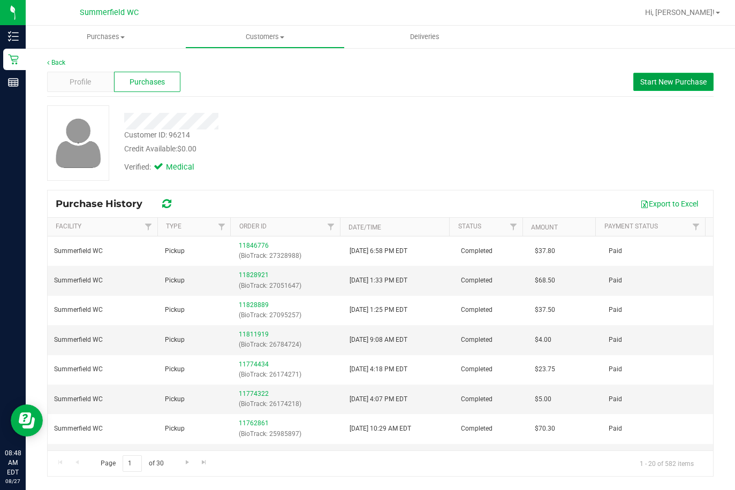
click at [681, 82] on span "Start New Purchase" at bounding box center [673, 82] width 66 height 9
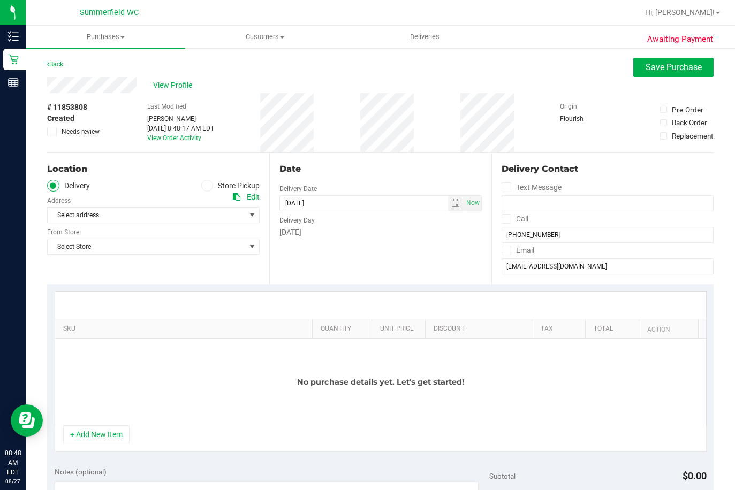
click at [208, 184] on span at bounding box center [207, 186] width 12 height 12
click at [0, 0] on input "Store Pickup" at bounding box center [0, 0] width 0 height 0
click at [192, 217] on span "Select Store" at bounding box center [147, 215] width 198 height 15
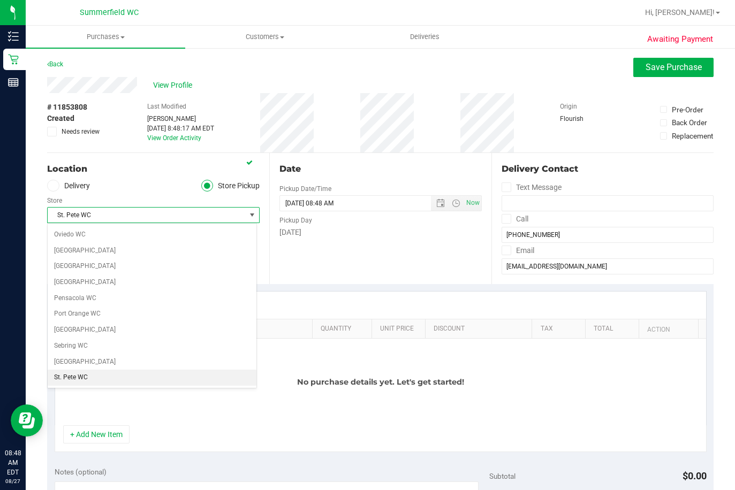
scroll to position [571, 0]
click at [192, 217] on span "Summerfield WC" at bounding box center [147, 215] width 198 height 15
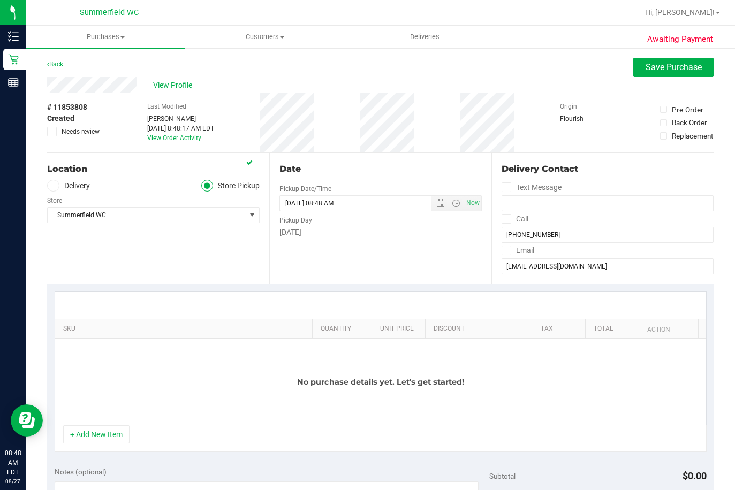
click at [154, 188] on ul "Delivery Store Pickup" at bounding box center [153, 186] width 212 height 12
